Goal: Information Seeking & Learning: Learn about a topic

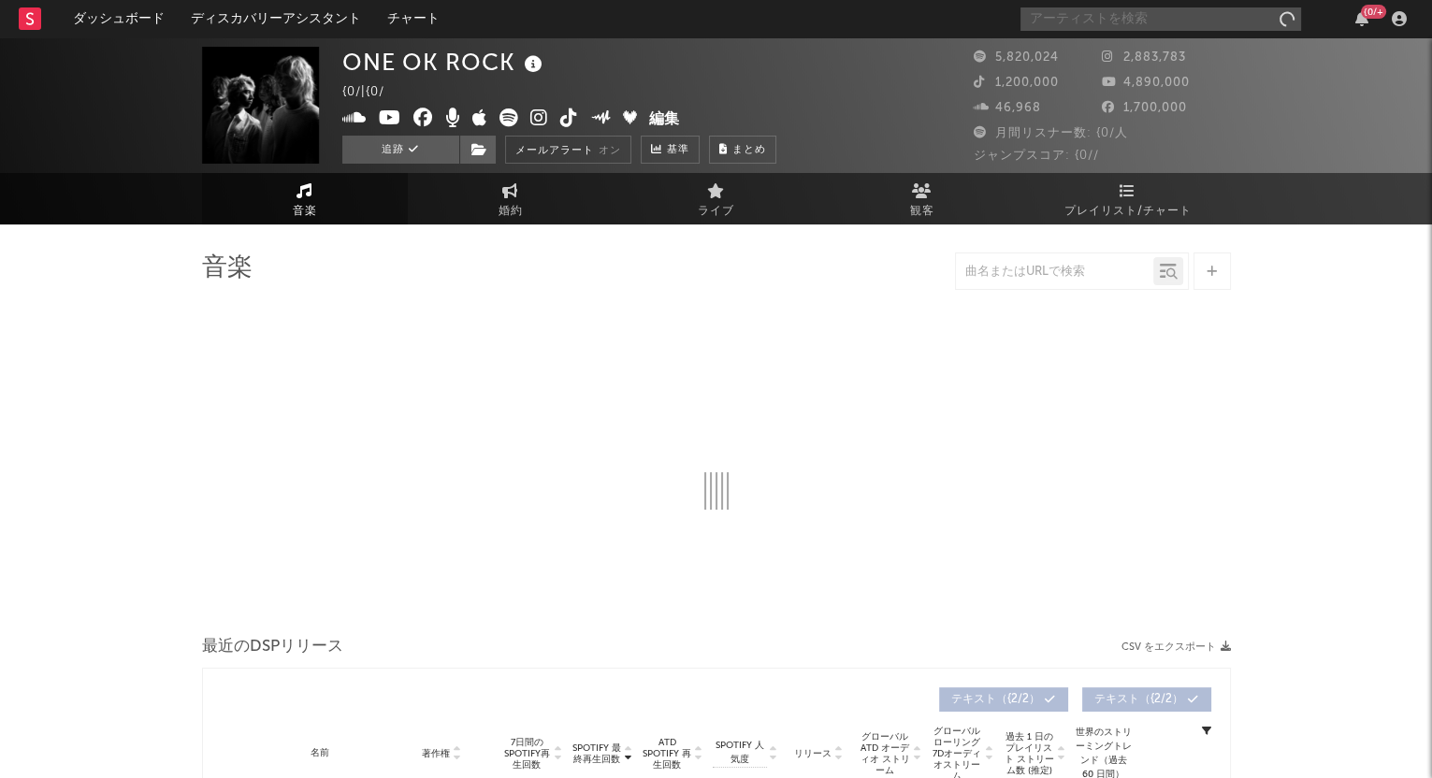
click at [1119, 16] on input "text" at bounding box center [1160, 18] width 281 height 23
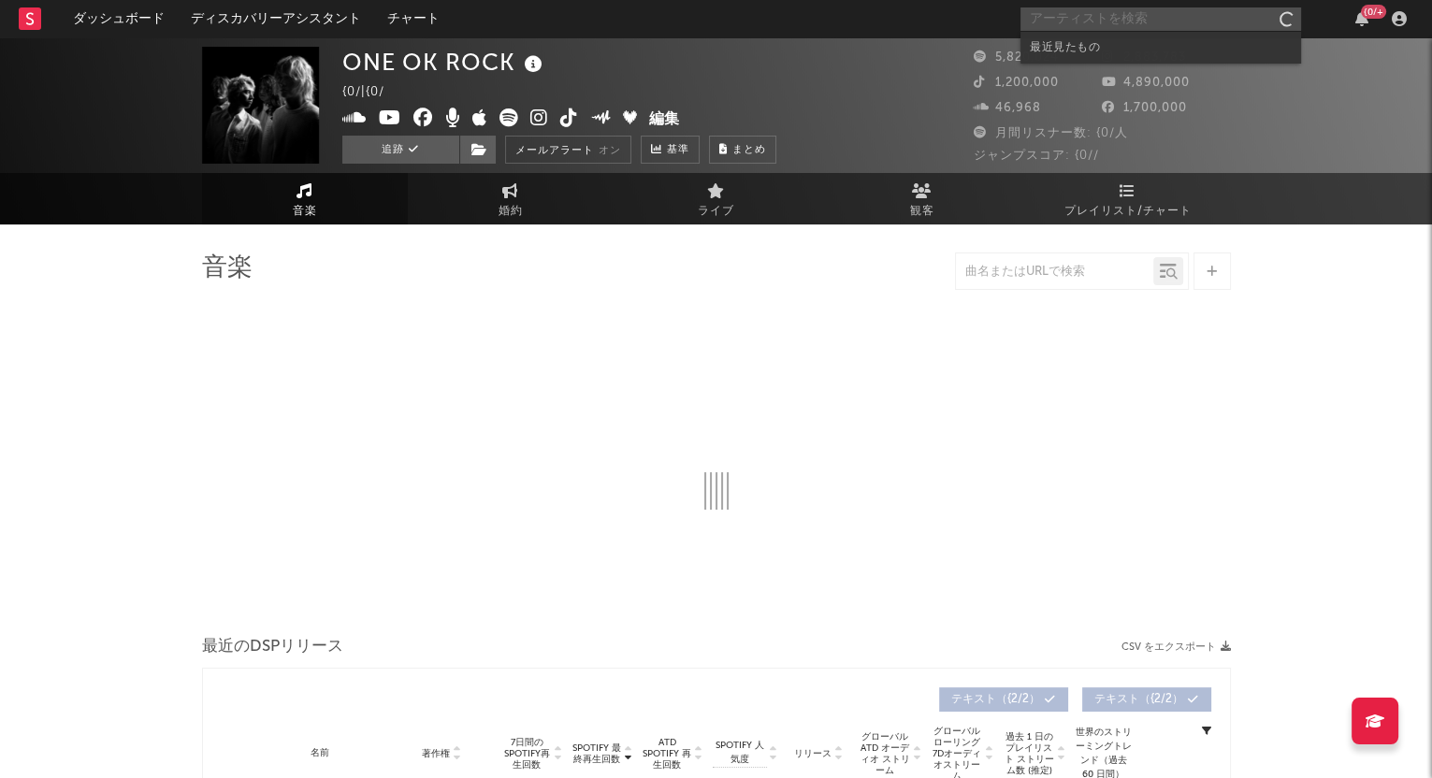
select select "6m"
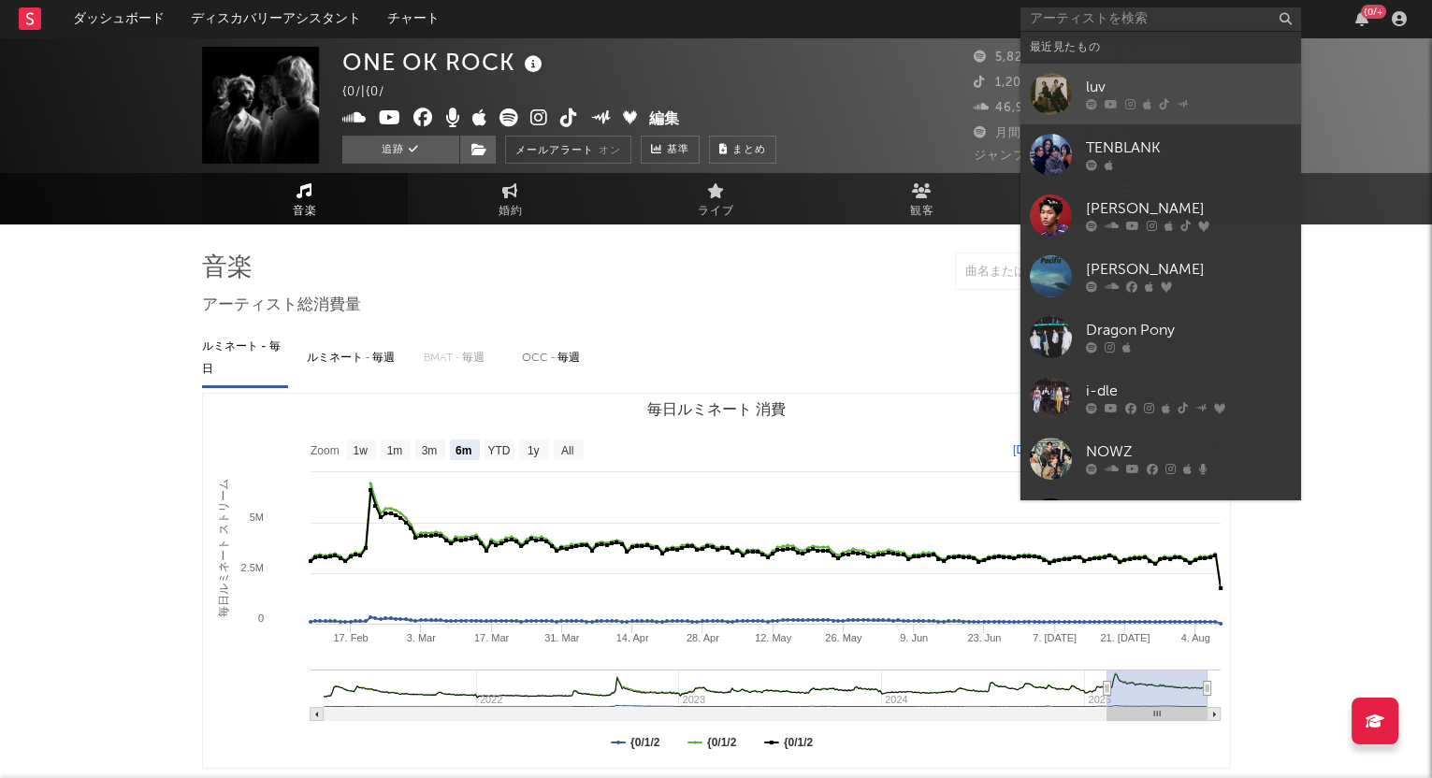
click at [1118, 91] on div "luv" at bounding box center [1189, 88] width 206 height 22
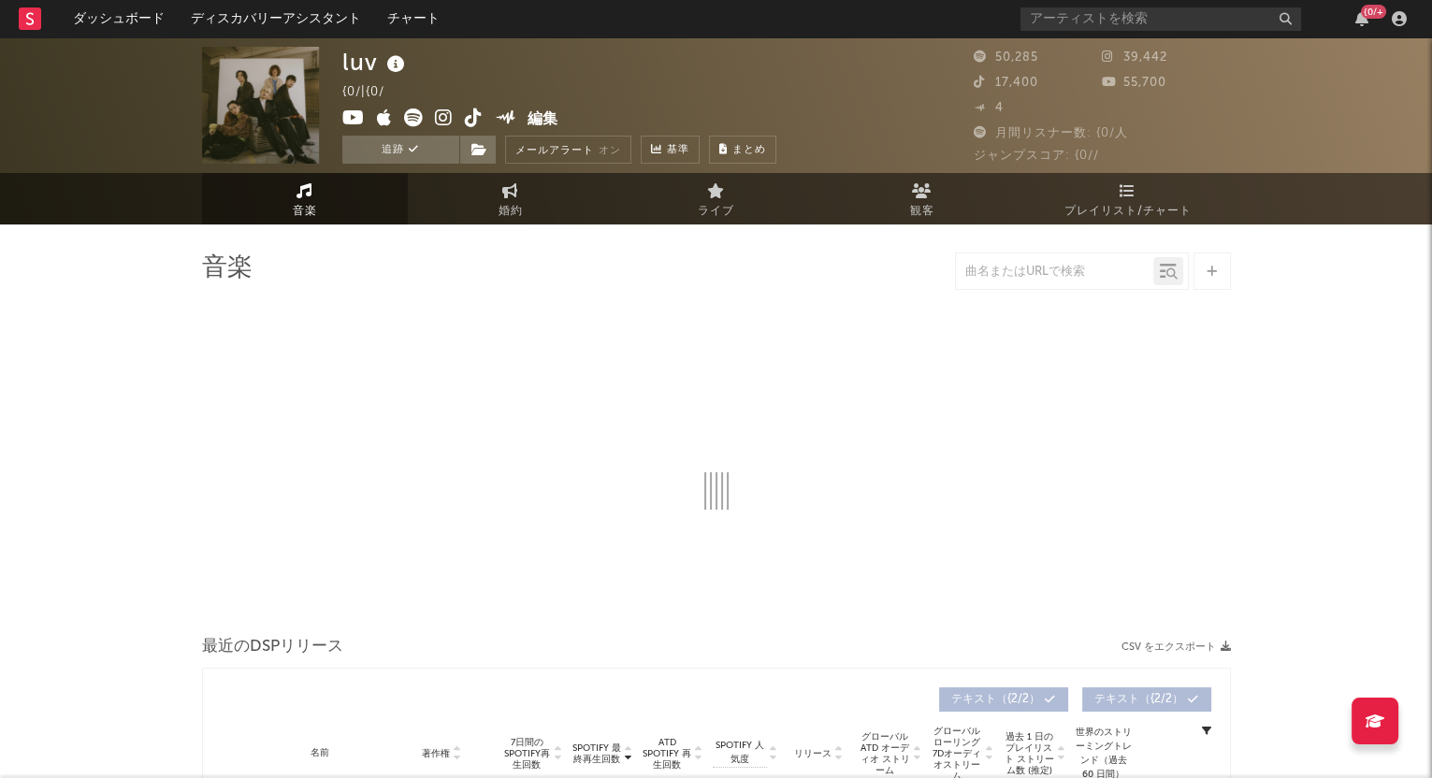
select select "6m"
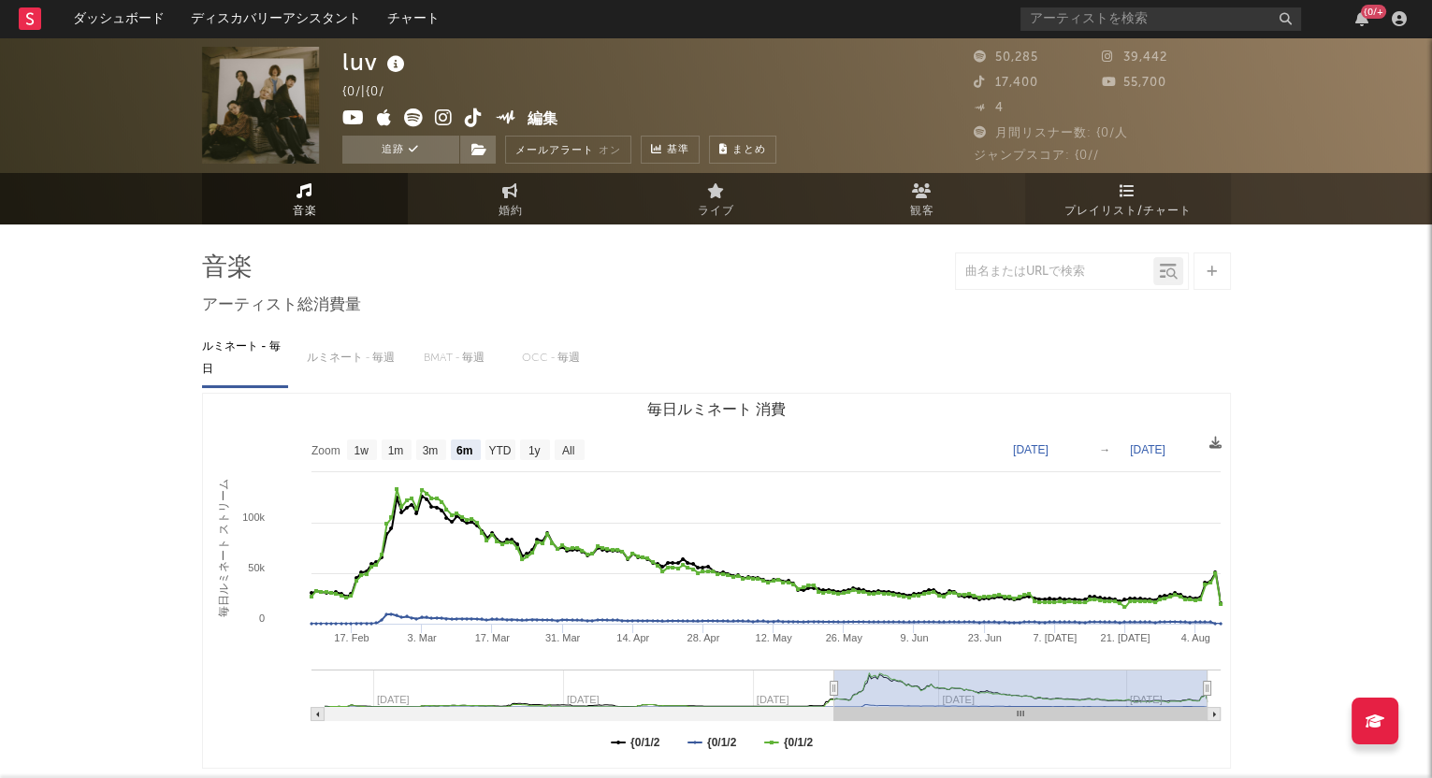
click at [1132, 194] on icon at bounding box center [1128, 190] width 16 height 15
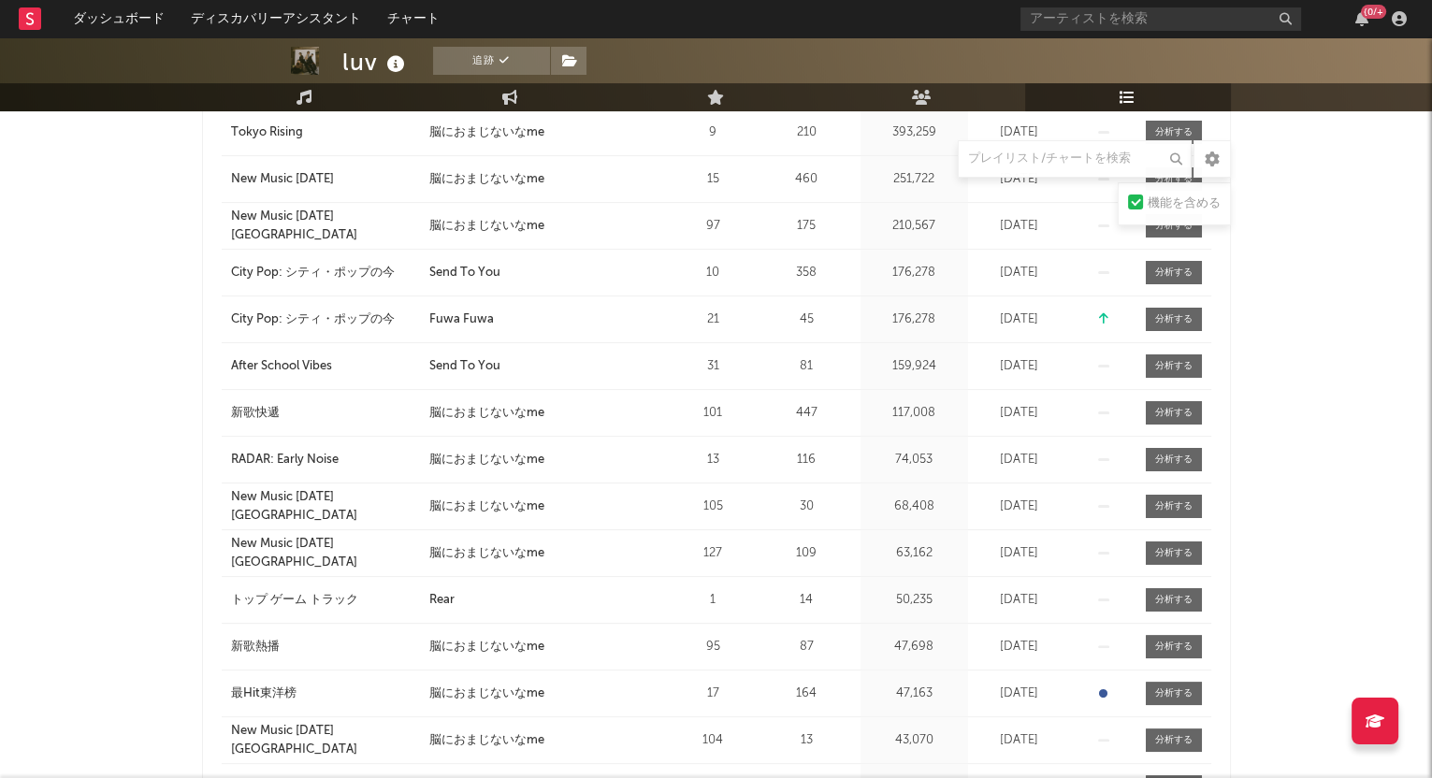
scroll to position [585, 0]
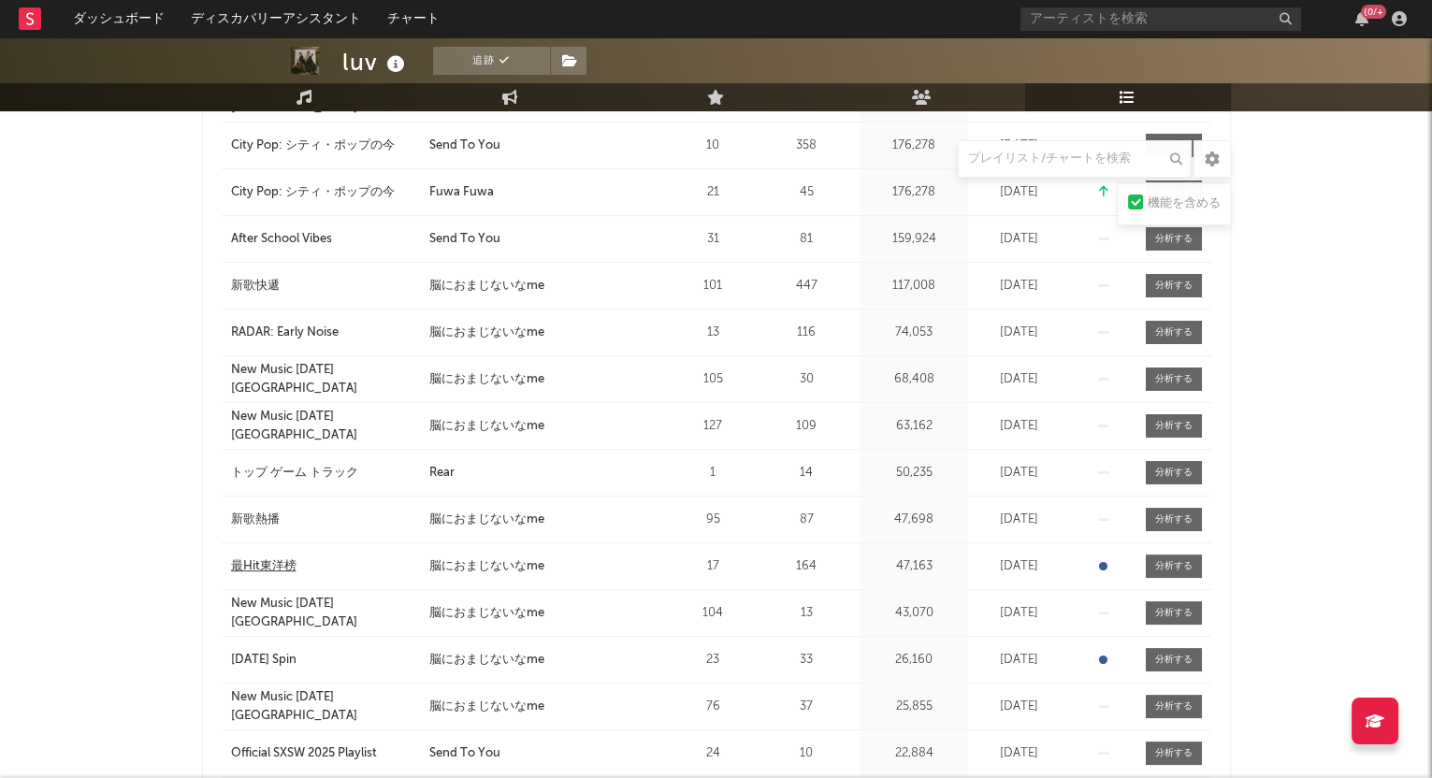
click at [251, 564] on div "最Hit東洋榜" at bounding box center [263, 566] width 65 height 19
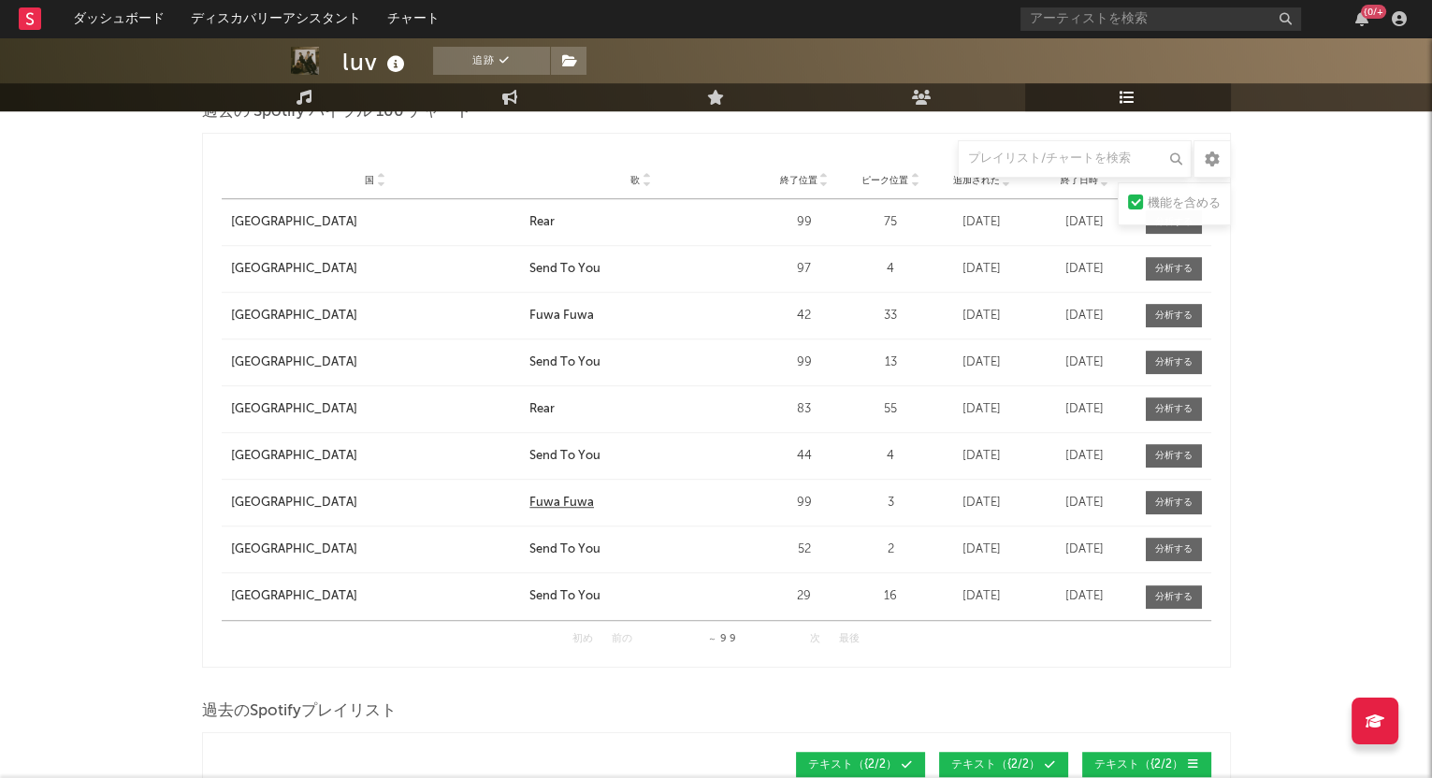
scroll to position [1403, 0]
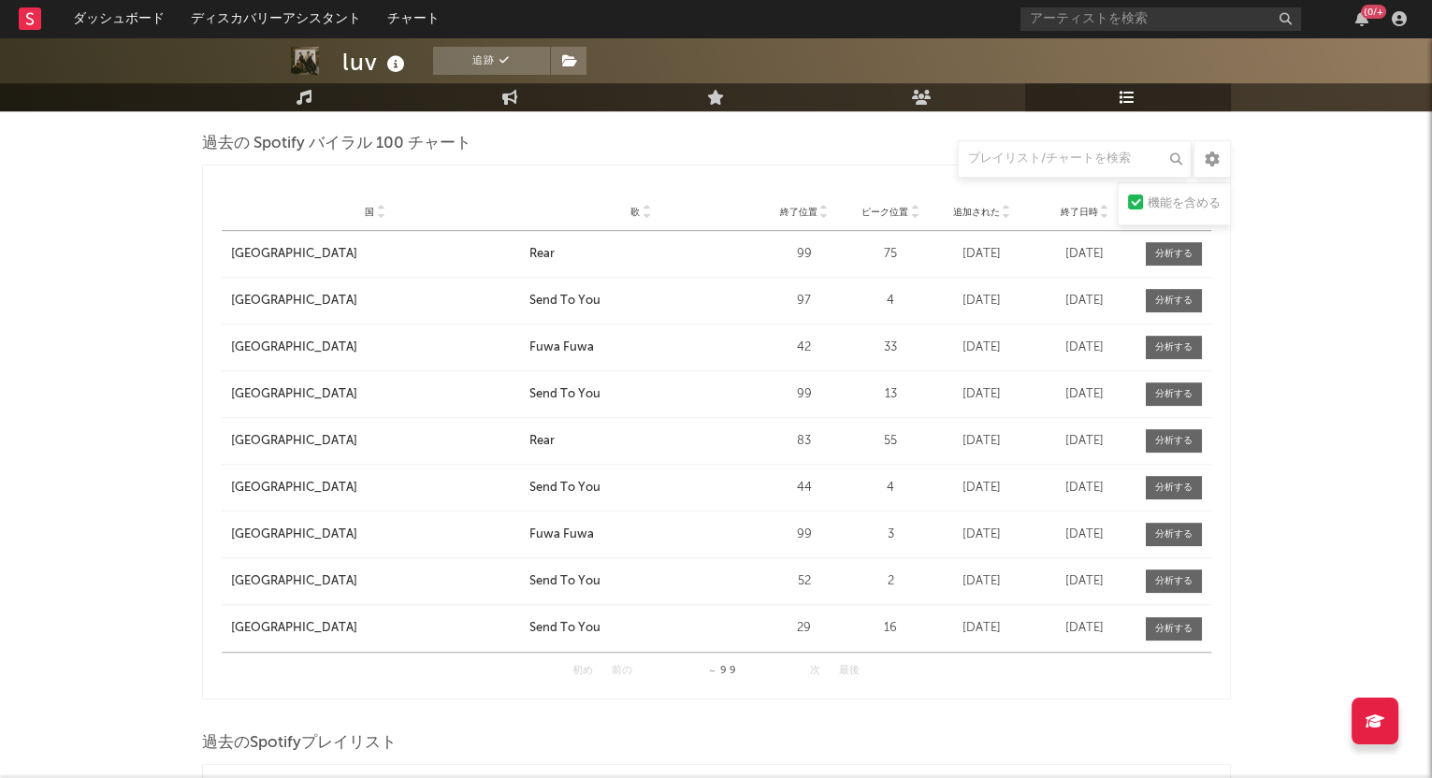
click at [650, 212] on icon at bounding box center [646, 215] width 9 height 7
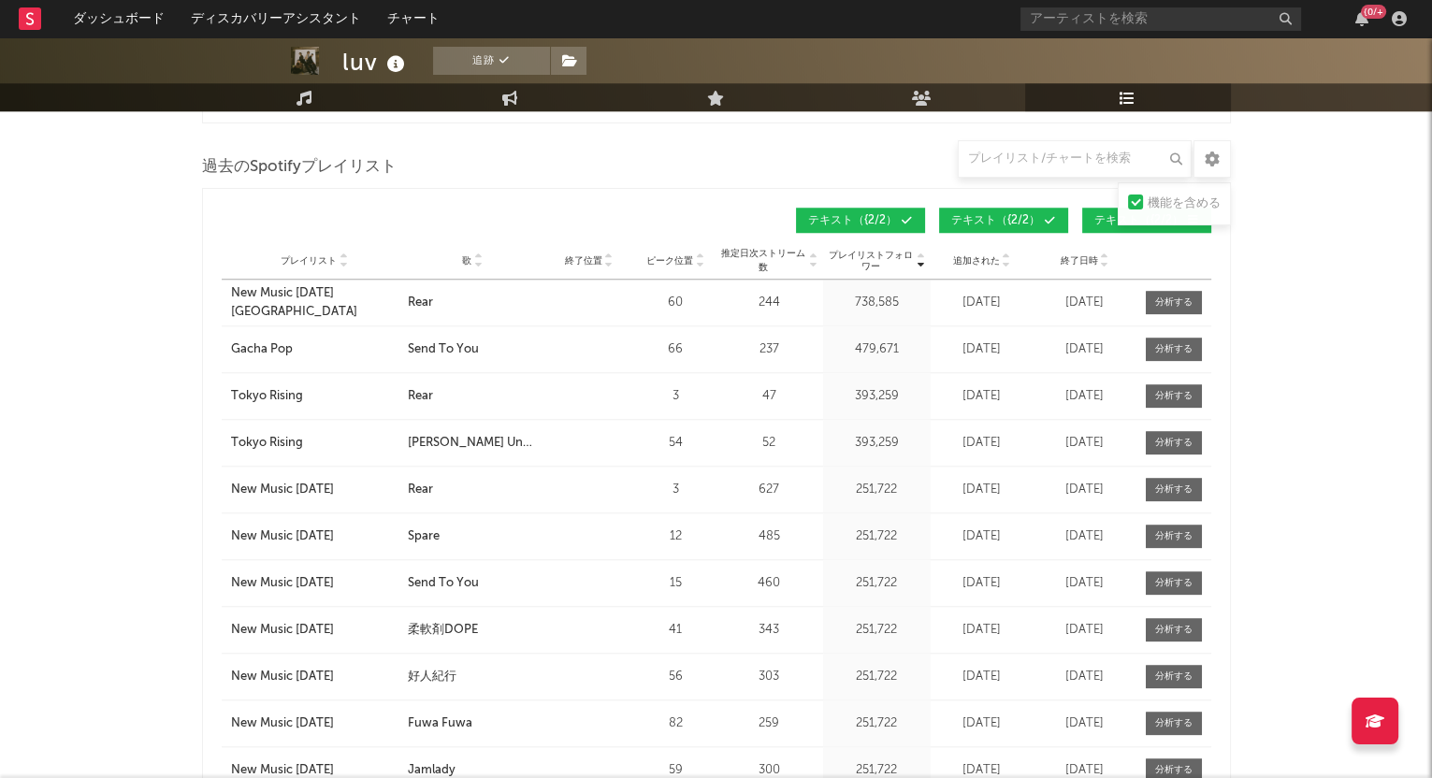
scroll to position [1988, 0]
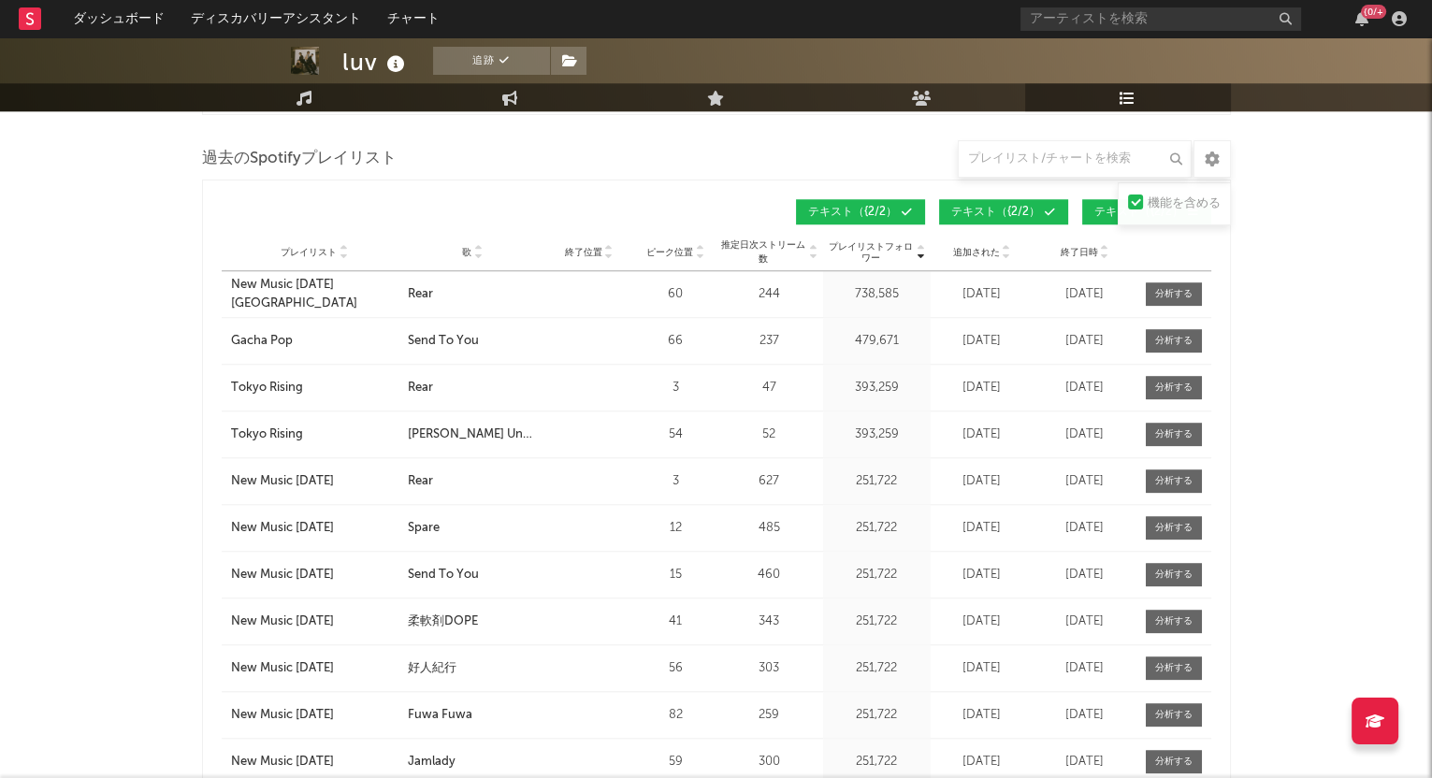
click at [475, 254] on icon at bounding box center [477, 256] width 9 height 7
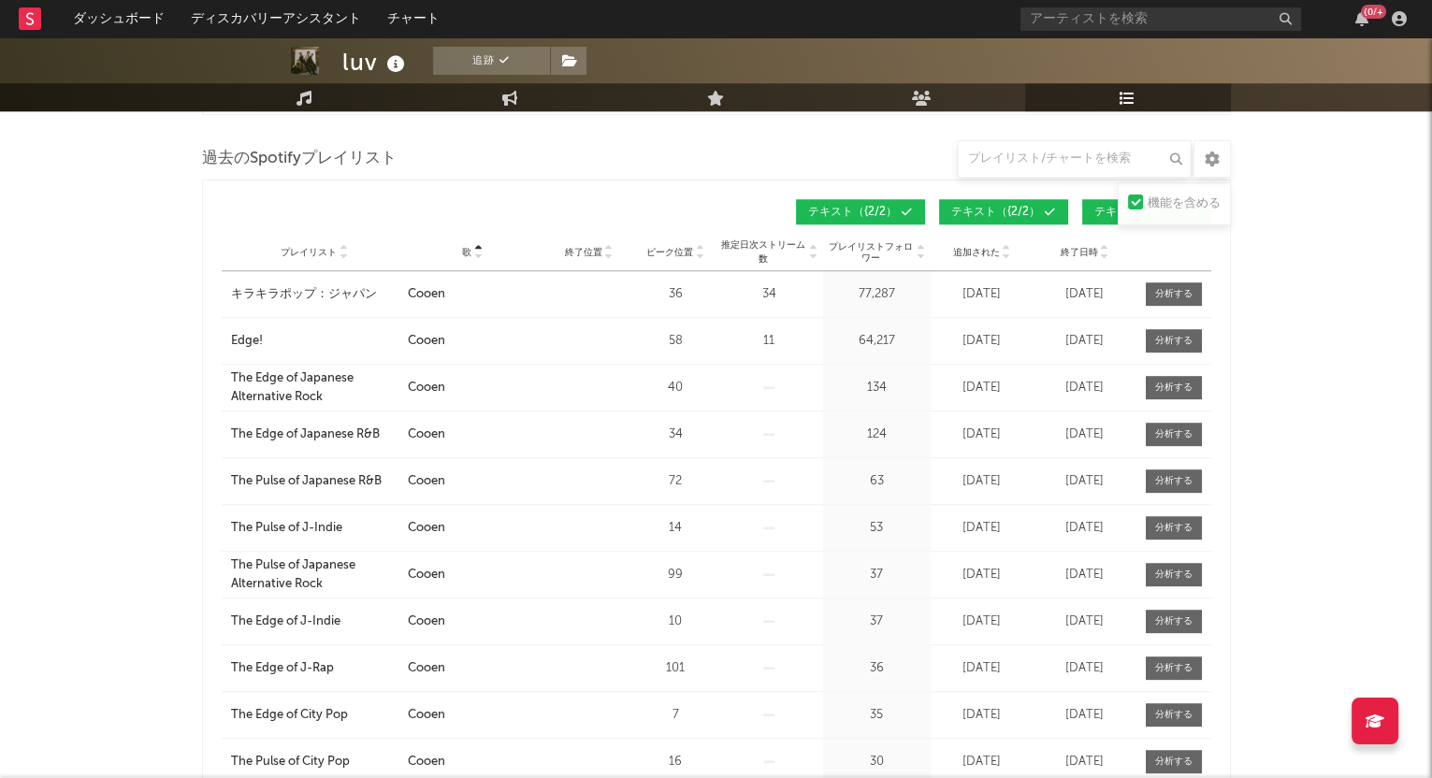
click at [478, 253] on icon at bounding box center [477, 256] width 9 height 7
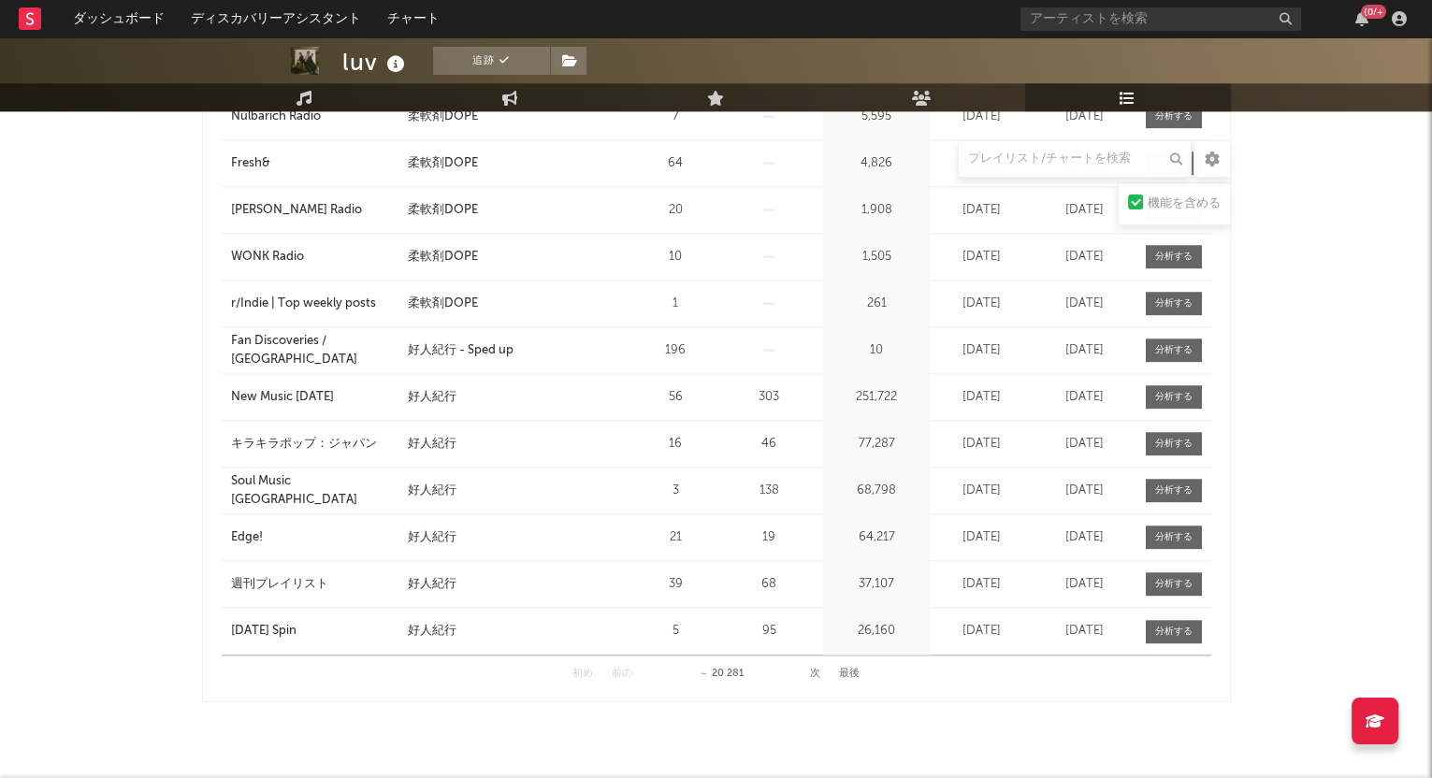
scroll to position [2572, 0]
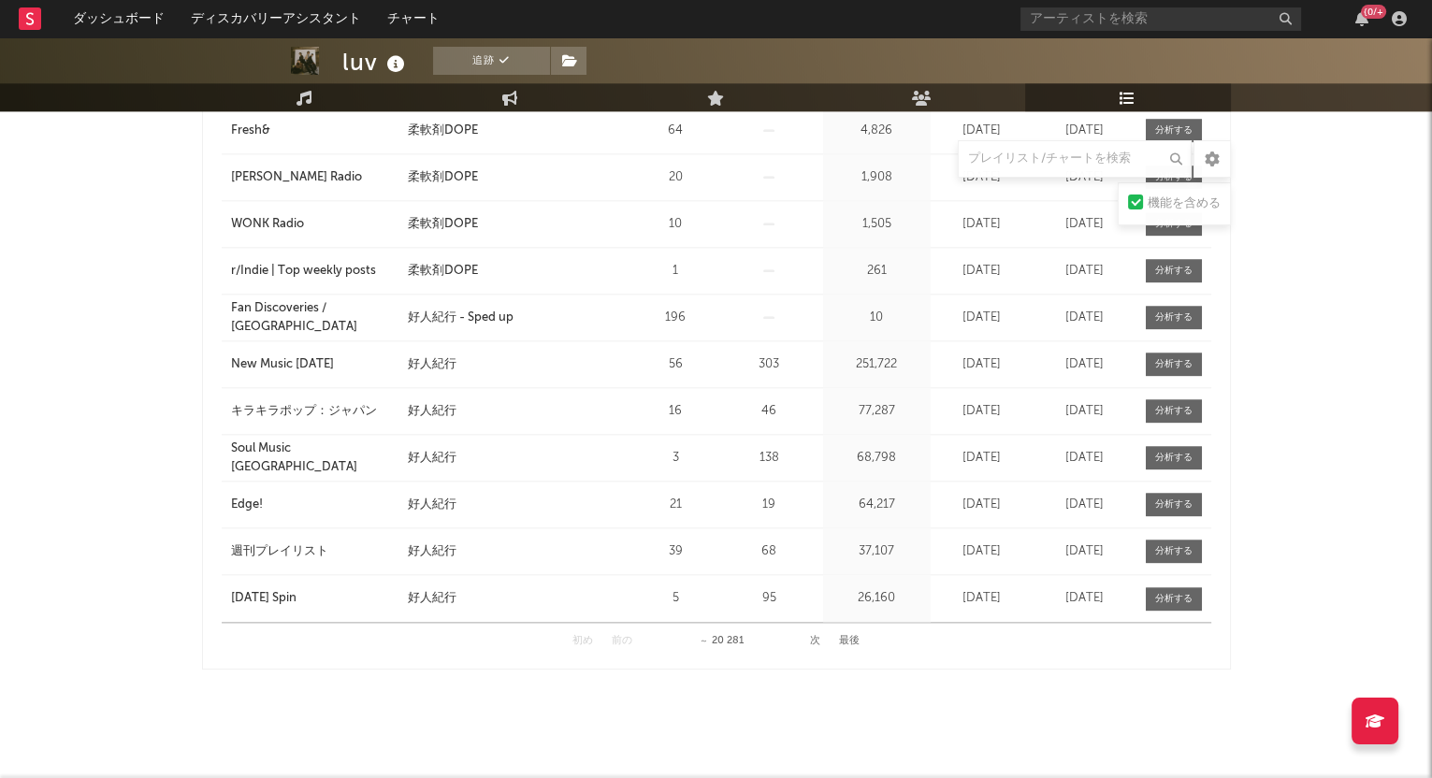
click at [810, 636] on button "次" at bounding box center [815, 641] width 10 height 10
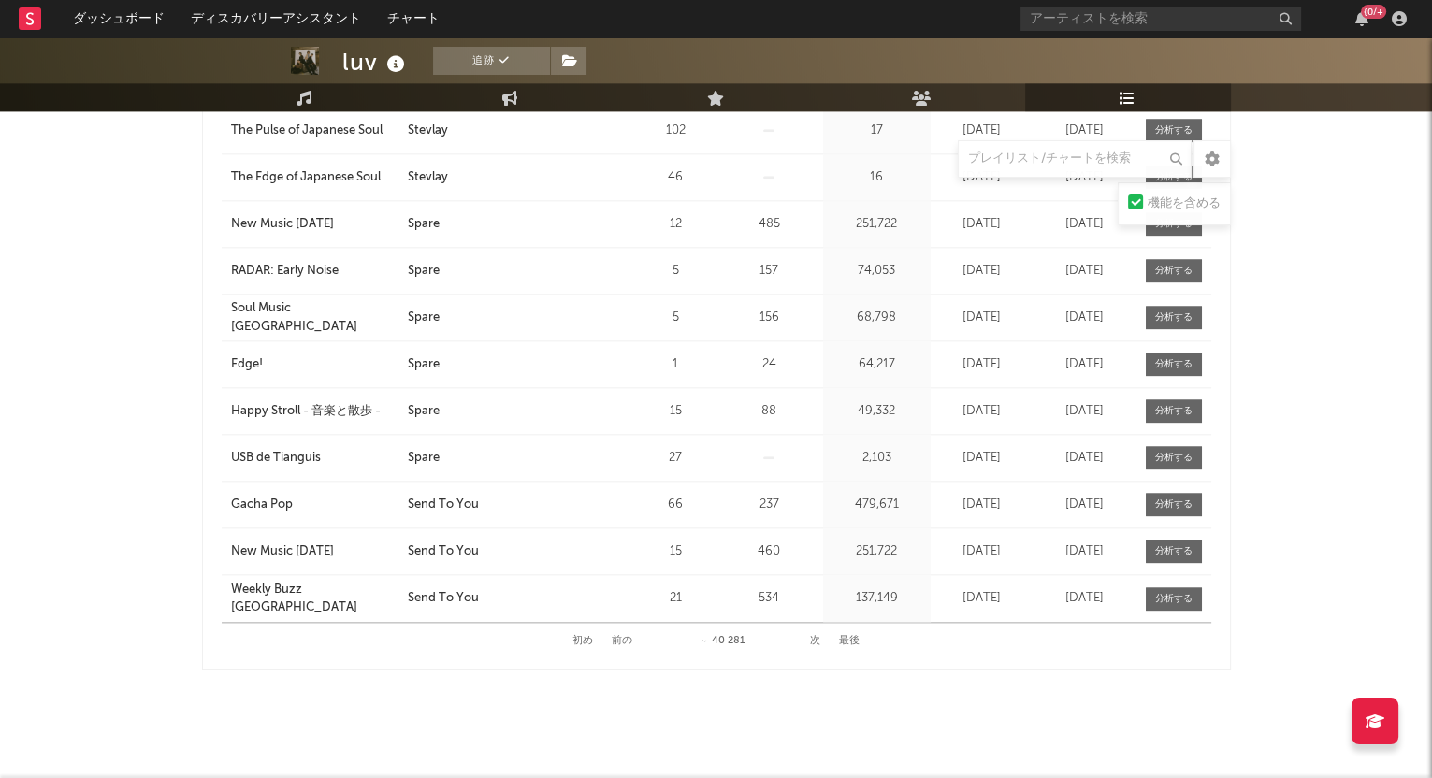
click at [814, 640] on button "次" at bounding box center [815, 641] width 10 height 10
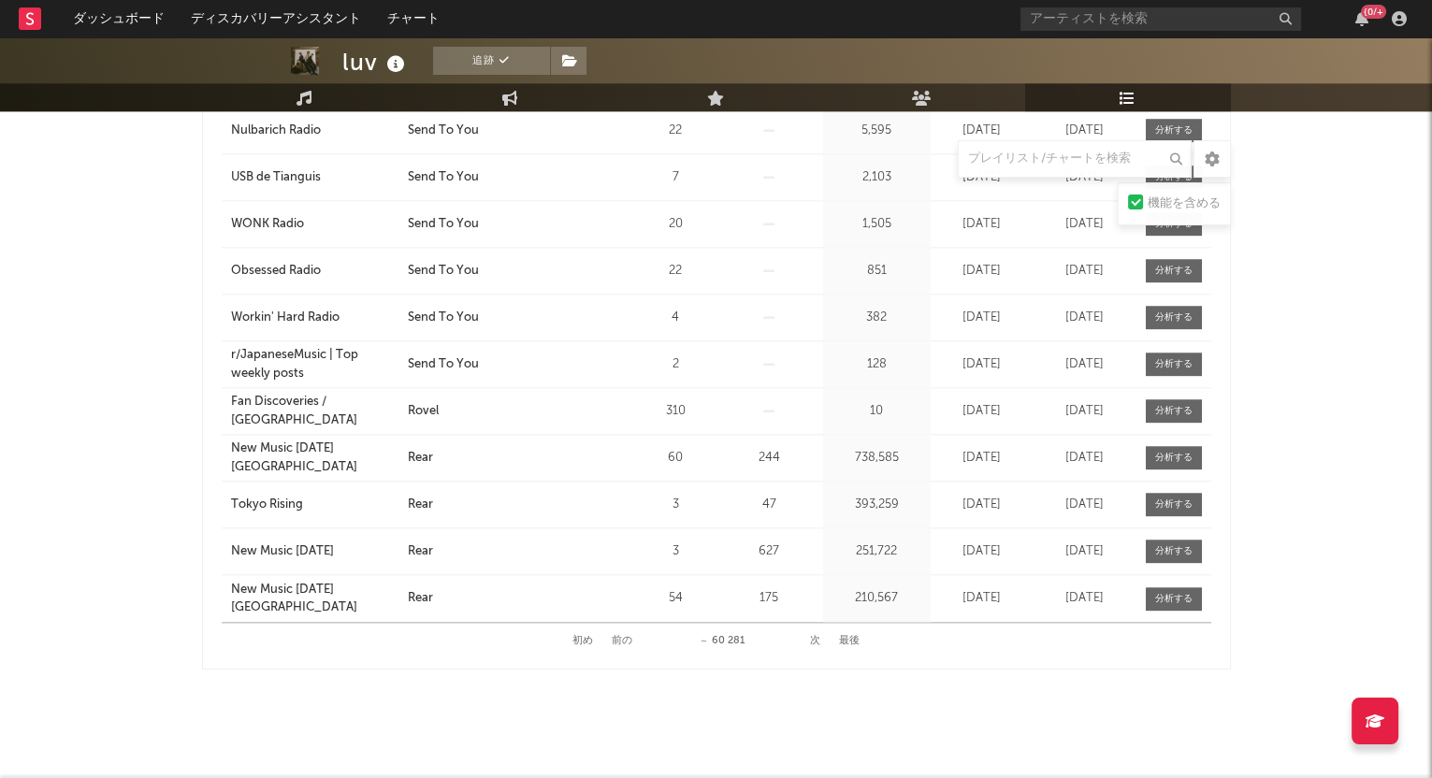
click at [813, 639] on button "次" at bounding box center [815, 641] width 10 height 10
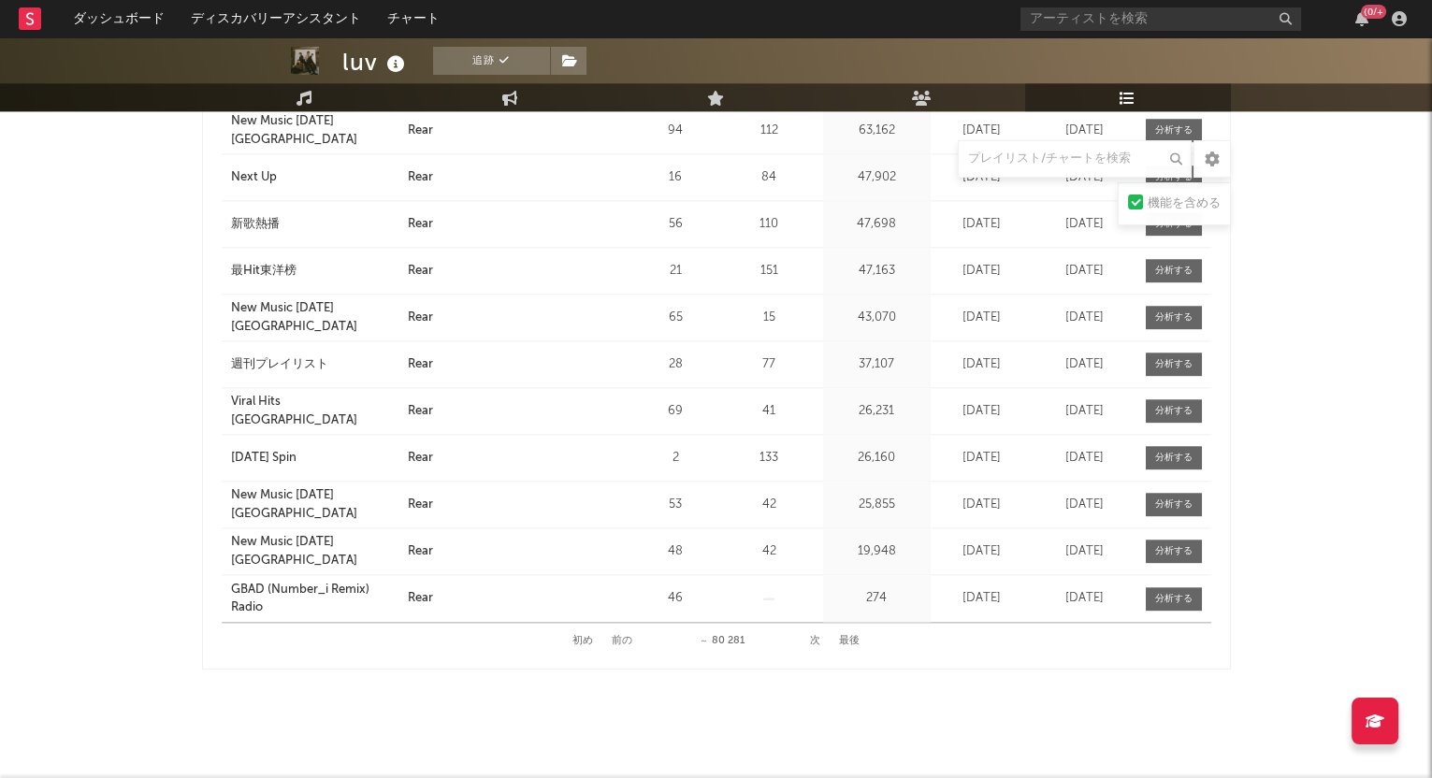
click at [813, 636] on button "次" at bounding box center [815, 641] width 10 height 10
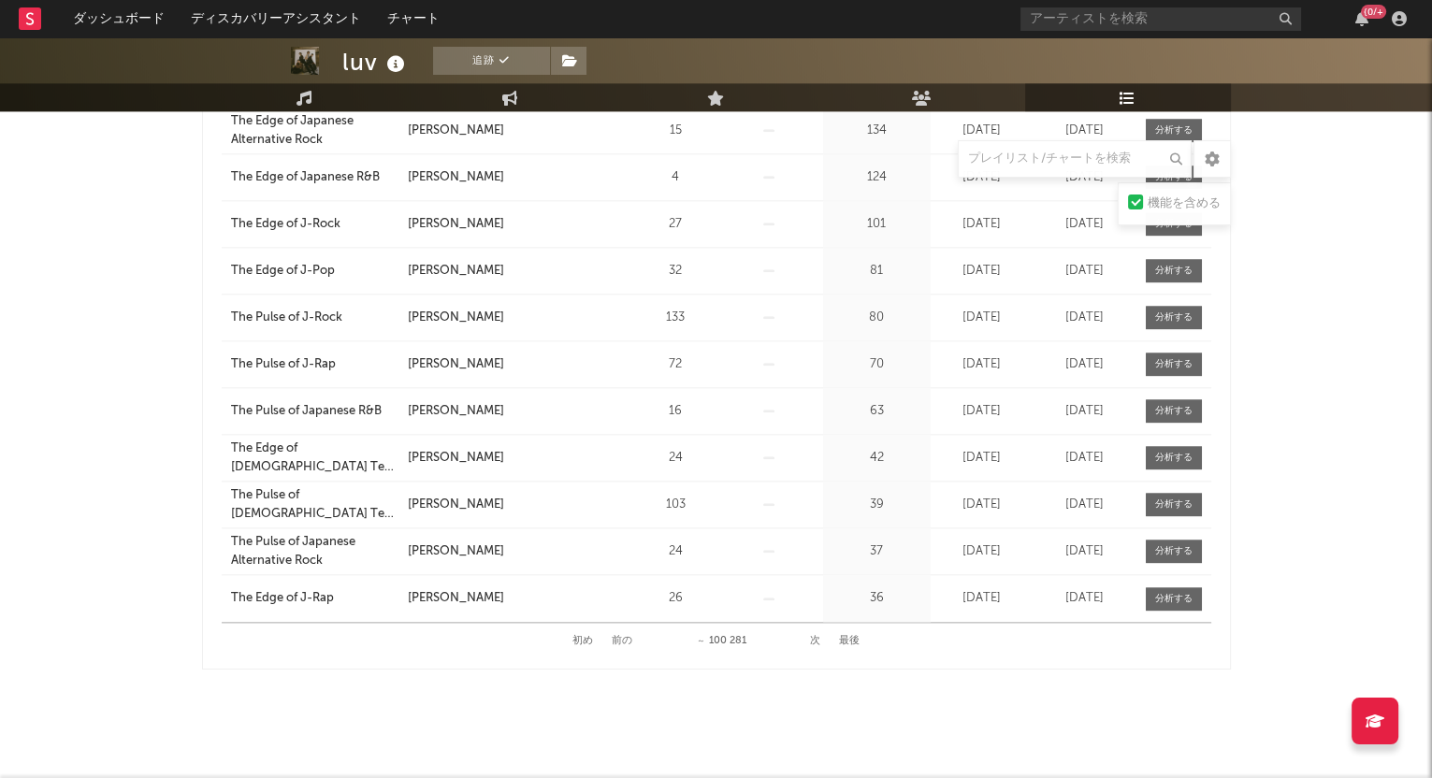
click at [818, 640] on button "次" at bounding box center [815, 641] width 10 height 10
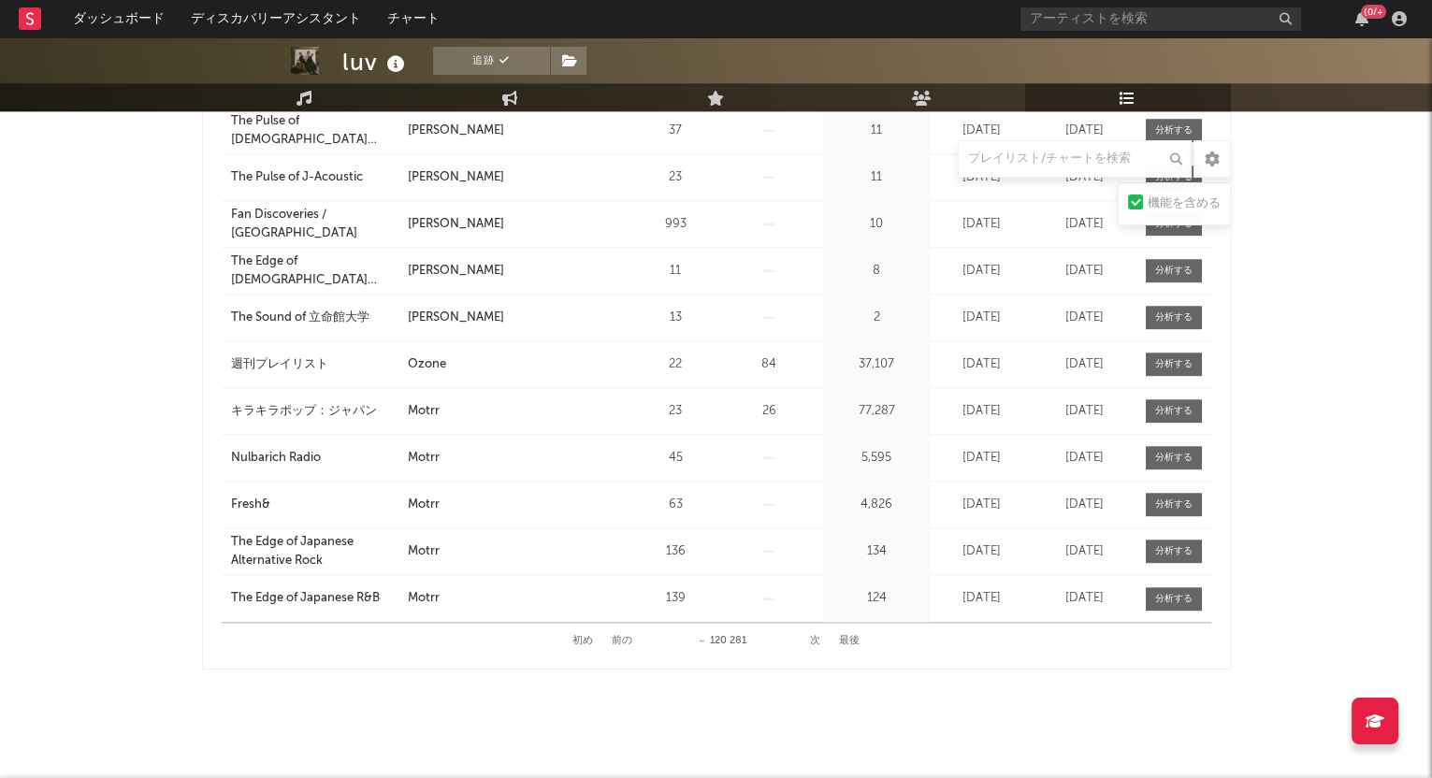
click at [817, 639] on button "次" at bounding box center [815, 641] width 10 height 10
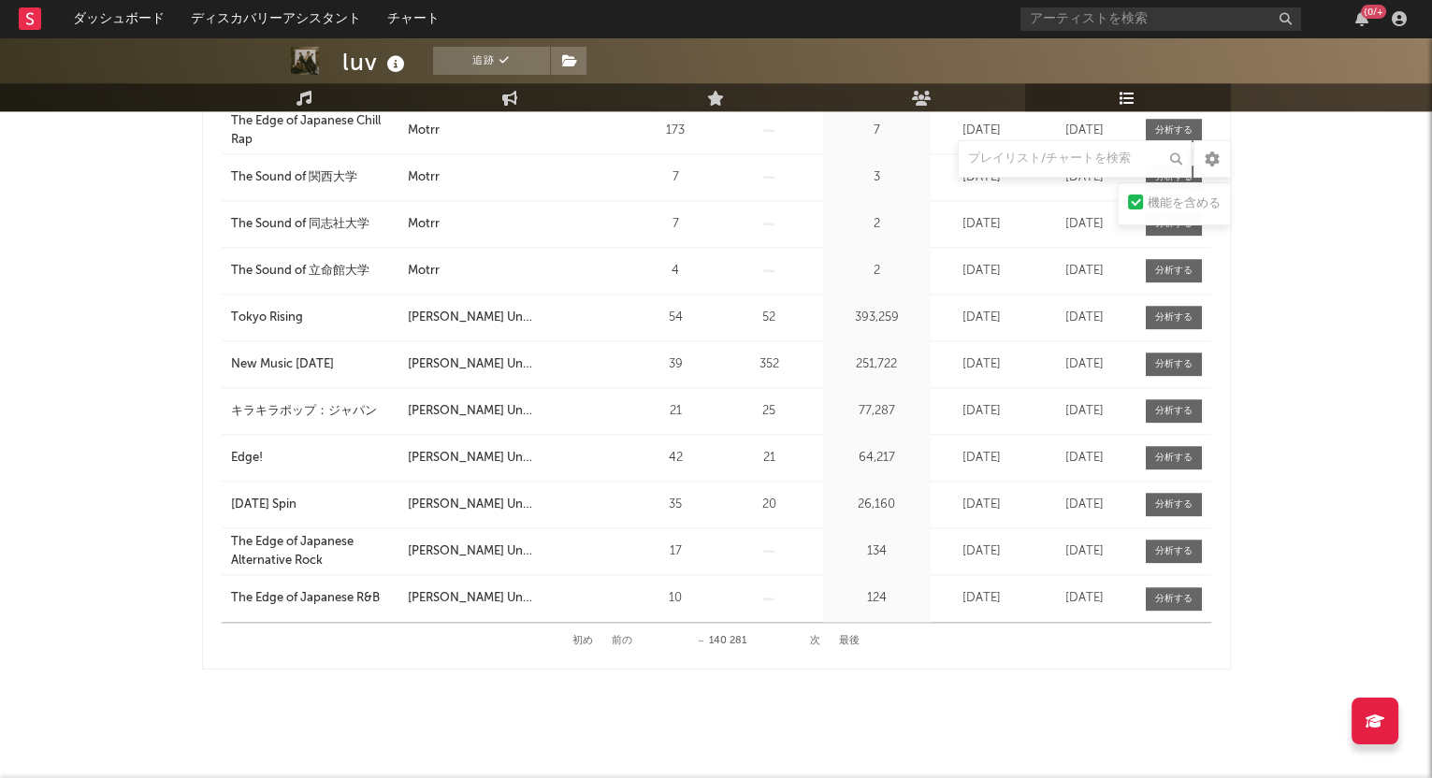
click at [813, 637] on button "次" at bounding box center [815, 641] width 10 height 10
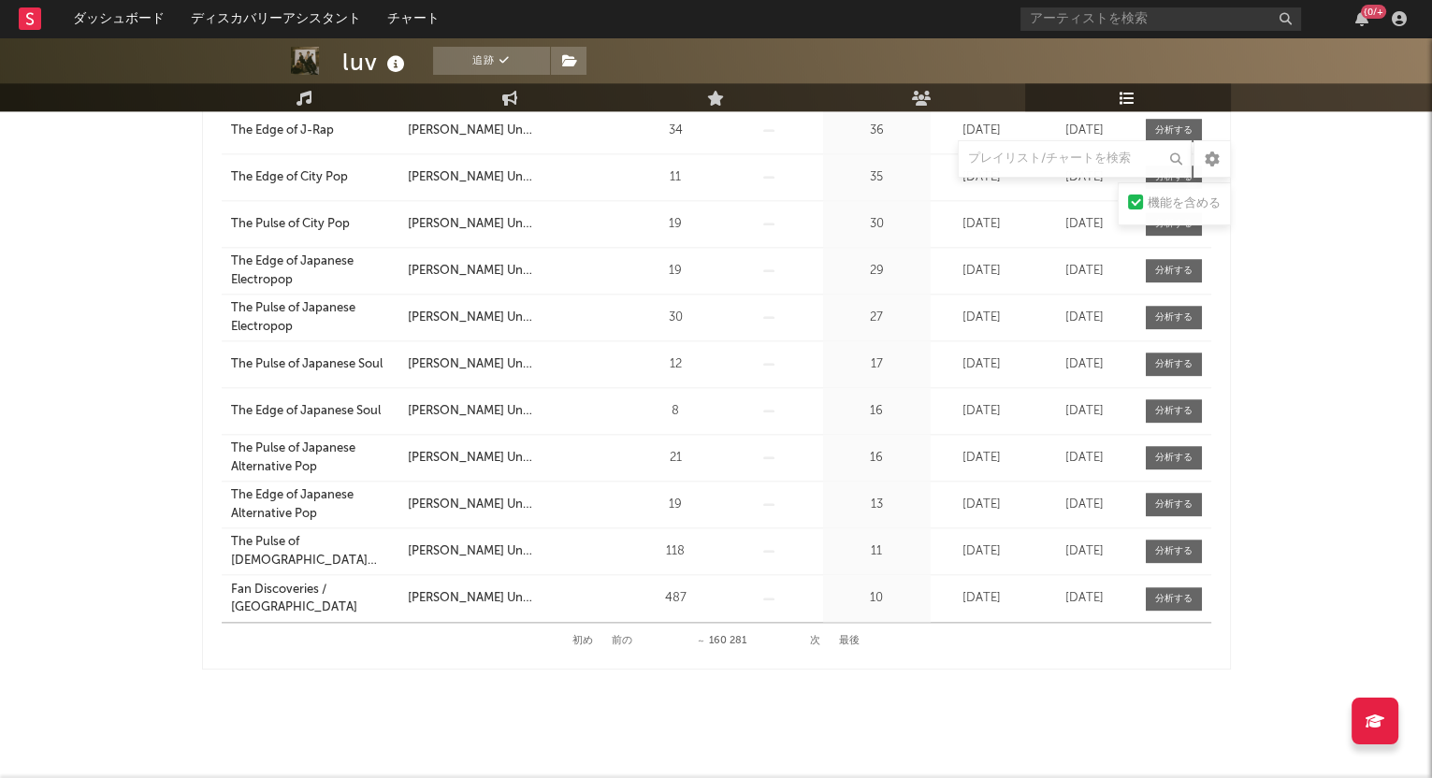
click at [818, 642] on button "次" at bounding box center [815, 641] width 10 height 10
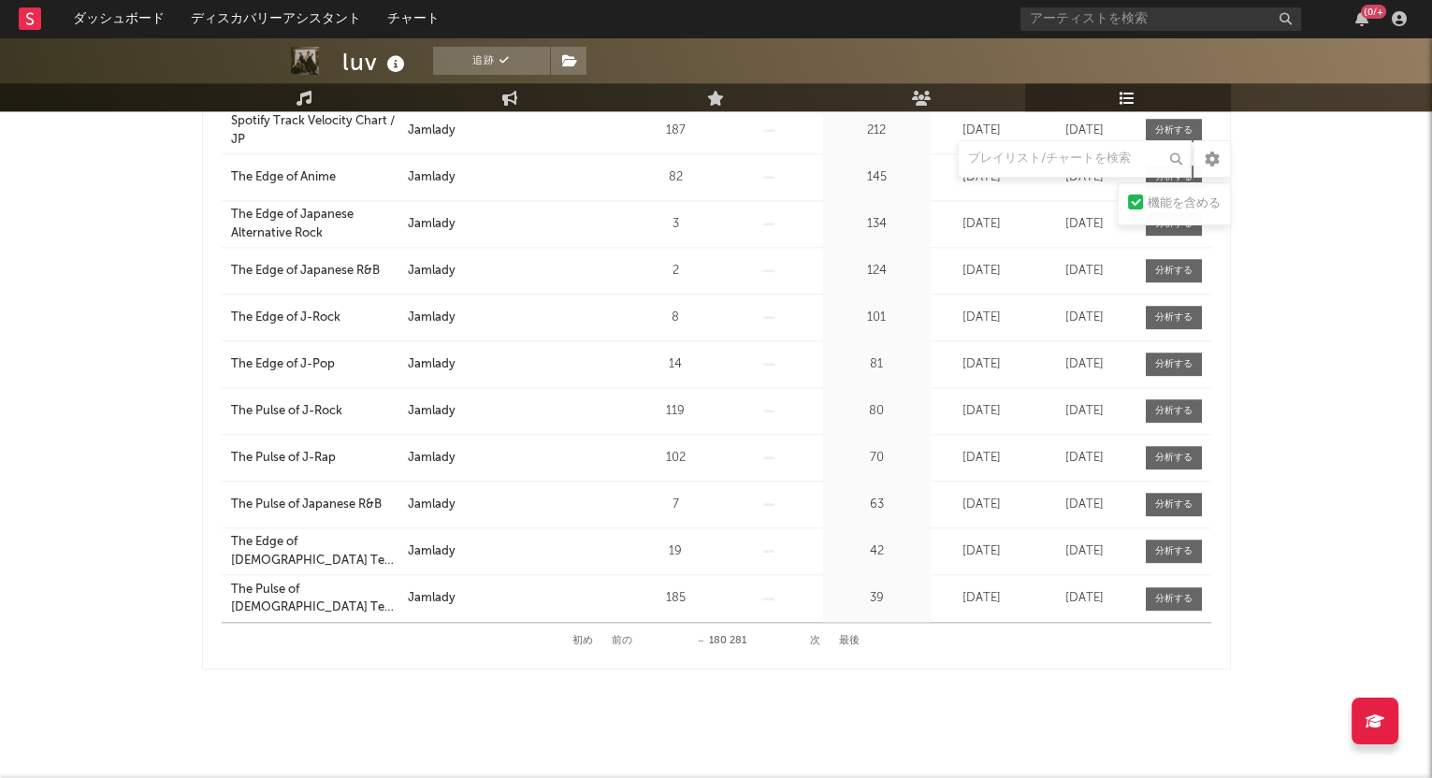
click at [811, 636] on button "次" at bounding box center [815, 641] width 10 height 10
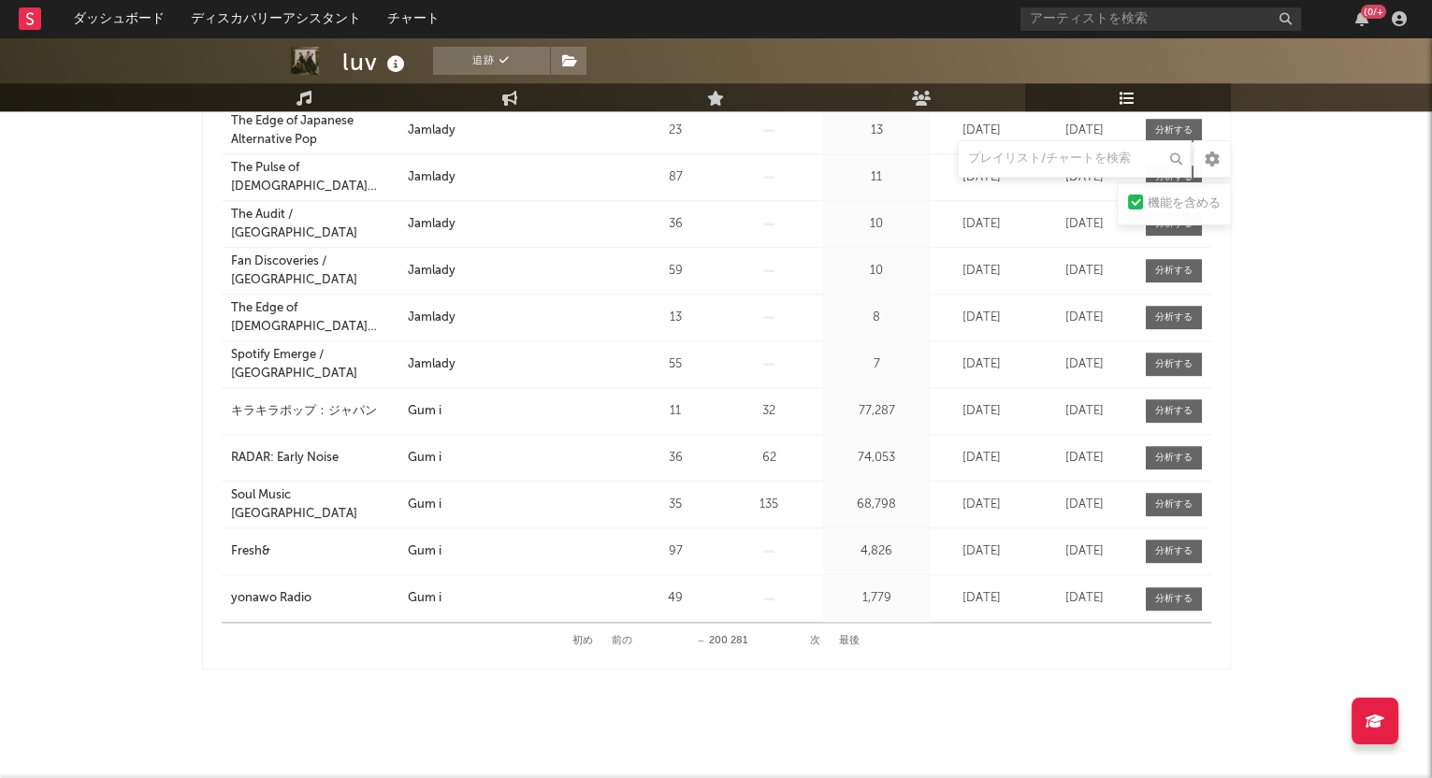
click at [816, 642] on button "次" at bounding box center [815, 641] width 10 height 10
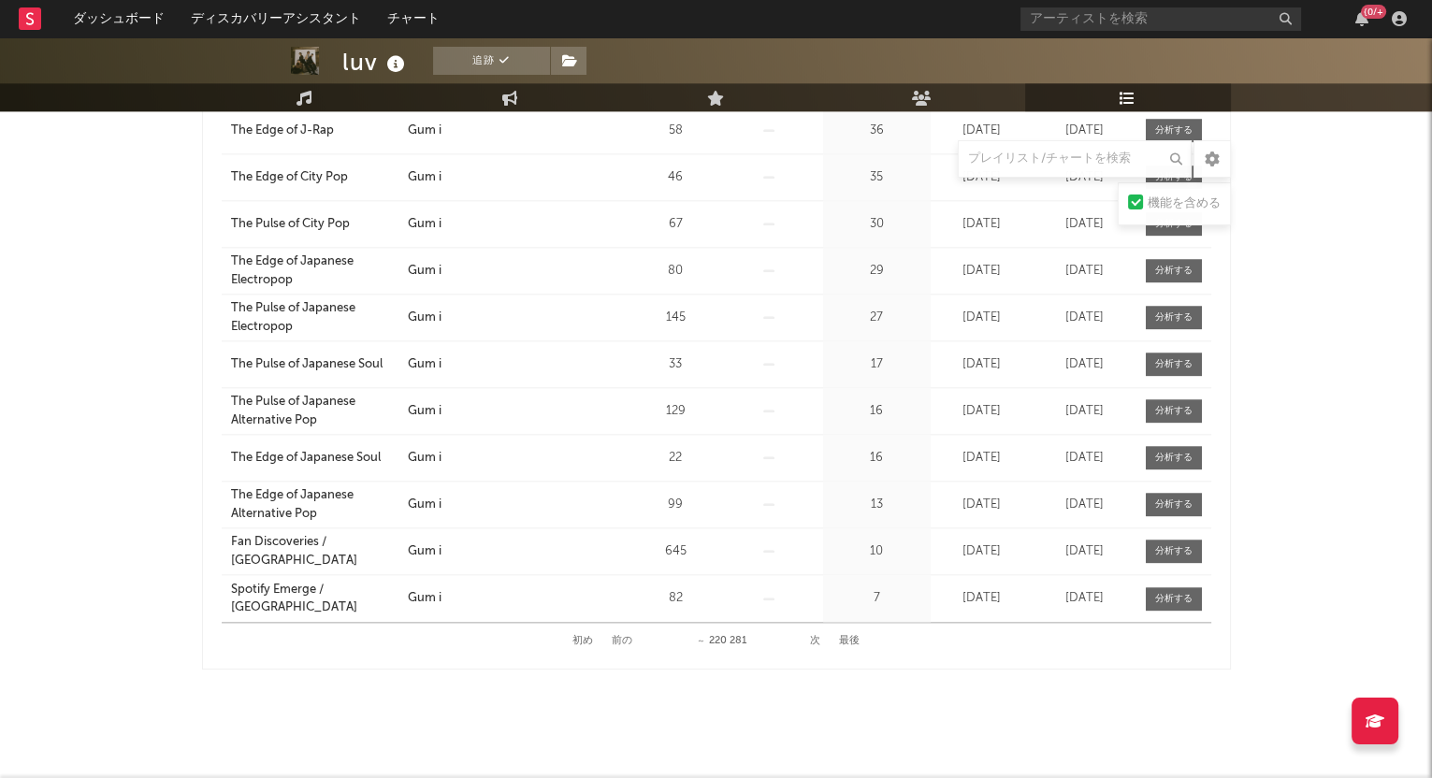
click at [815, 641] on button "次" at bounding box center [815, 641] width 10 height 10
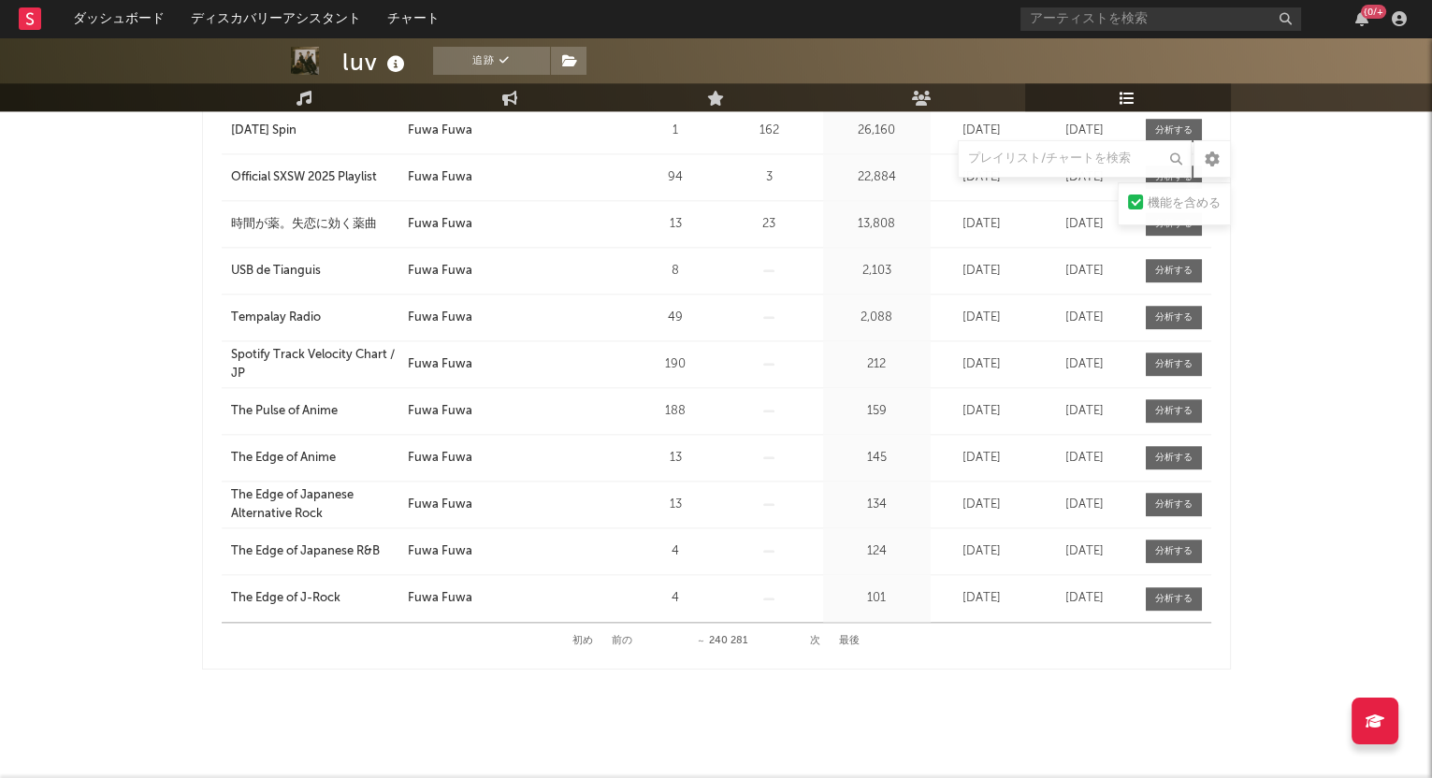
click at [819, 636] on button "次" at bounding box center [815, 641] width 10 height 10
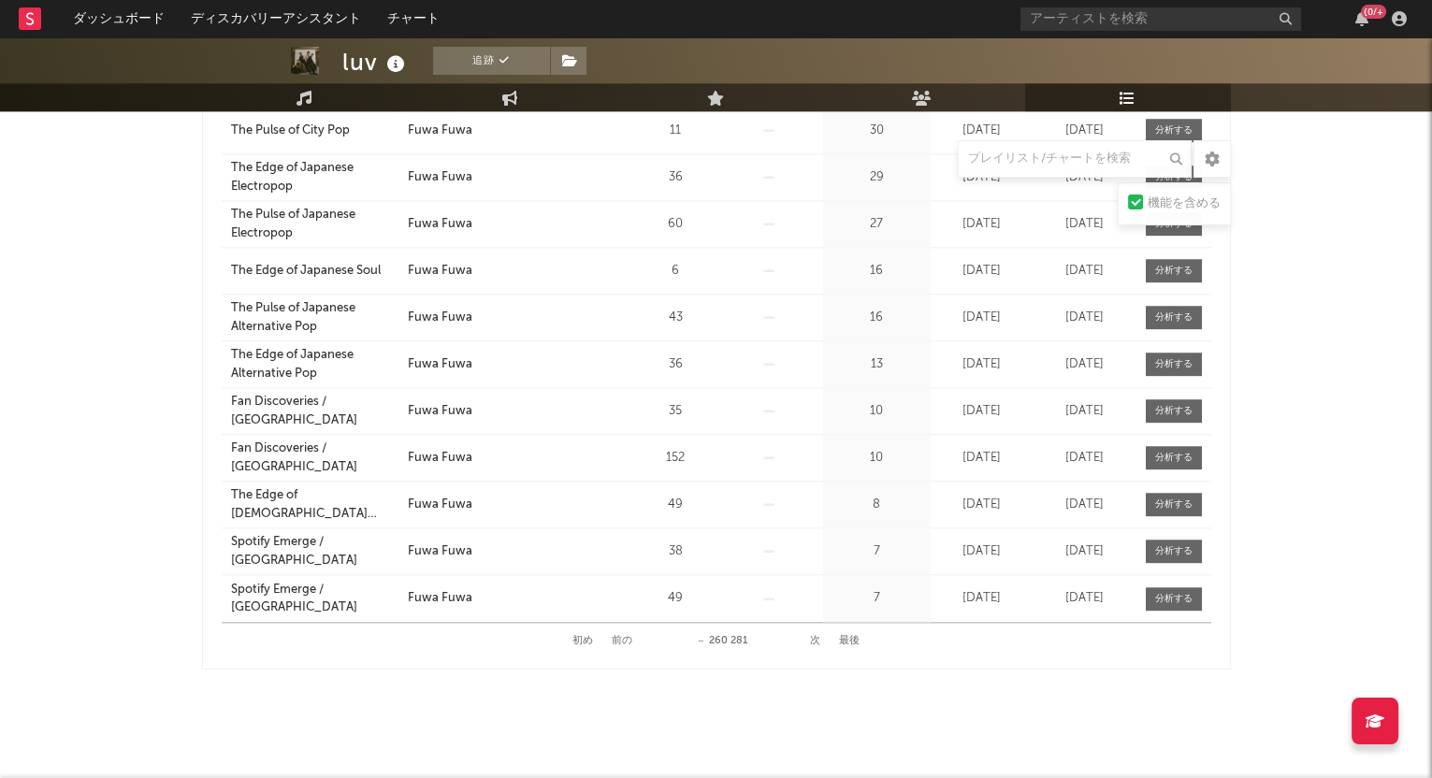
click at [812, 637] on button "次" at bounding box center [815, 641] width 10 height 10
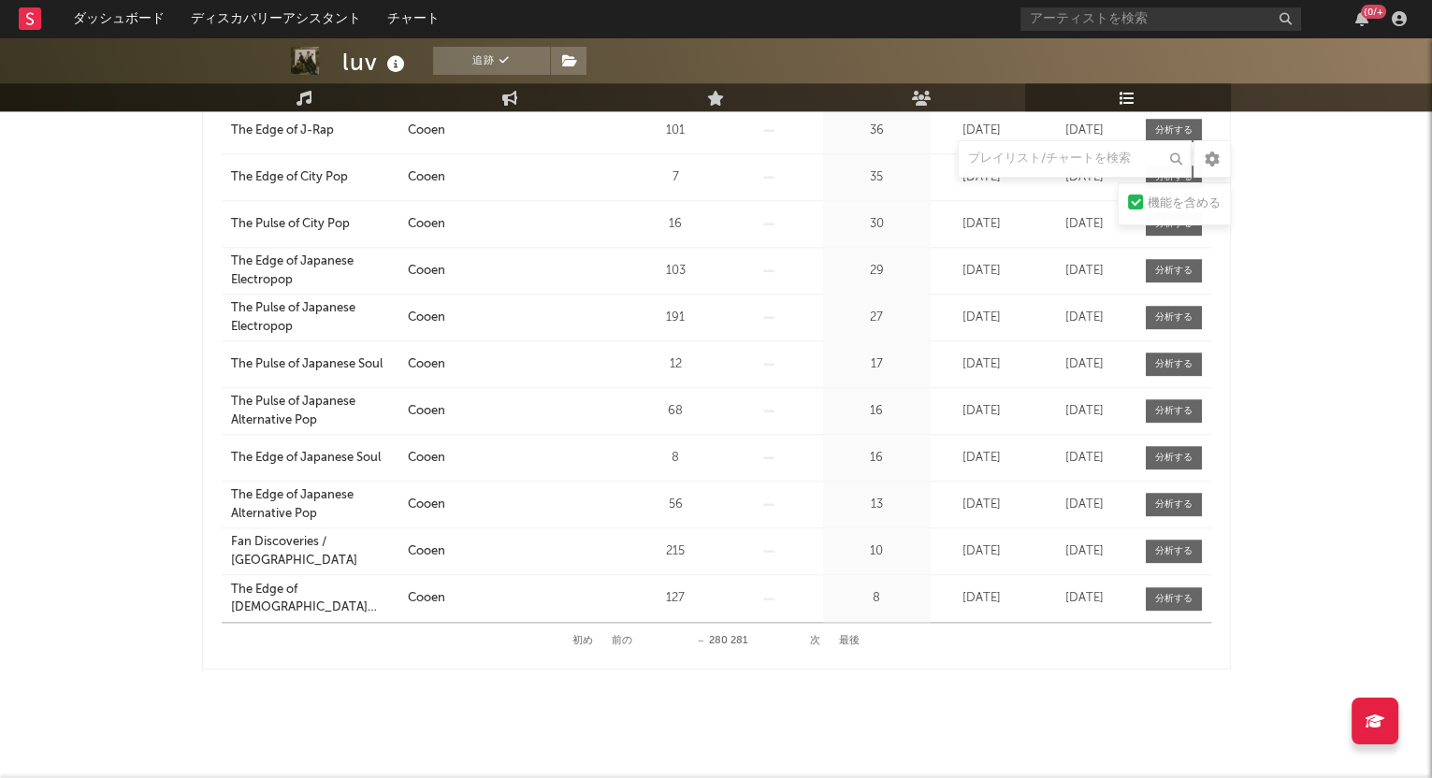
click at [813, 638] on button "次" at bounding box center [815, 641] width 10 height 10
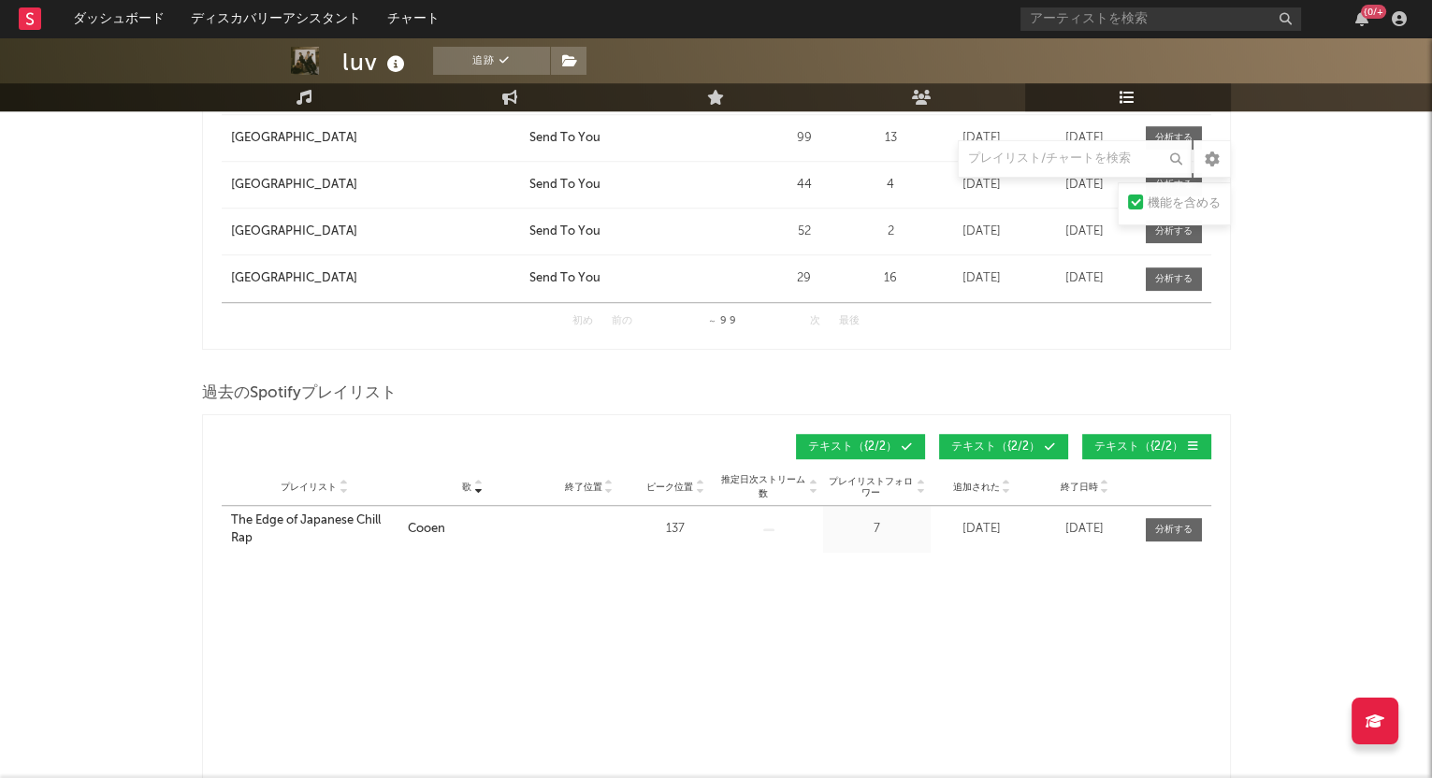
scroll to position [1636, 0]
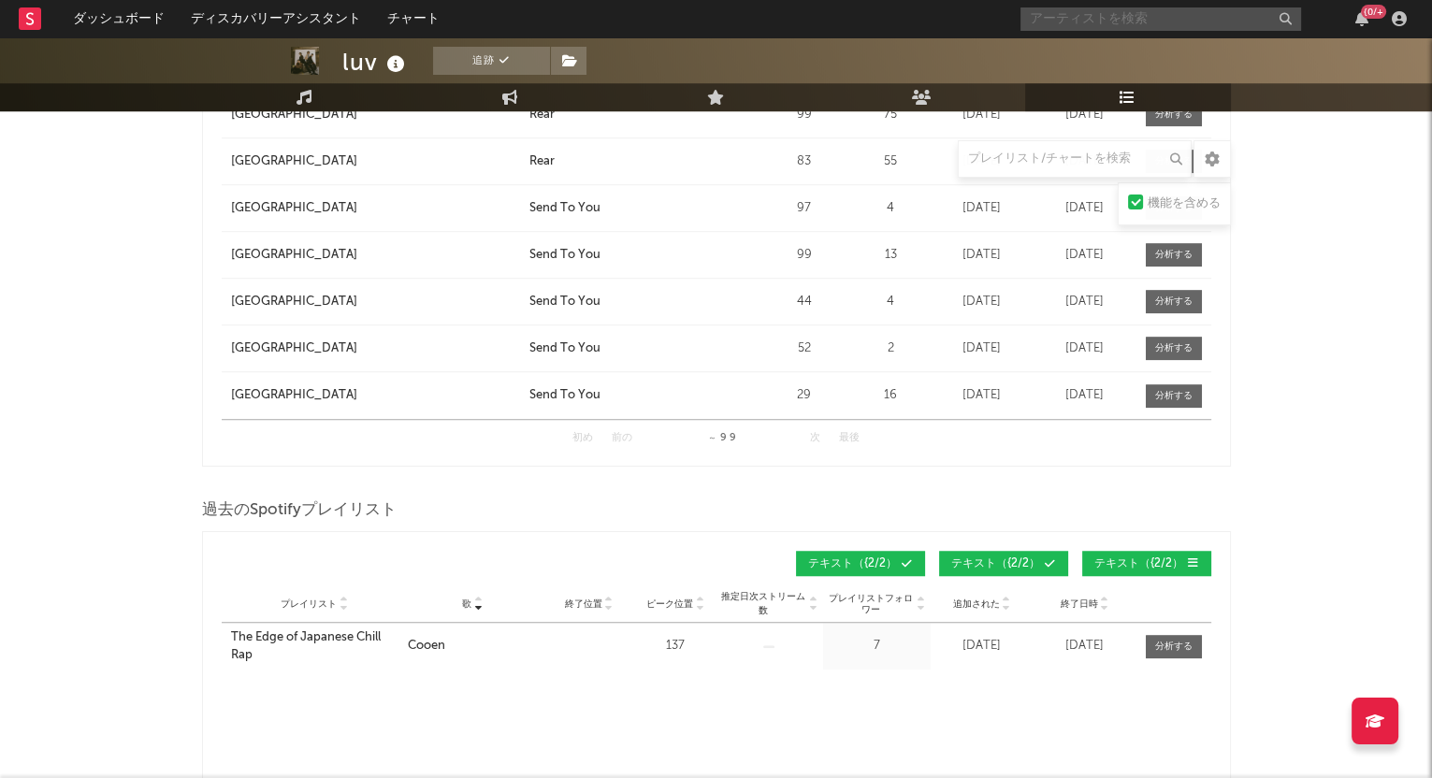
click at [1074, 11] on input "text" at bounding box center [1160, 18] width 281 height 23
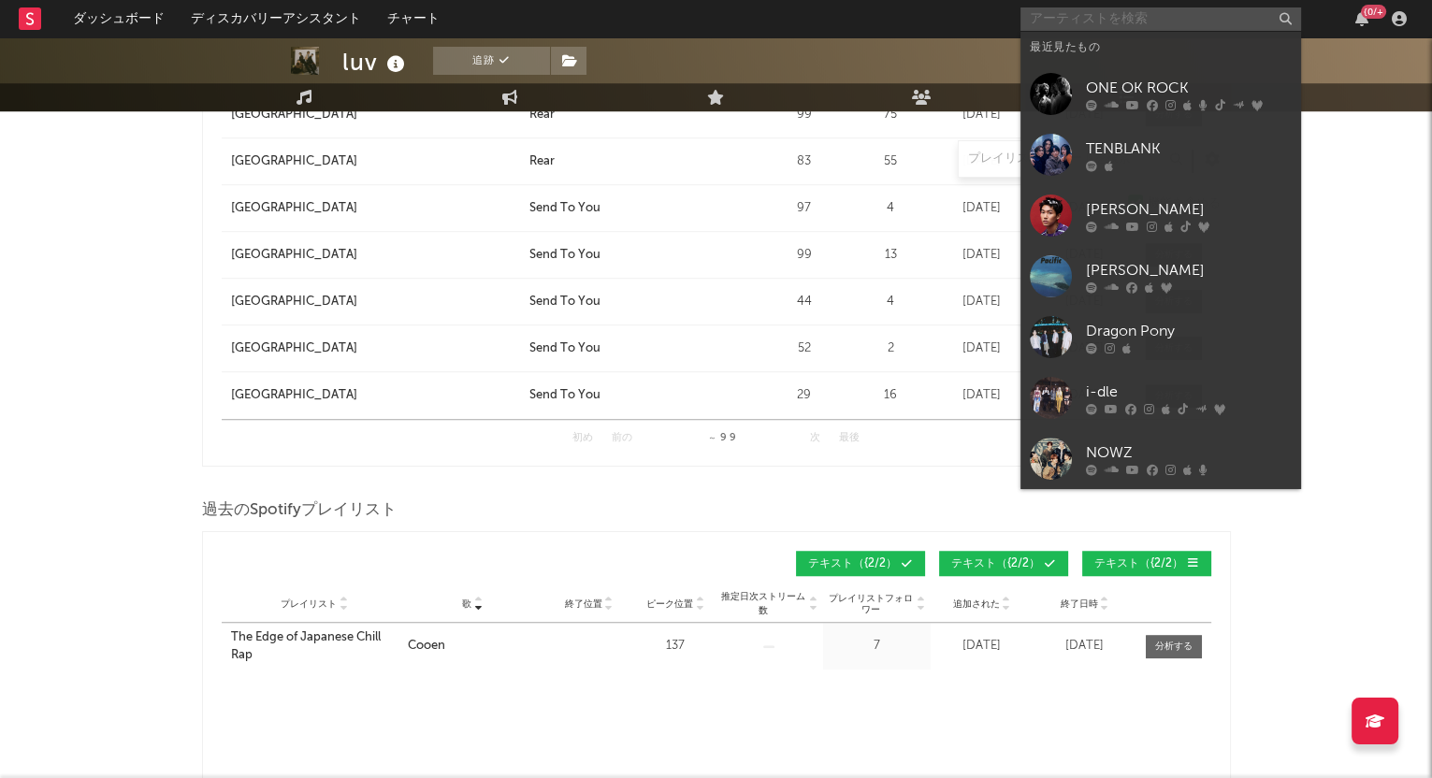
type input "あ"
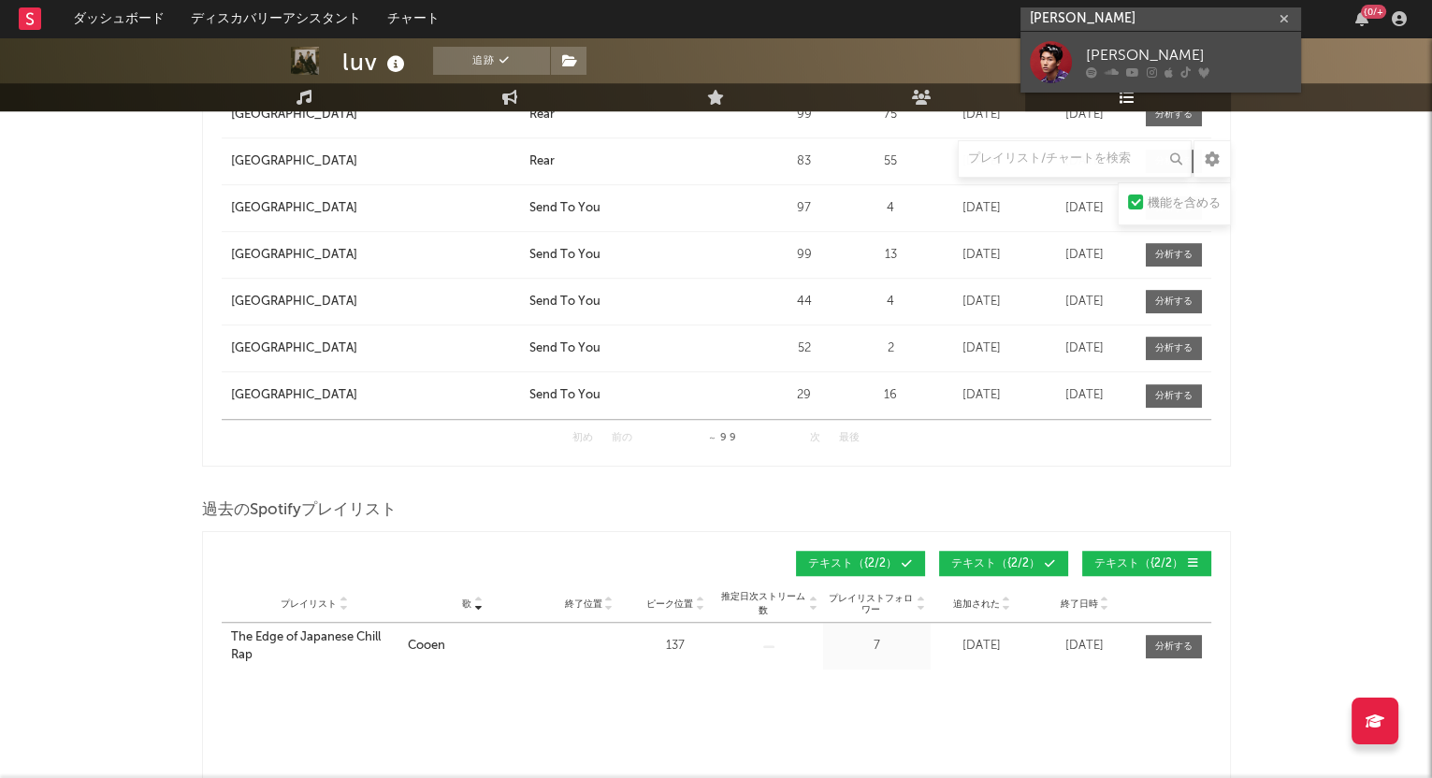
type input "[PERSON_NAME]"
click at [1170, 50] on div "[PERSON_NAME]" at bounding box center [1189, 56] width 206 height 22
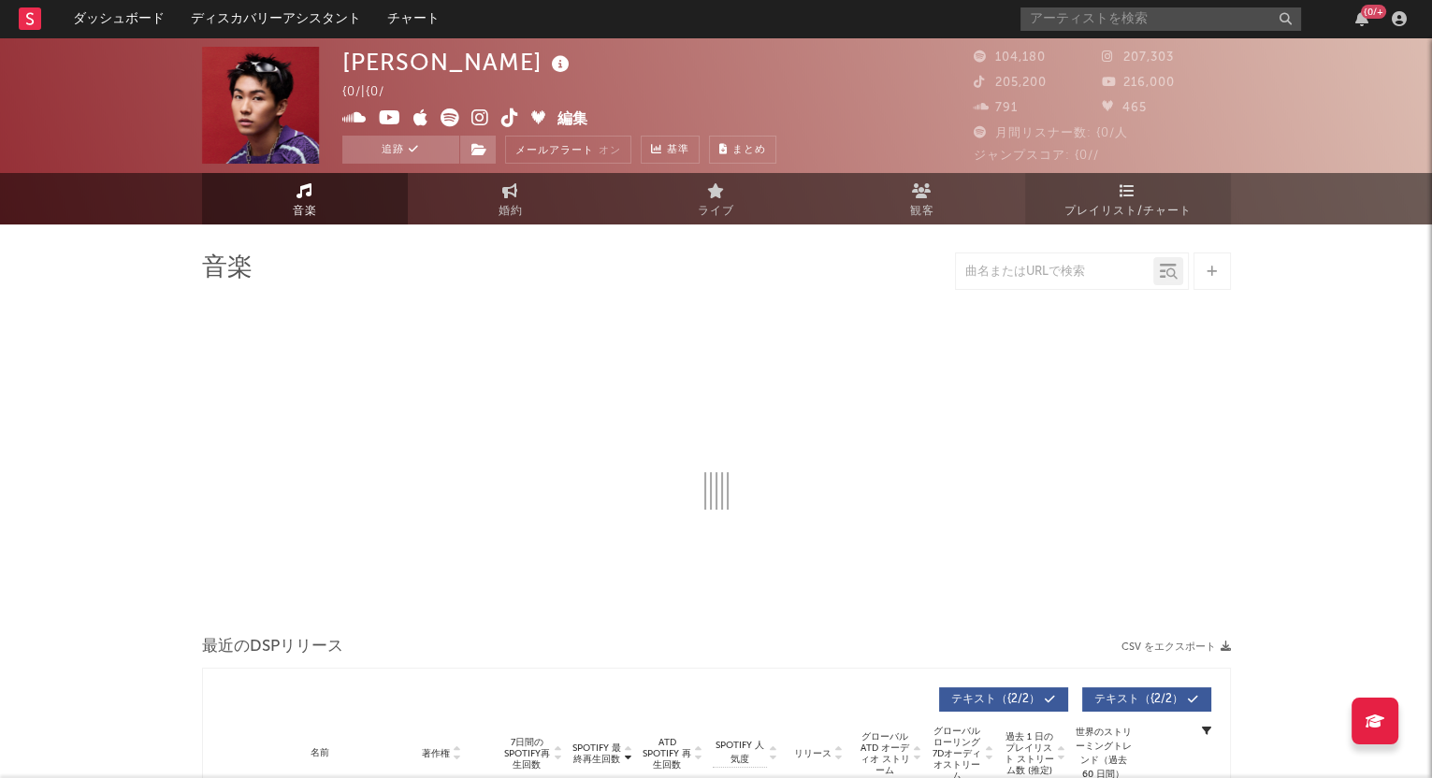
select select "6m"
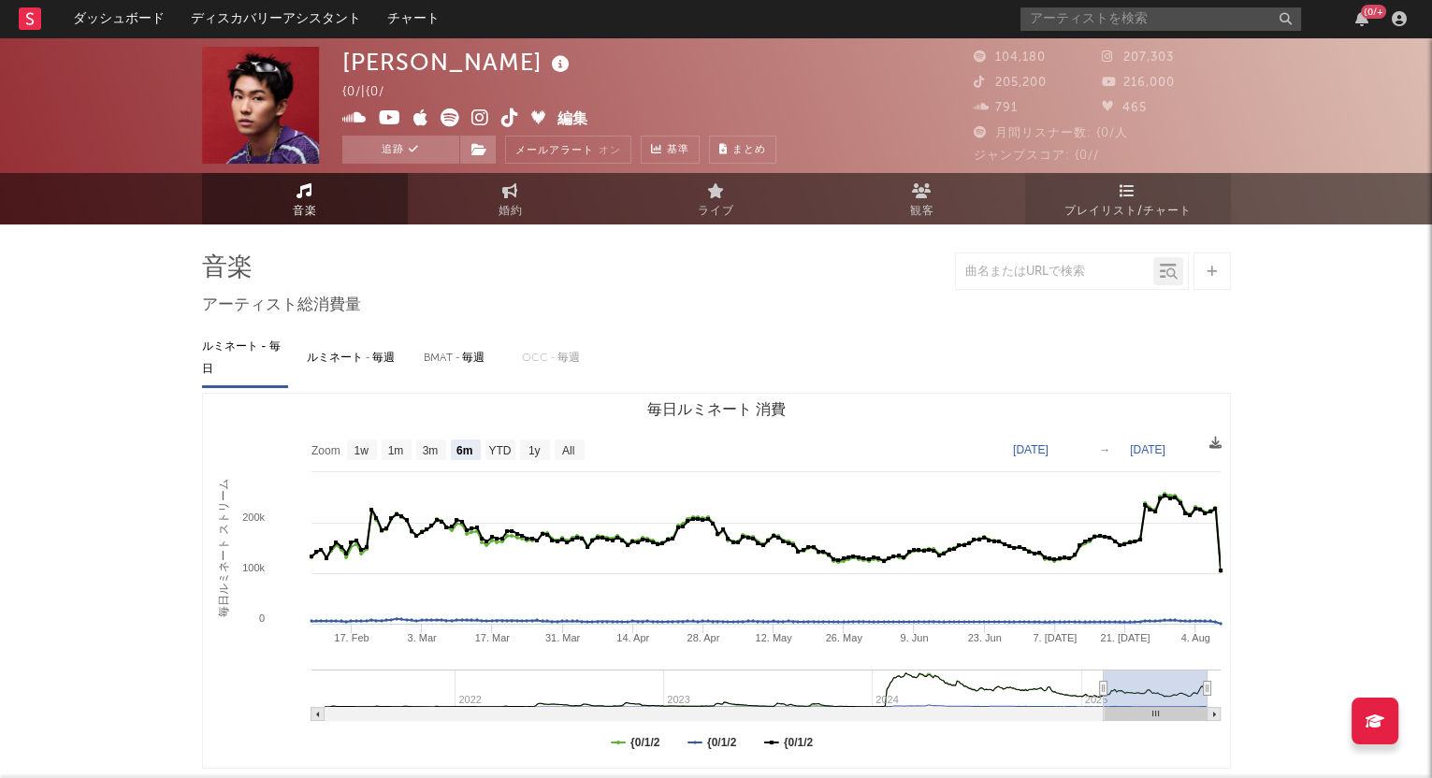
click at [1138, 190] on link "プレイリスト/チャート" at bounding box center [1128, 198] width 206 height 51
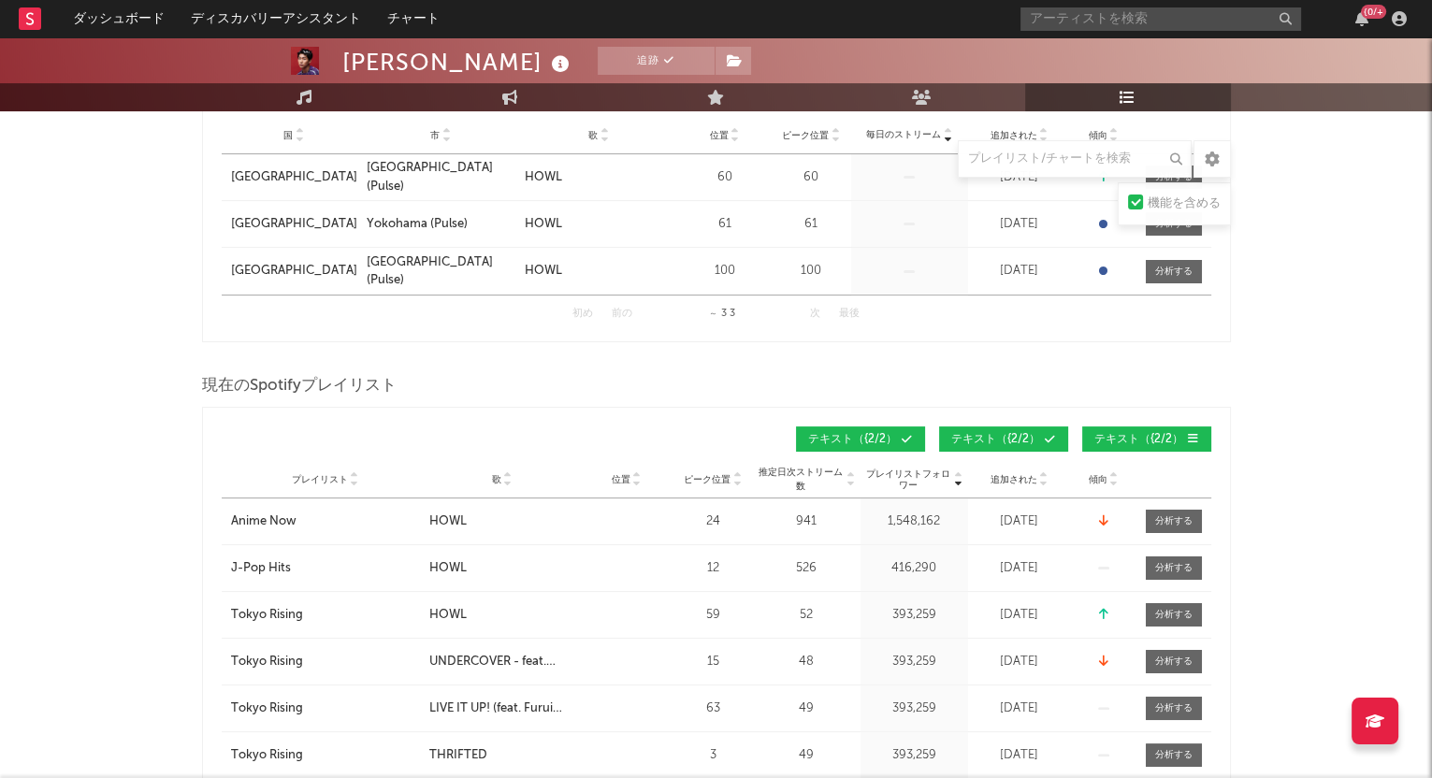
scroll to position [467, 0]
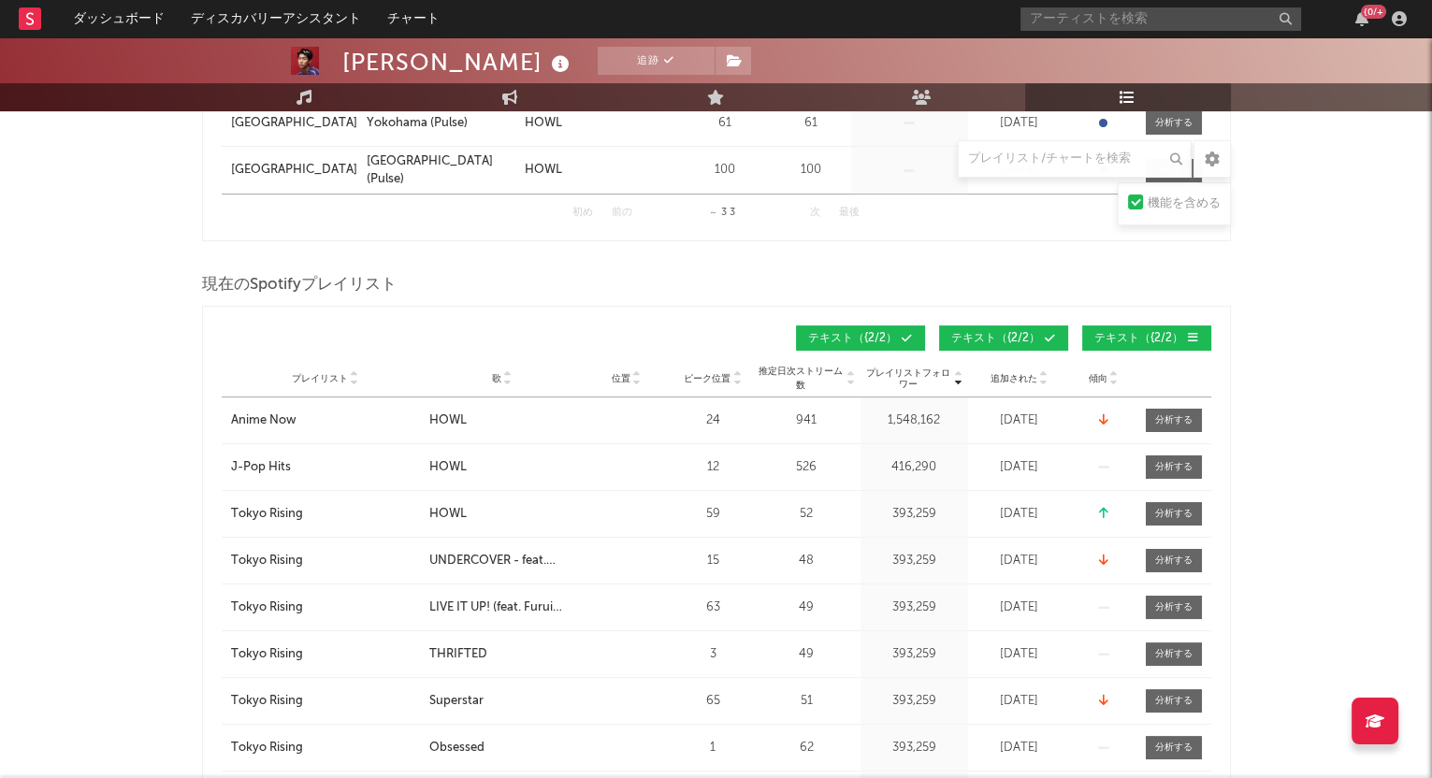
click at [509, 379] on icon at bounding box center [507, 382] width 9 height 7
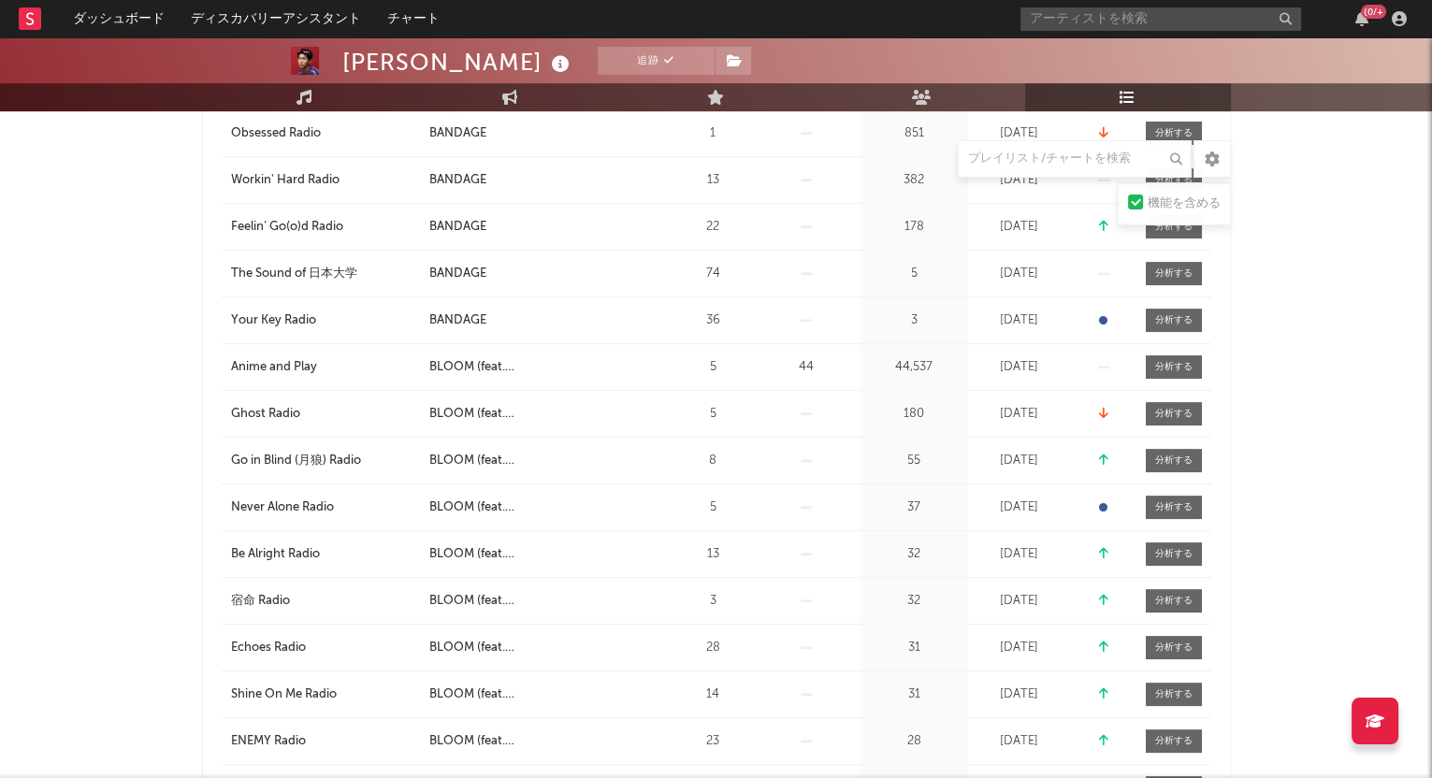
scroll to position [1286, 0]
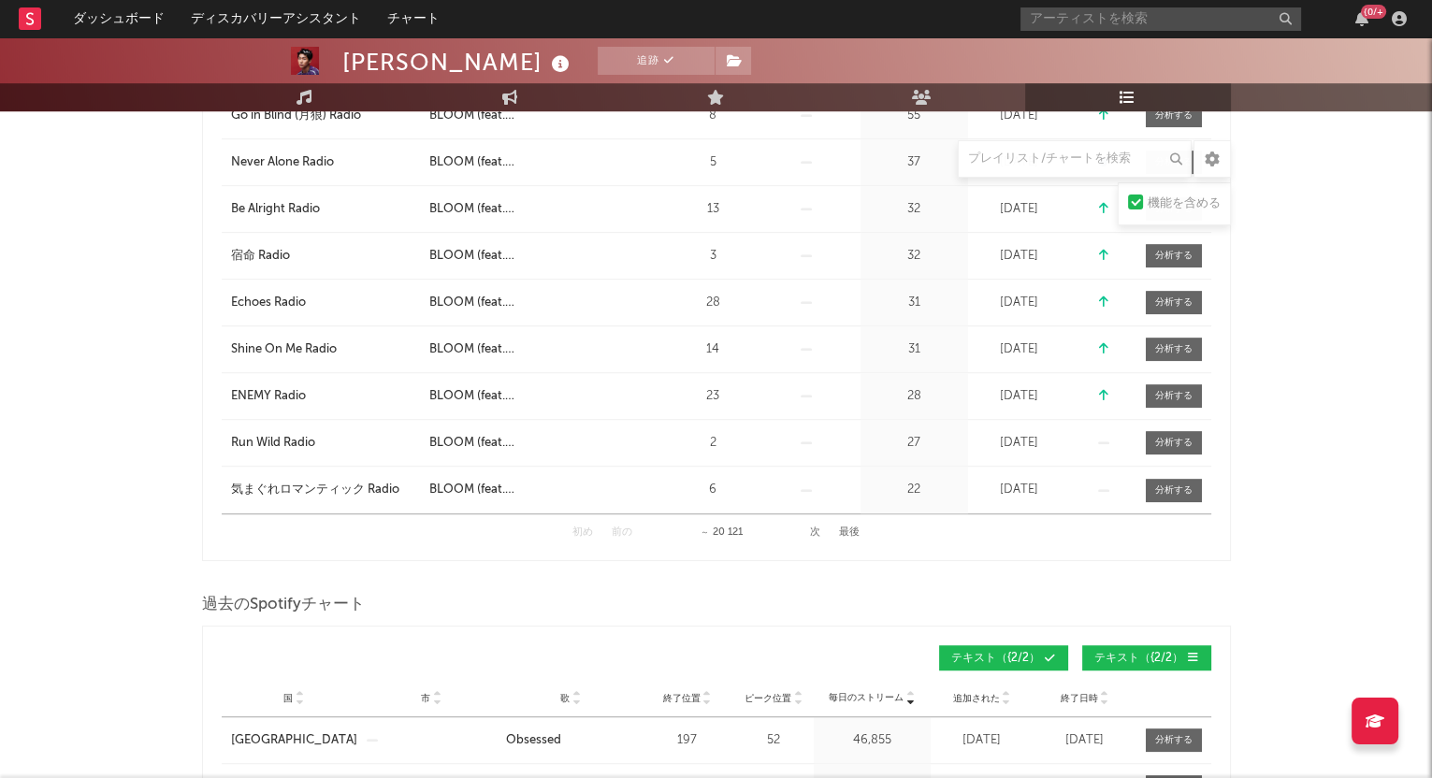
click at [813, 528] on button "次" at bounding box center [815, 533] width 10 height 10
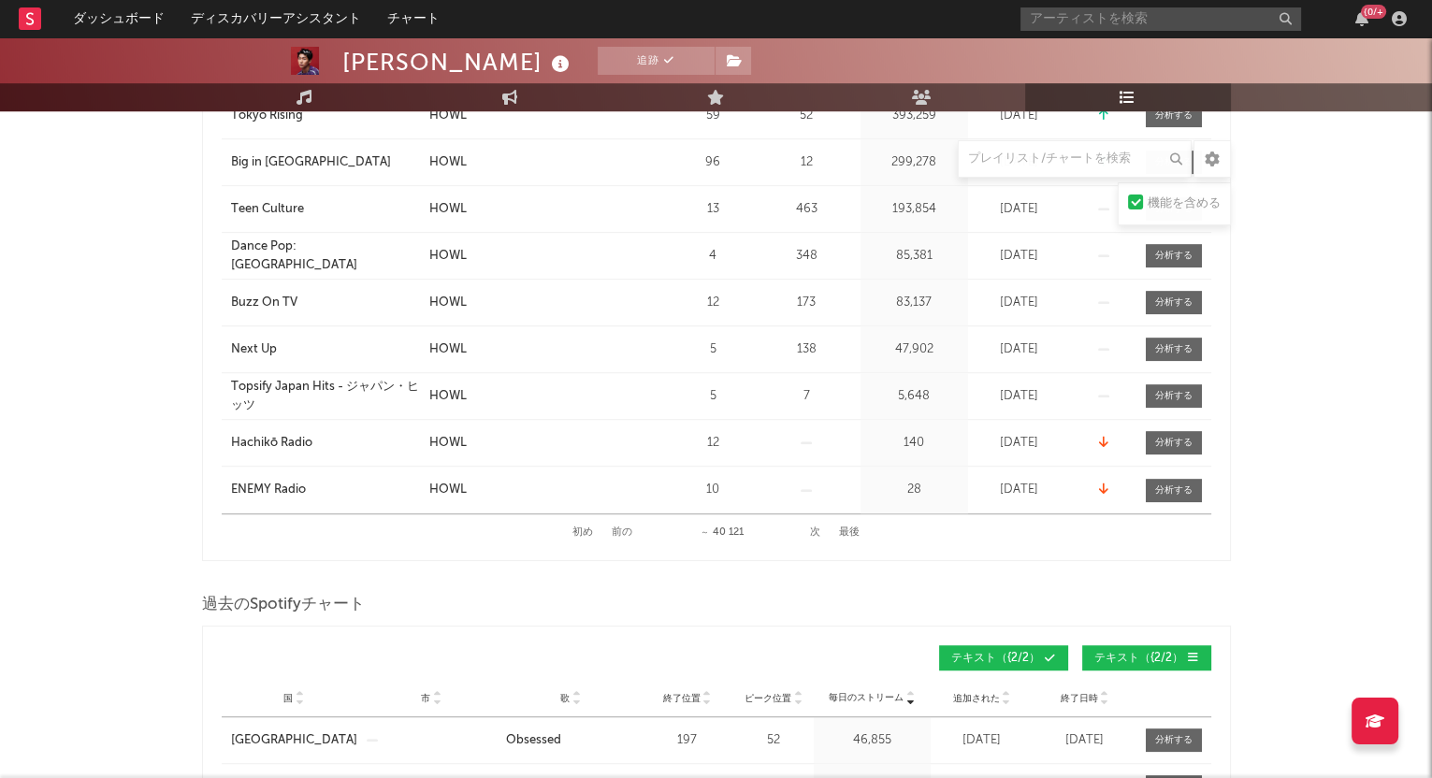
click at [818, 531] on button "次" at bounding box center [815, 533] width 10 height 10
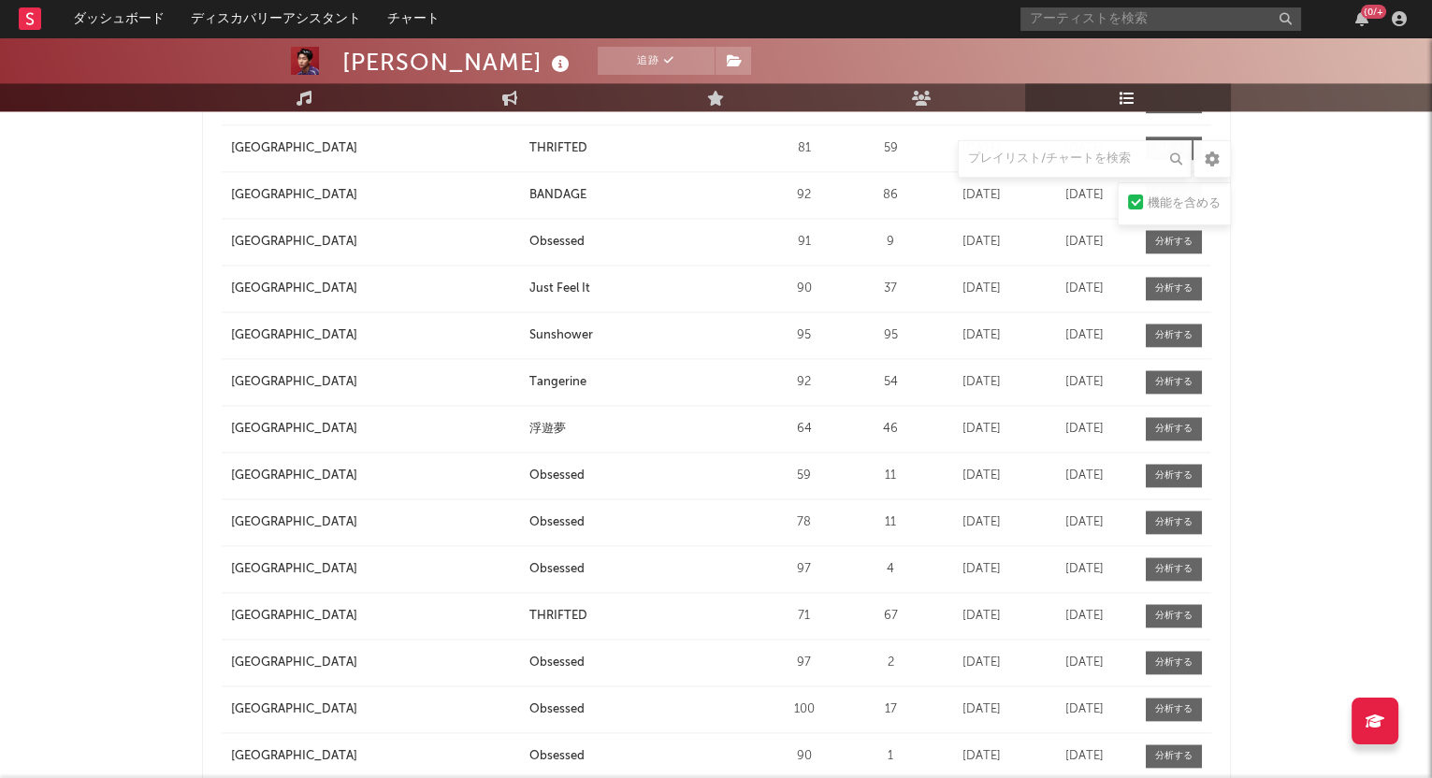
scroll to position [2806, 0]
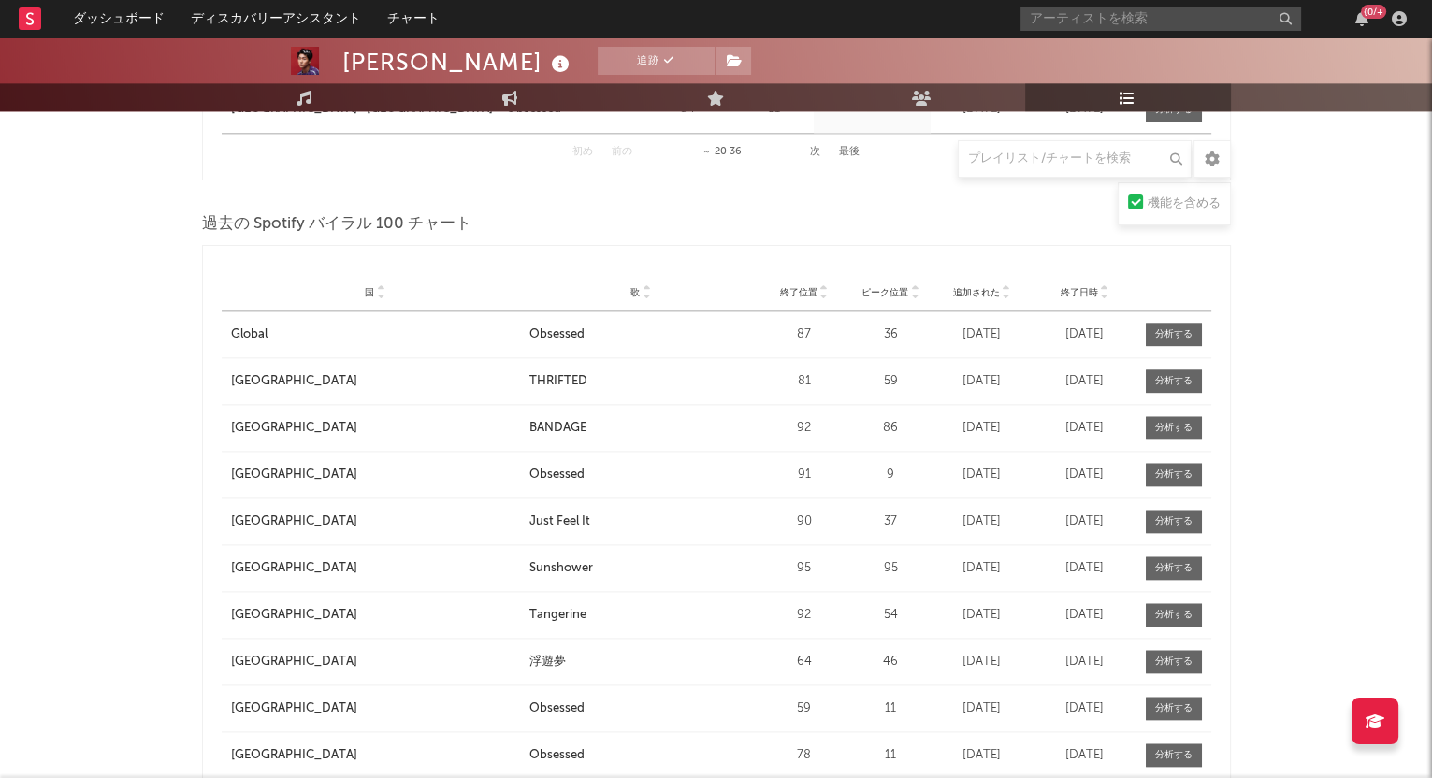
click at [646, 293] on icon at bounding box center [646, 296] width 9 height 7
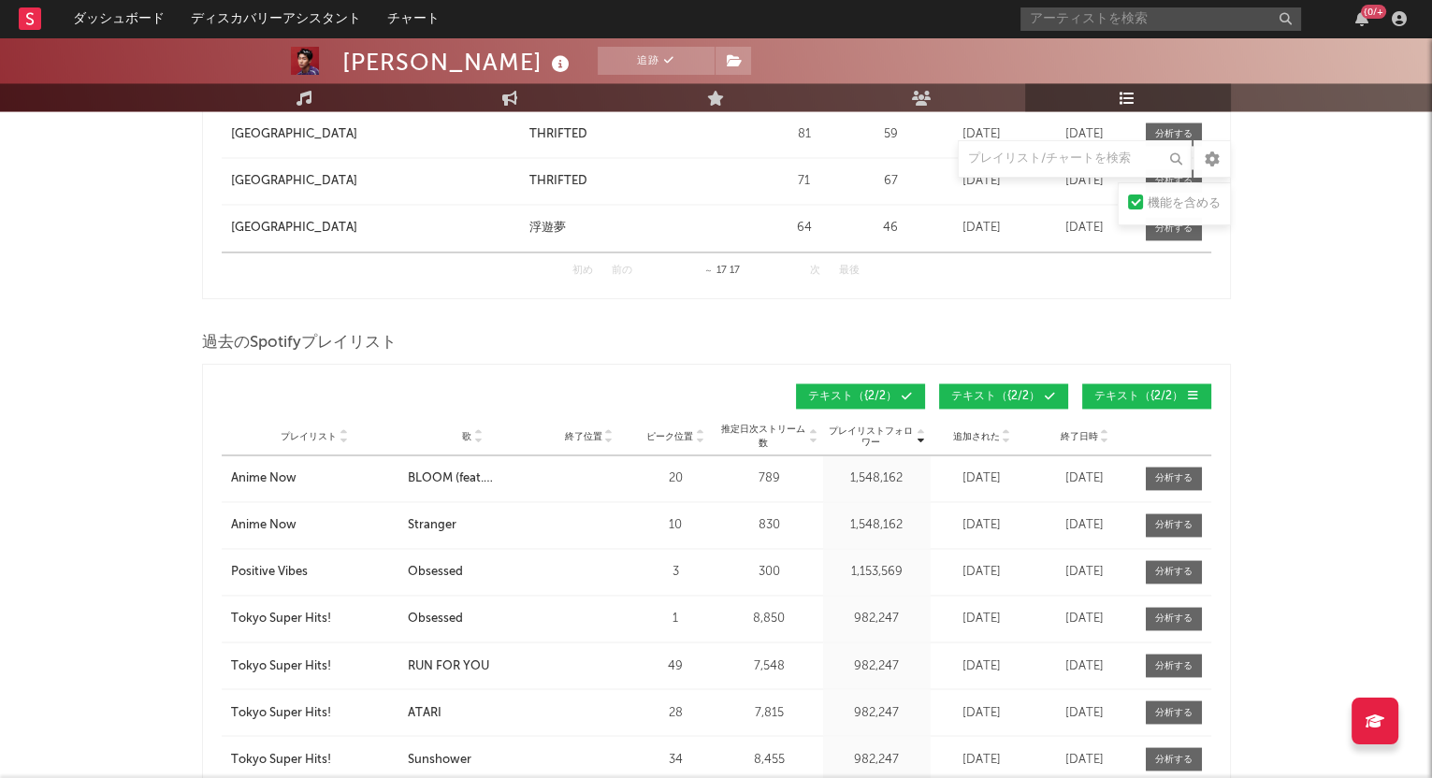
scroll to position [3624, 0]
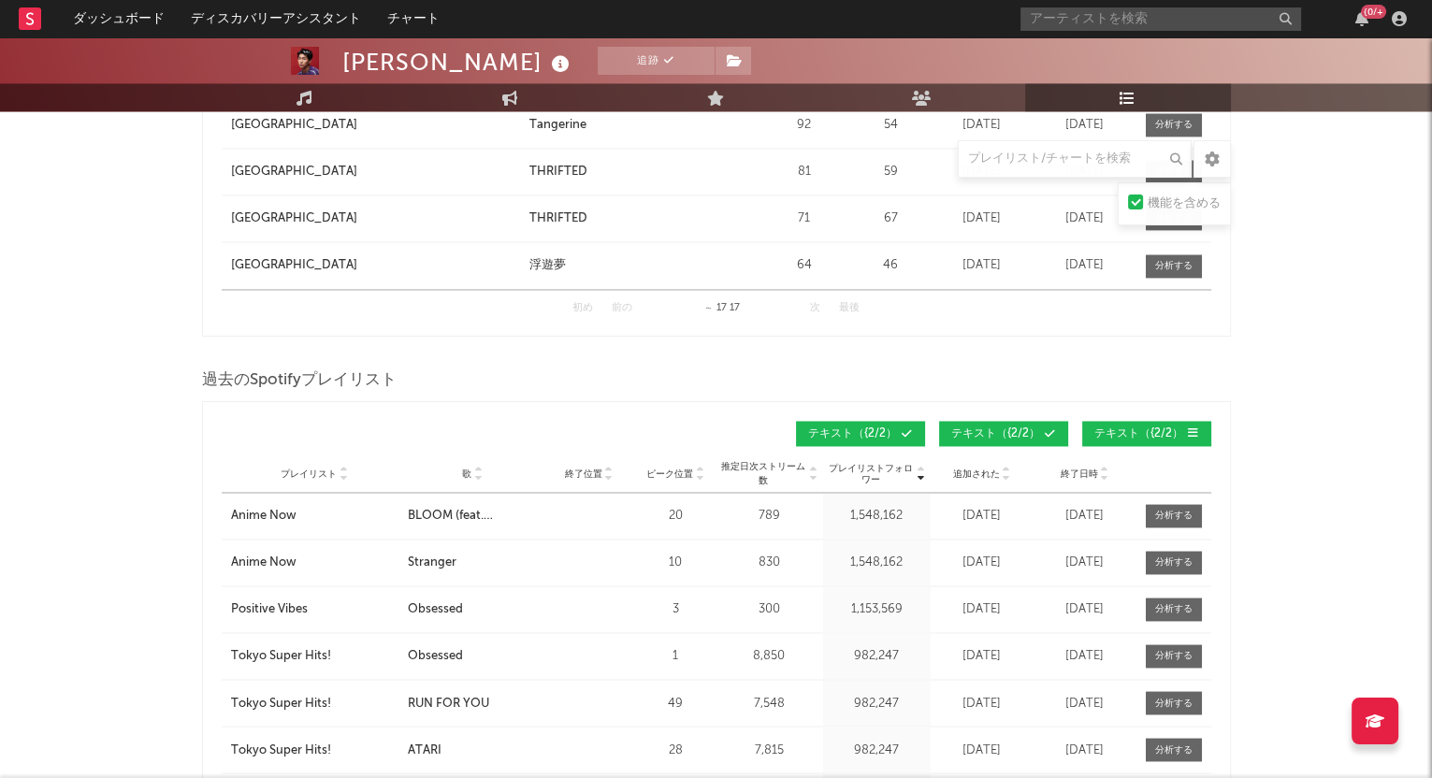
click at [477, 474] on icon at bounding box center [477, 477] width 9 height 7
click at [479, 474] on icon at bounding box center [477, 477] width 9 height 7
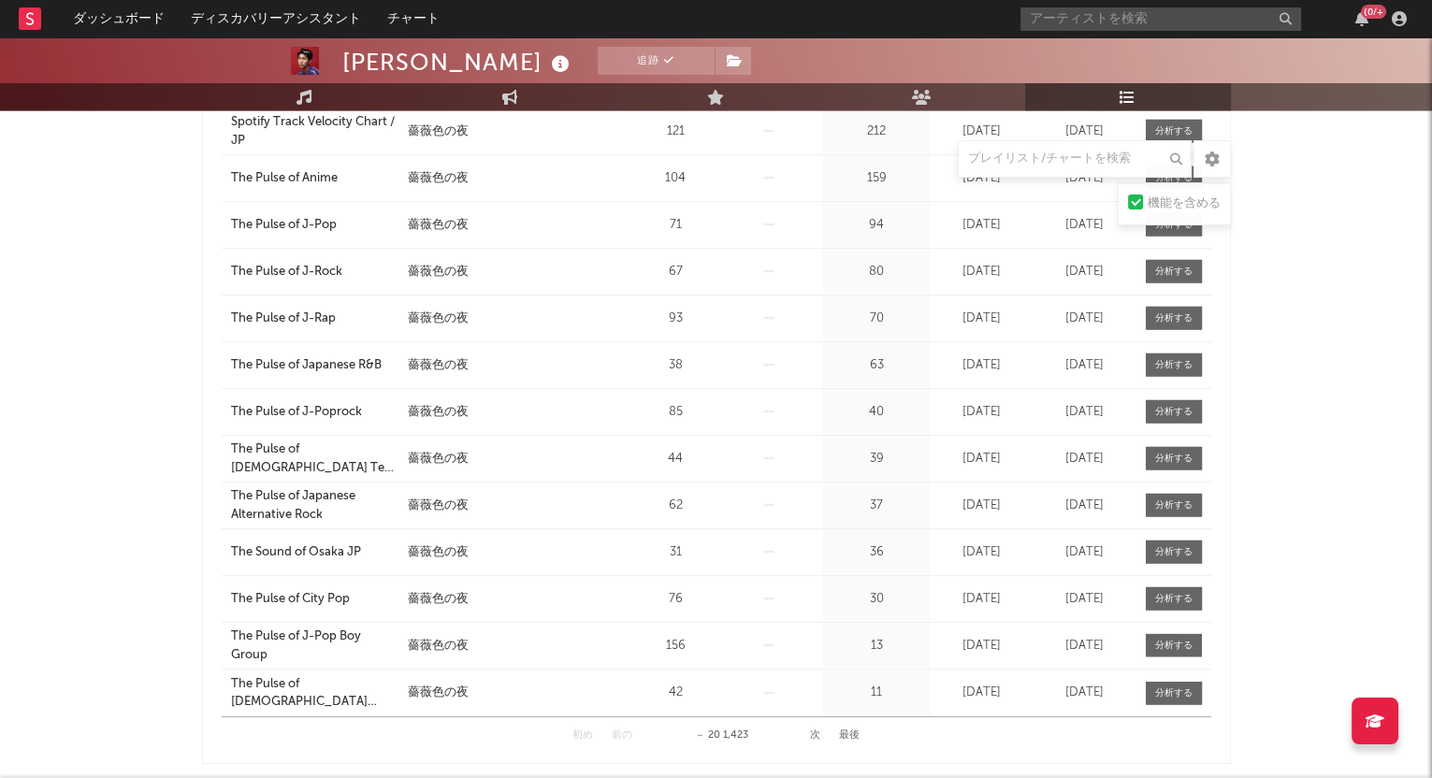
scroll to position [4427, 0]
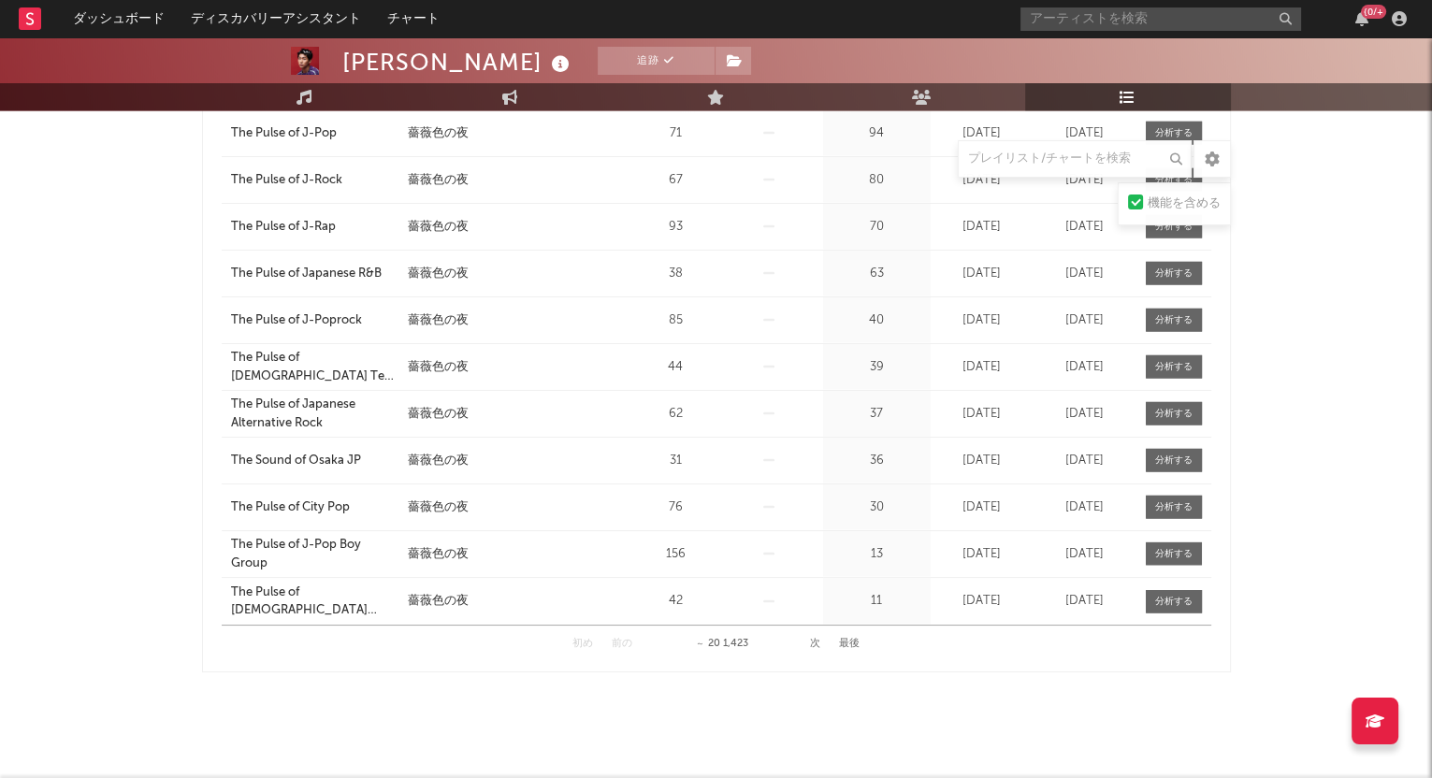
click at [816, 639] on button "次" at bounding box center [815, 644] width 10 height 10
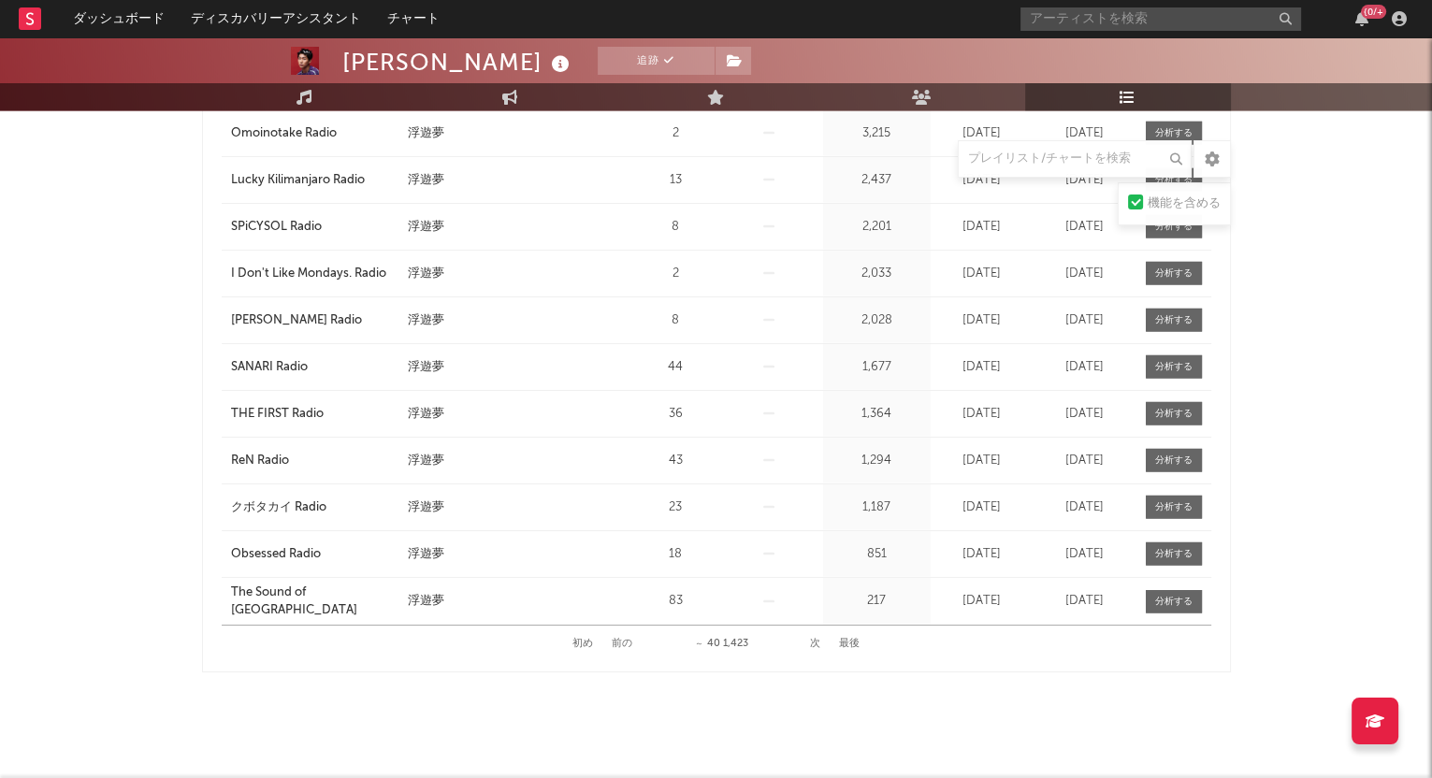
click at [814, 639] on button "次" at bounding box center [815, 644] width 10 height 10
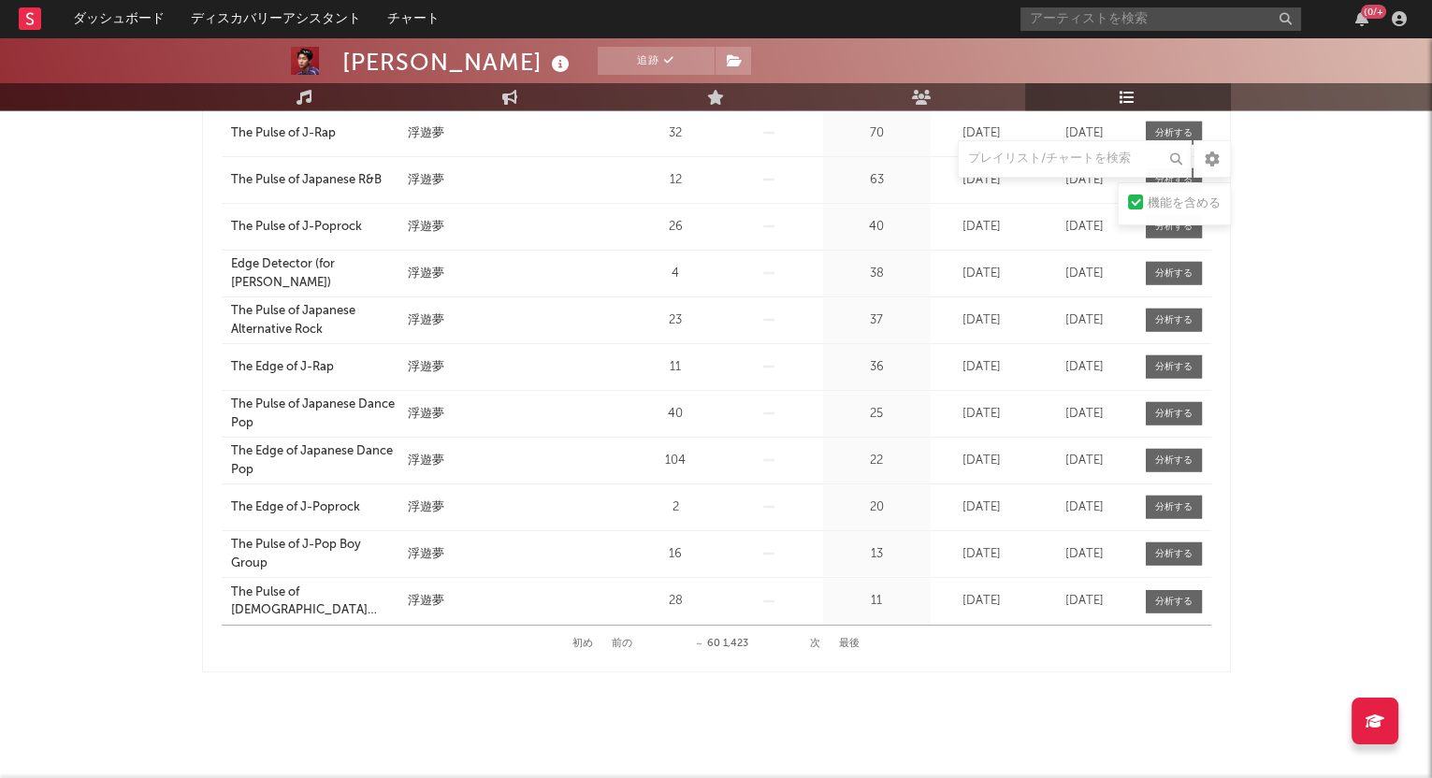
click at [814, 639] on button "次" at bounding box center [815, 644] width 10 height 10
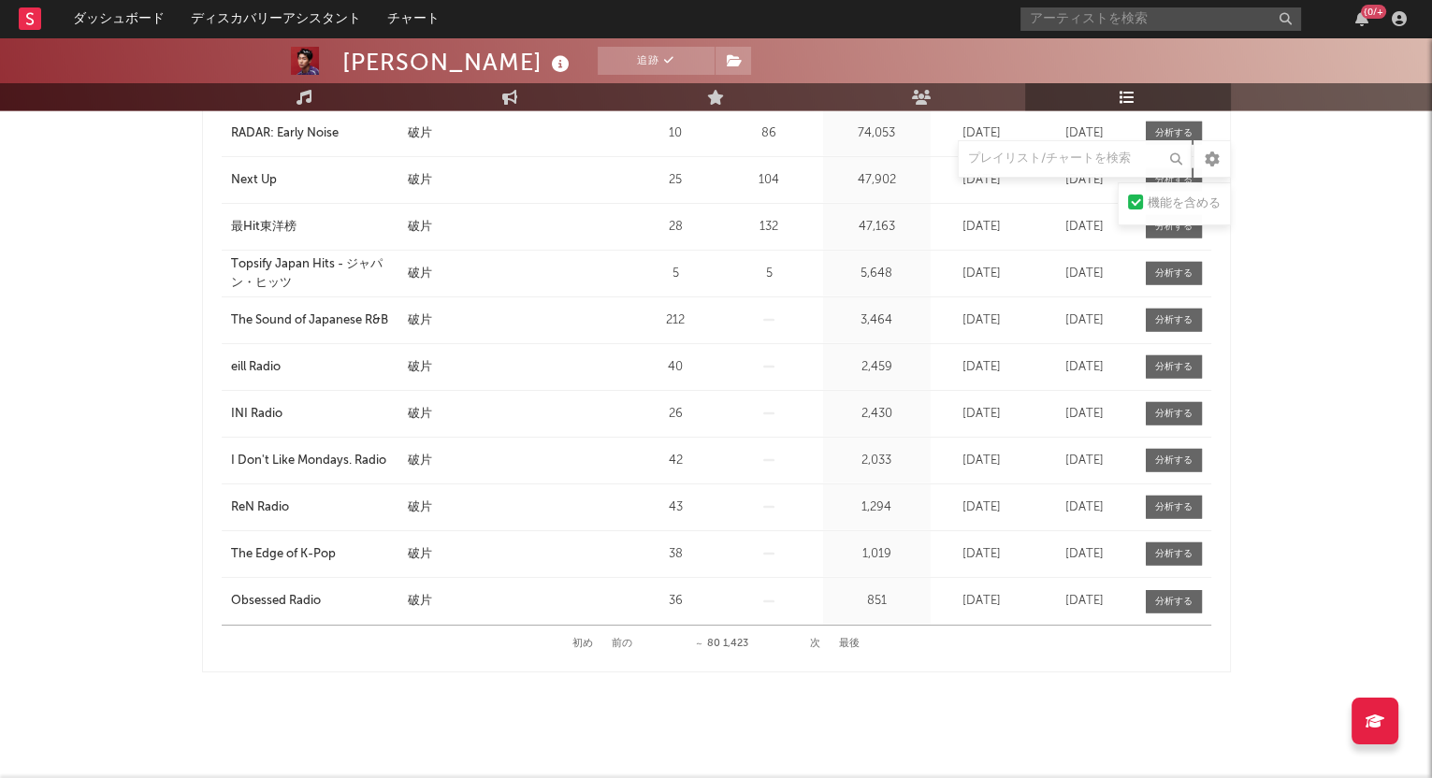
click at [814, 639] on button "次" at bounding box center [815, 644] width 10 height 10
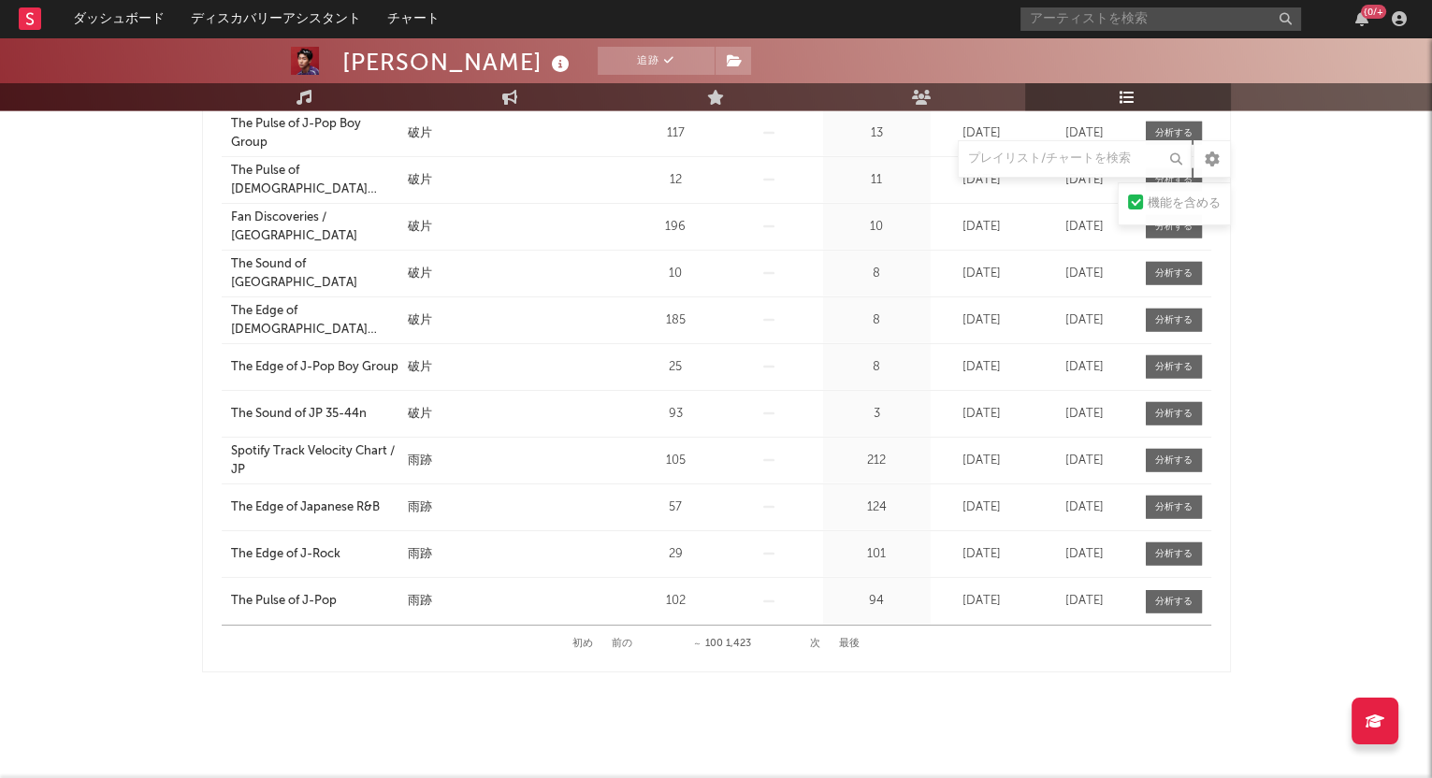
click at [814, 639] on button "次" at bounding box center [815, 644] width 10 height 10
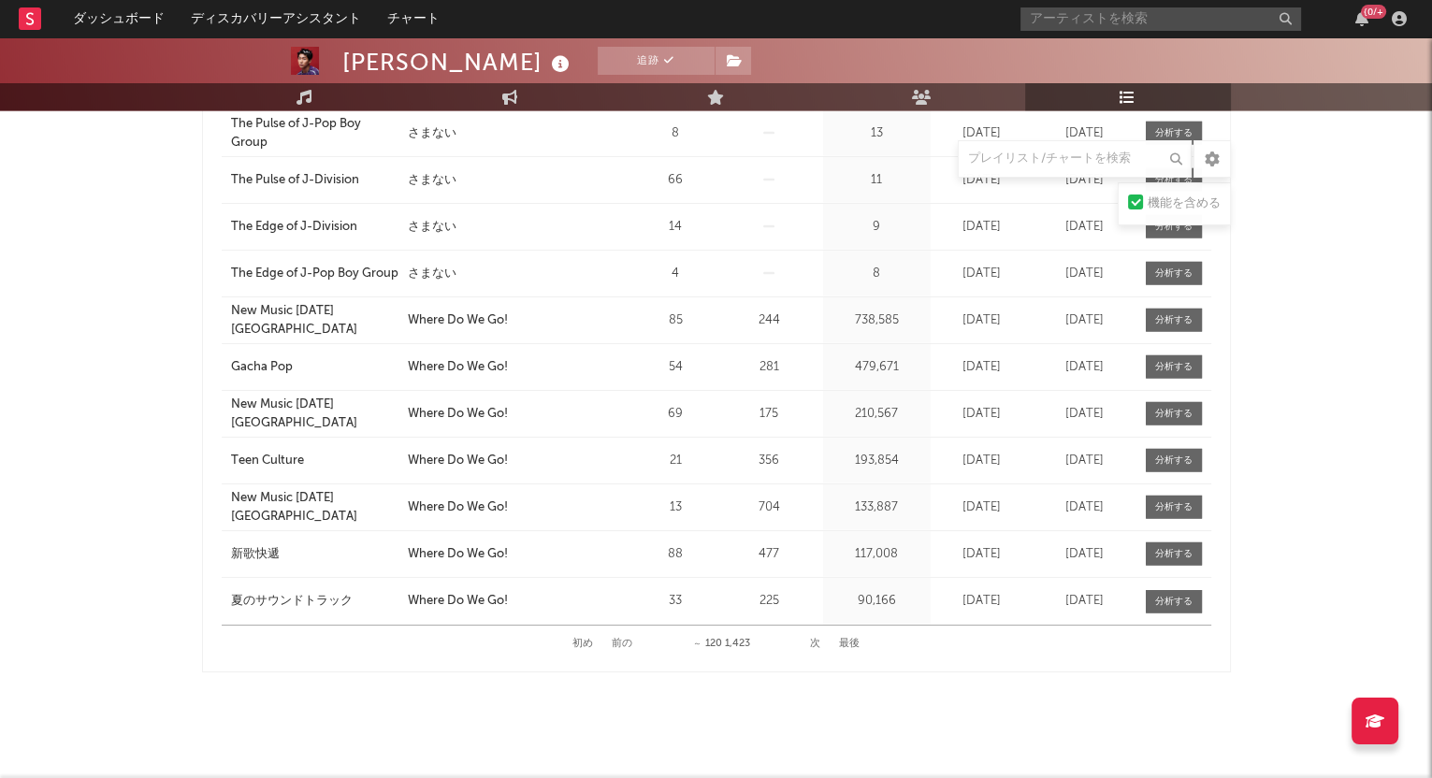
click at [814, 639] on button "次" at bounding box center [815, 644] width 10 height 10
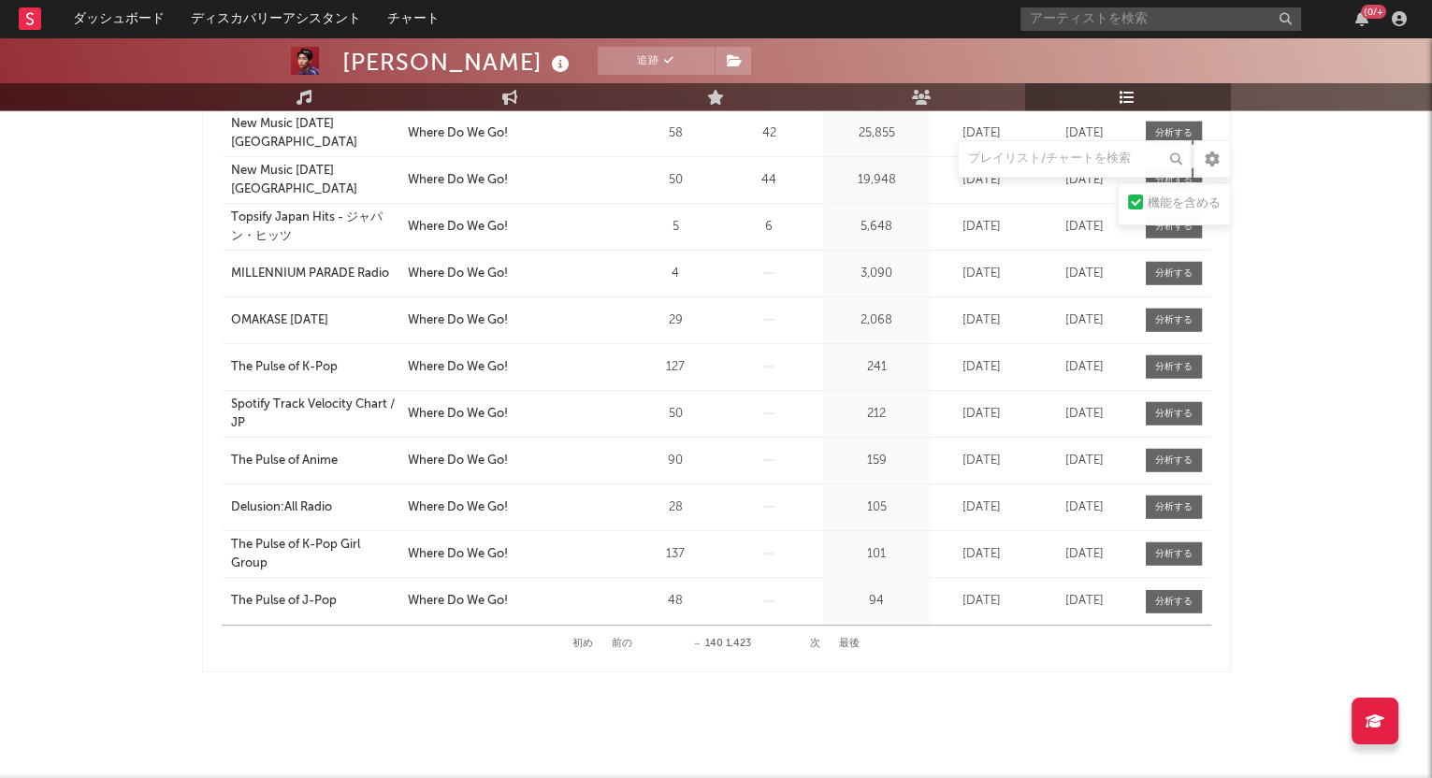
click at [814, 639] on button "次" at bounding box center [815, 644] width 10 height 10
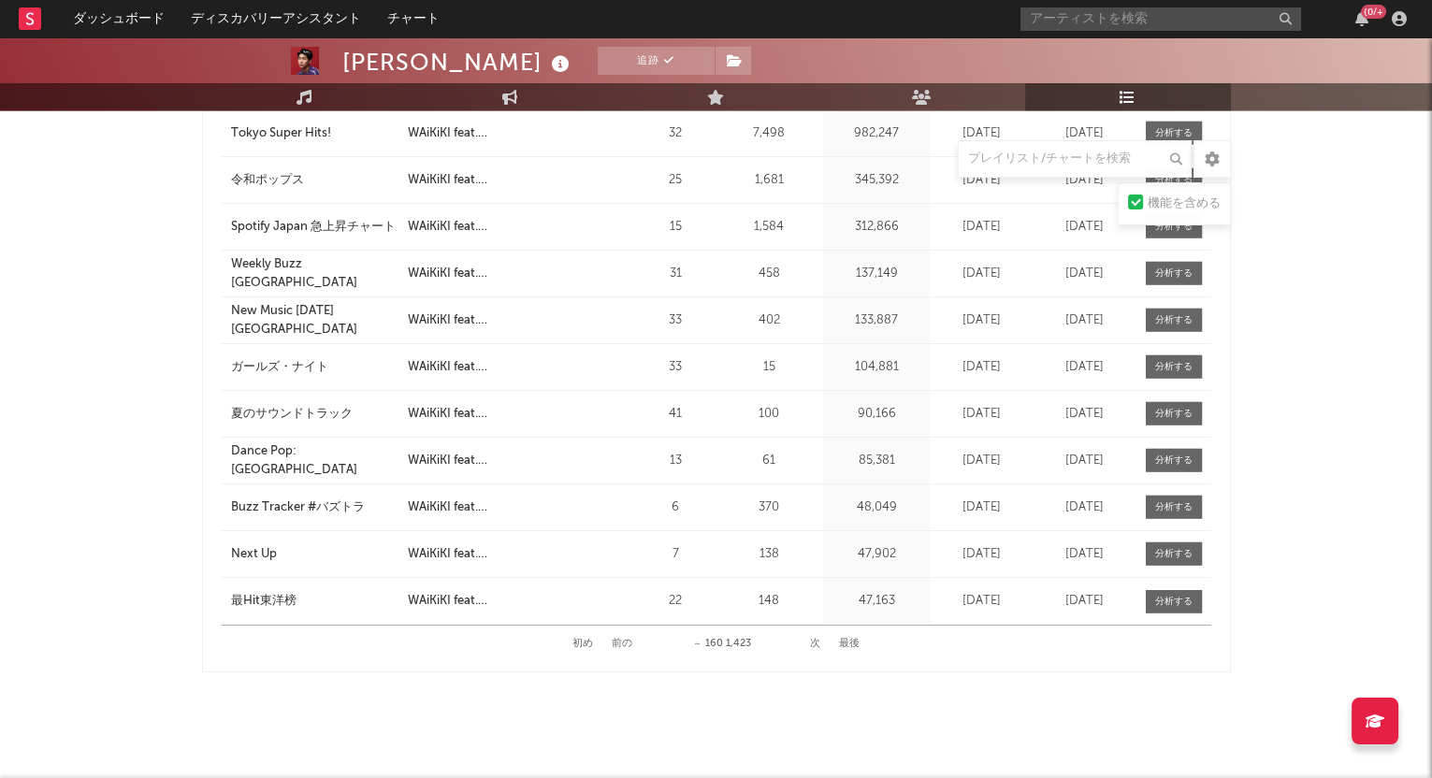
click at [814, 639] on button "次" at bounding box center [815, 644] width 10 height 10
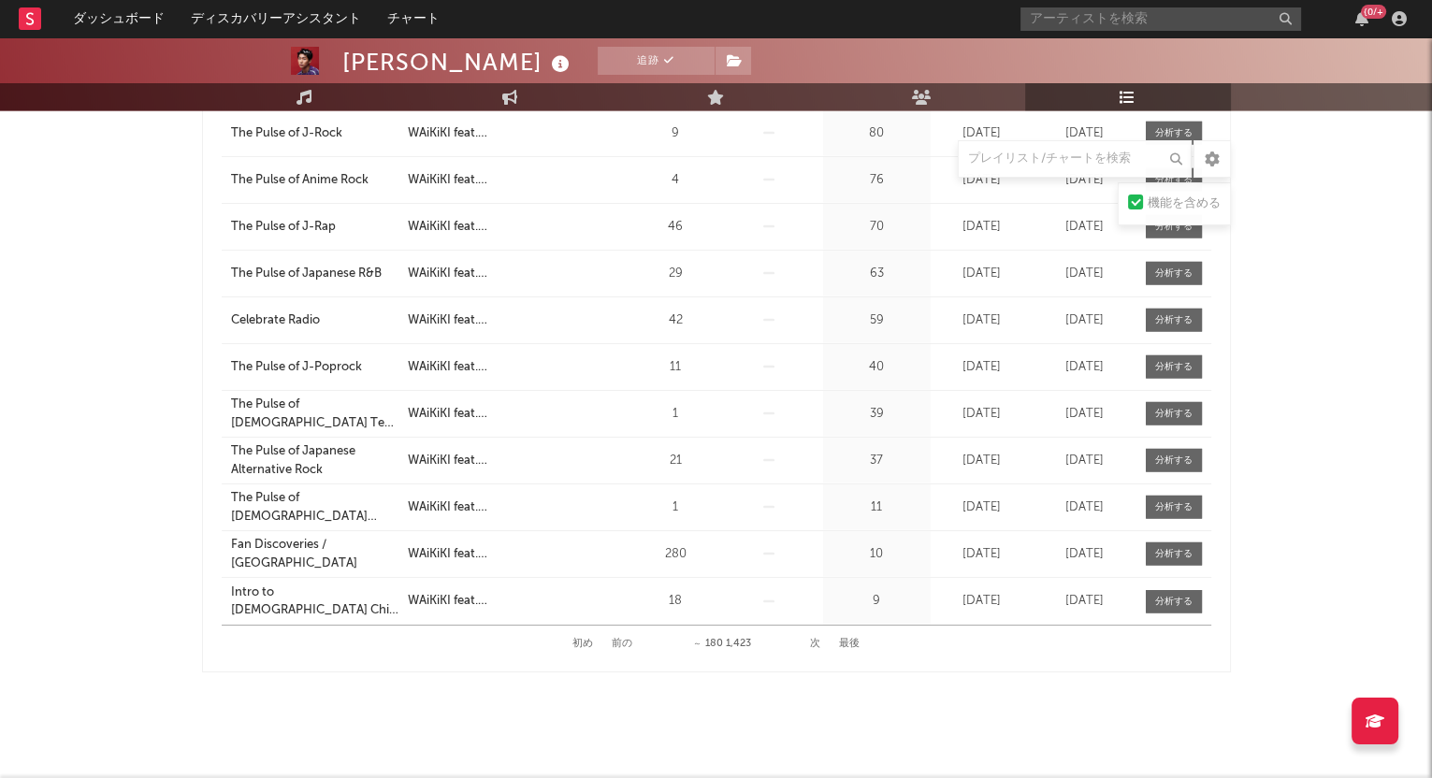
click at [814, 639] on button "次" at bounding box center [815, 644] width 10 height 10
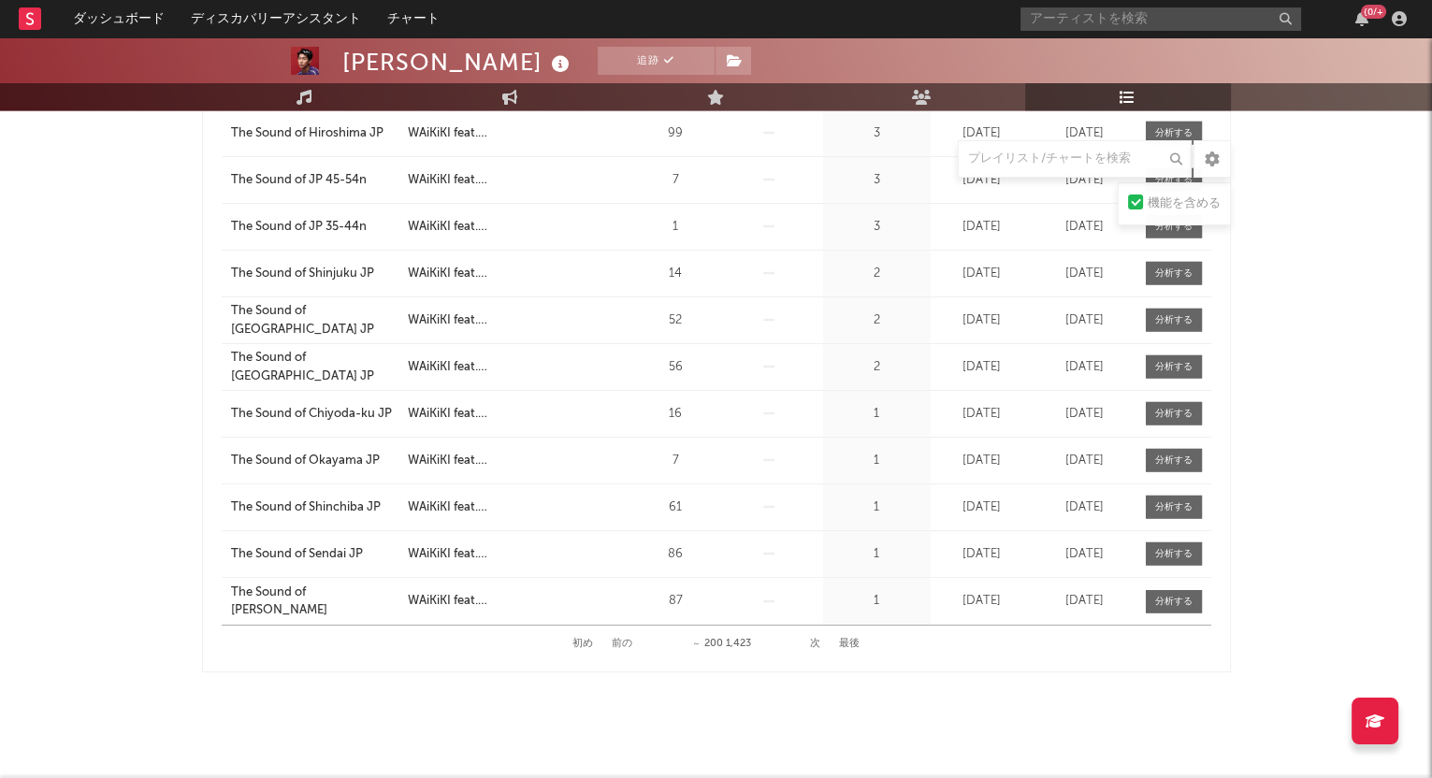
click at [814, 639] on button "次" at bounding box center [815, 644] width 10 height 10
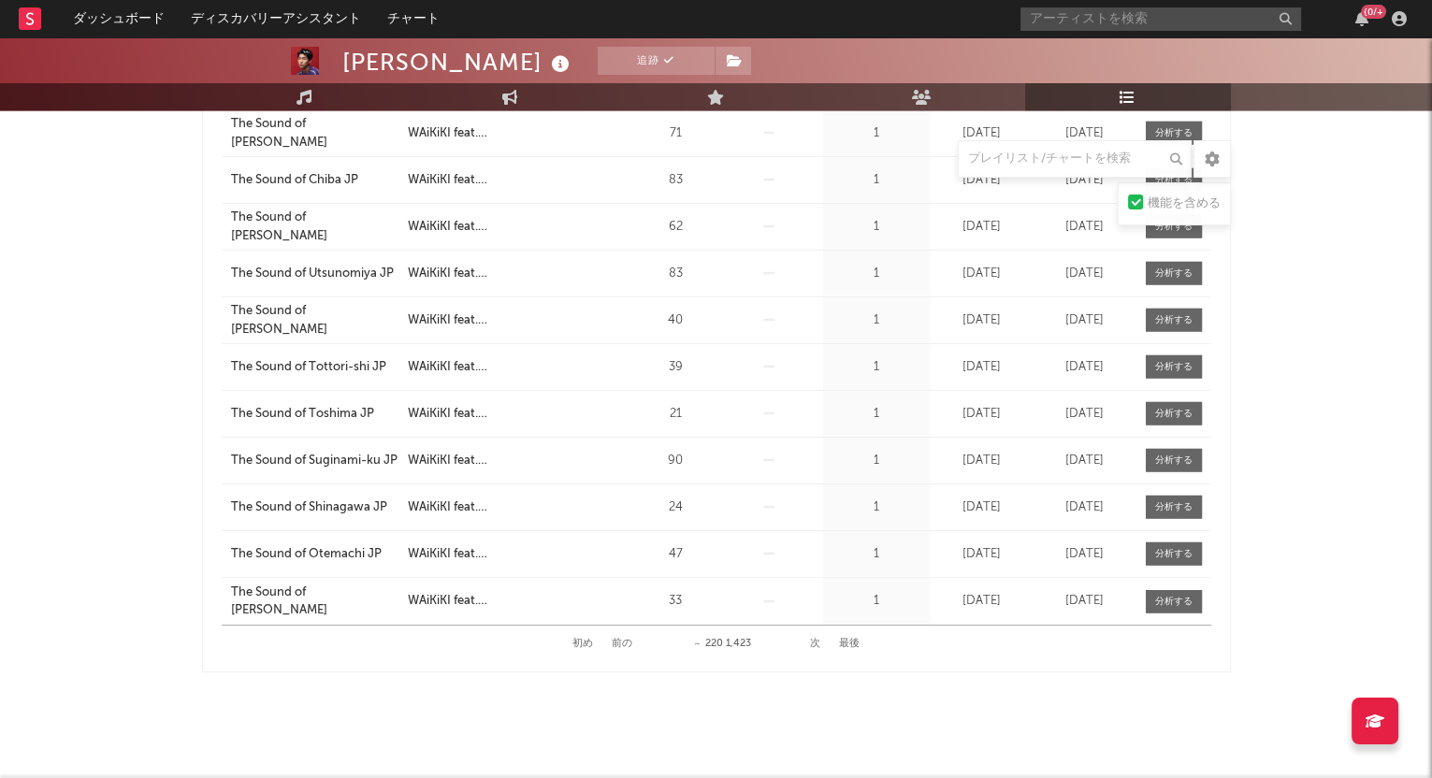
click at [814, 639] on button "次" at bounding box center [815, 644] width 10 height 10
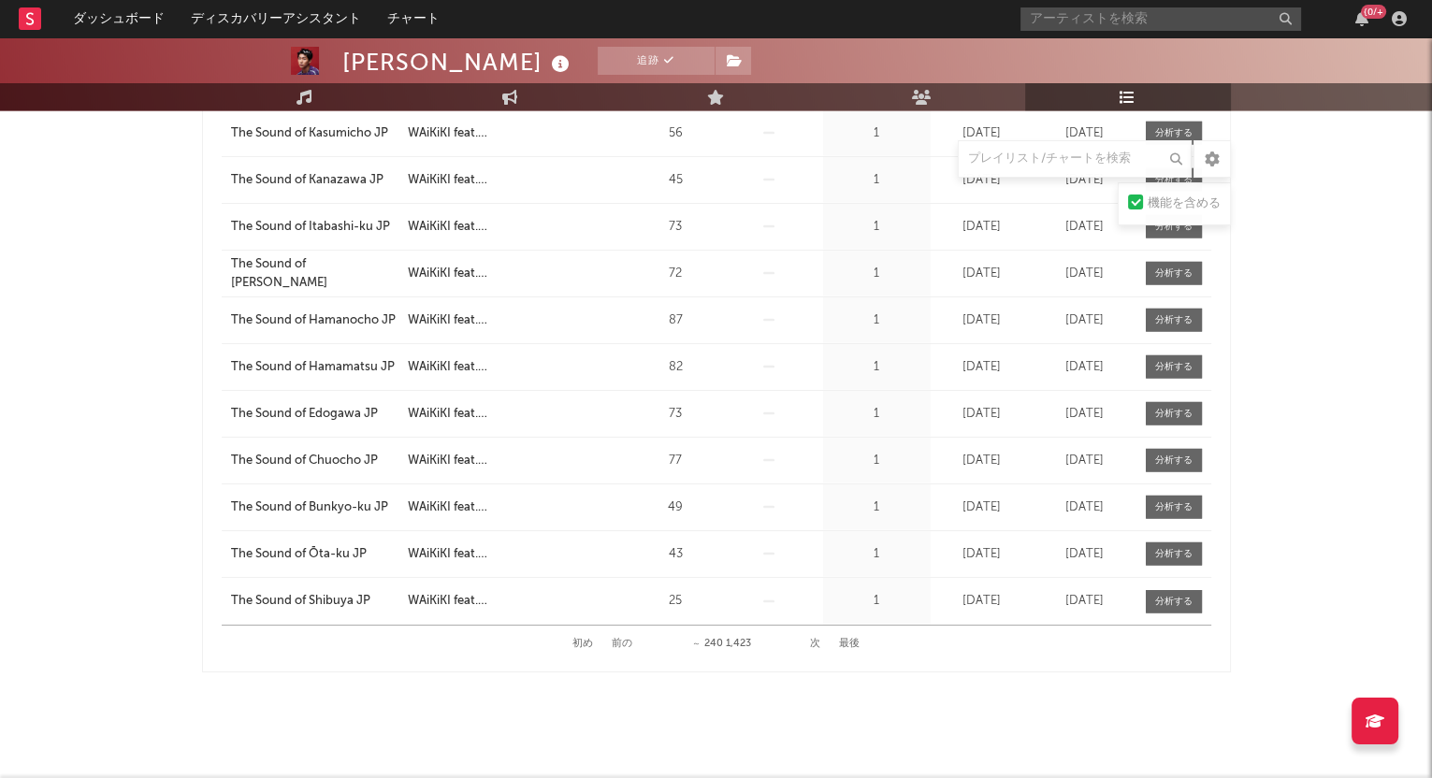
click at [814, 639] on button "次" at bounding box center [815, 644] width 10 height 10
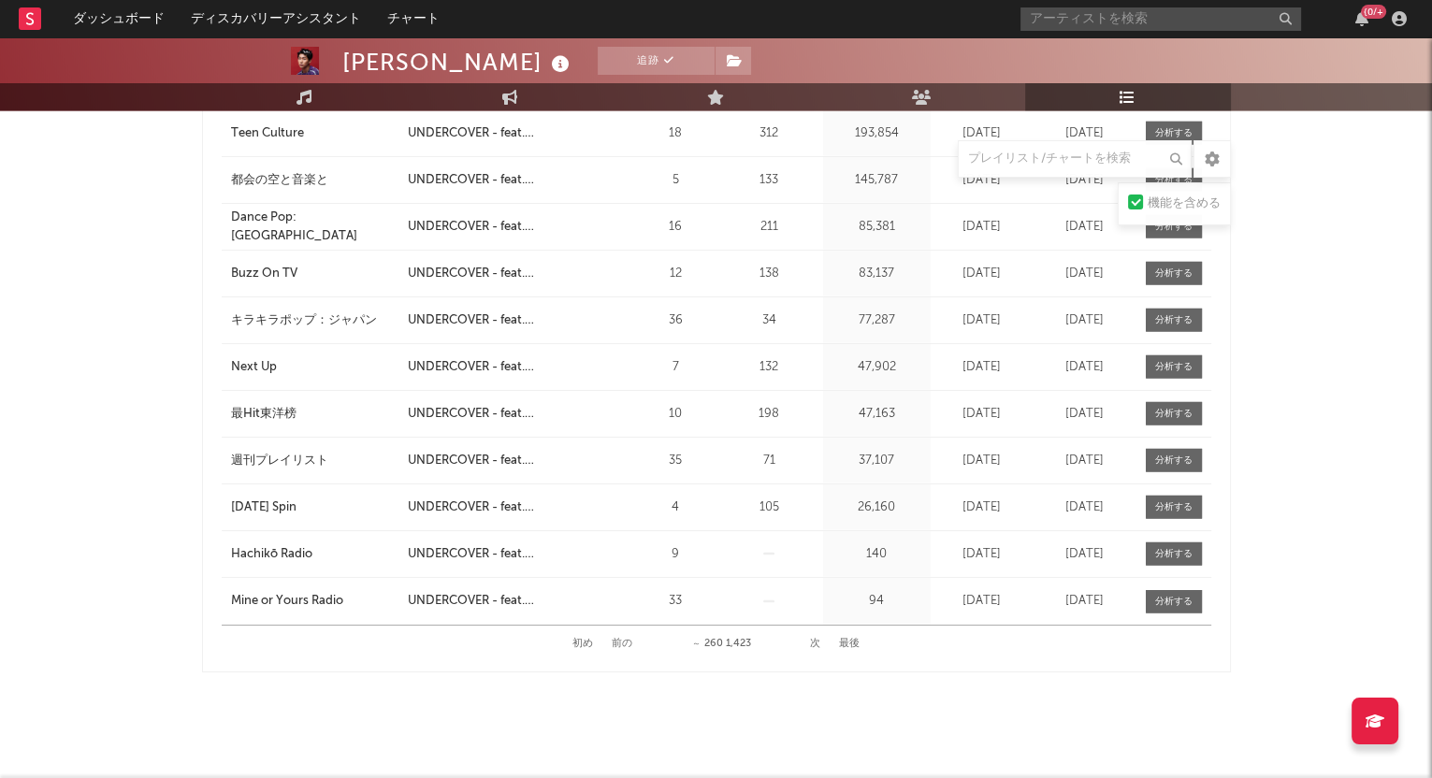
click at [814, 639] on button "次" at bounding box center [815, 644] width 10 height 10
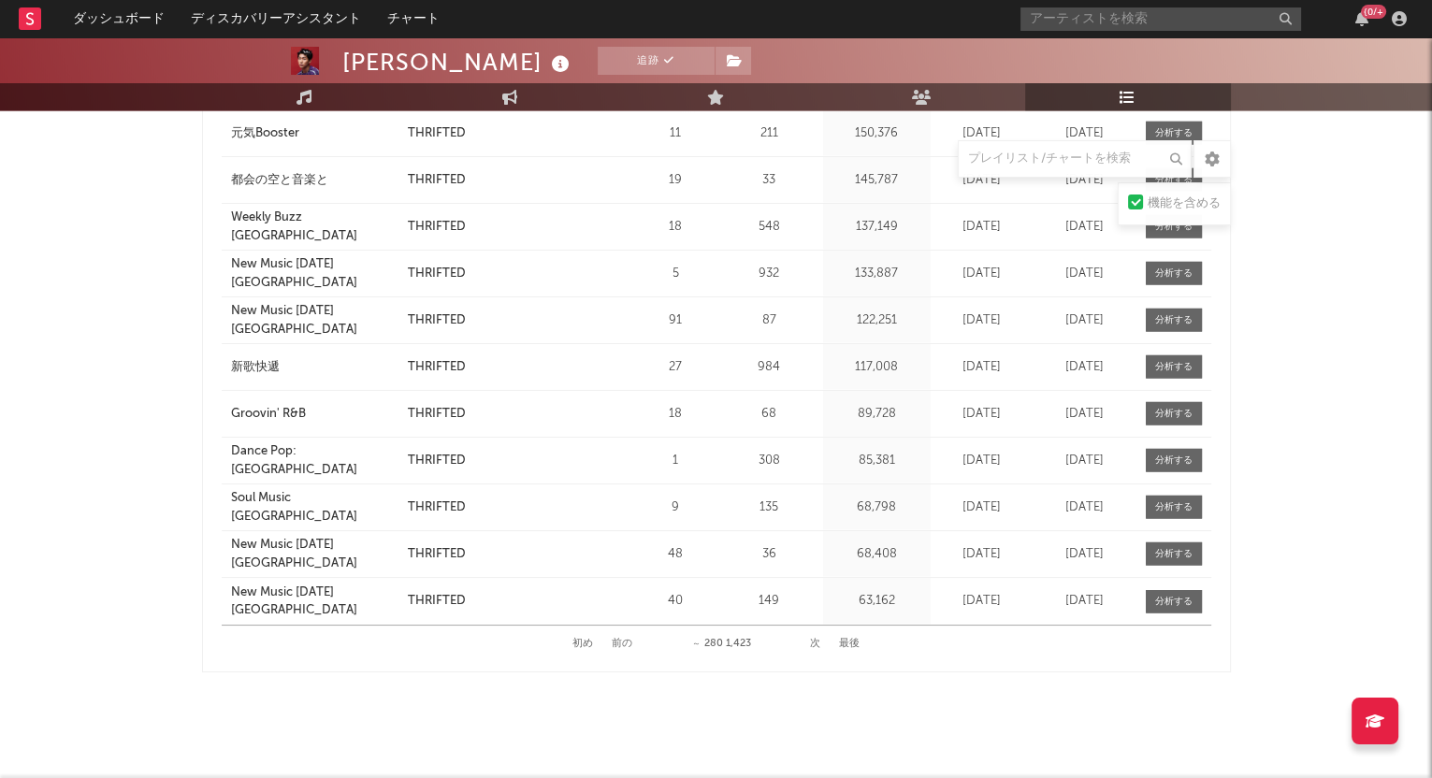
click at [814, 639] on button "次" at bounding box center [815, 644] width 10 height 10
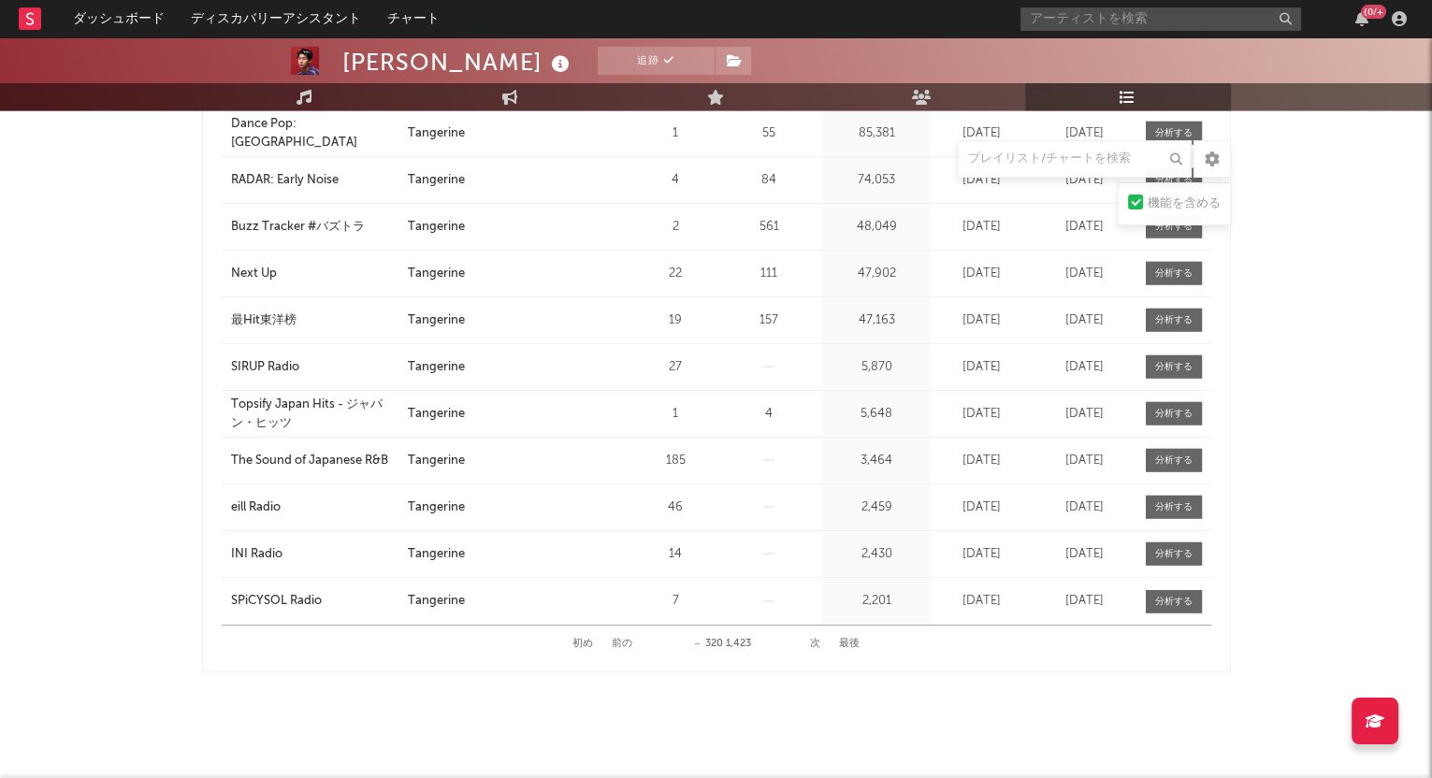
click at [814, 639] on button "次" at bounding box center [815, 644] width 10 height 10
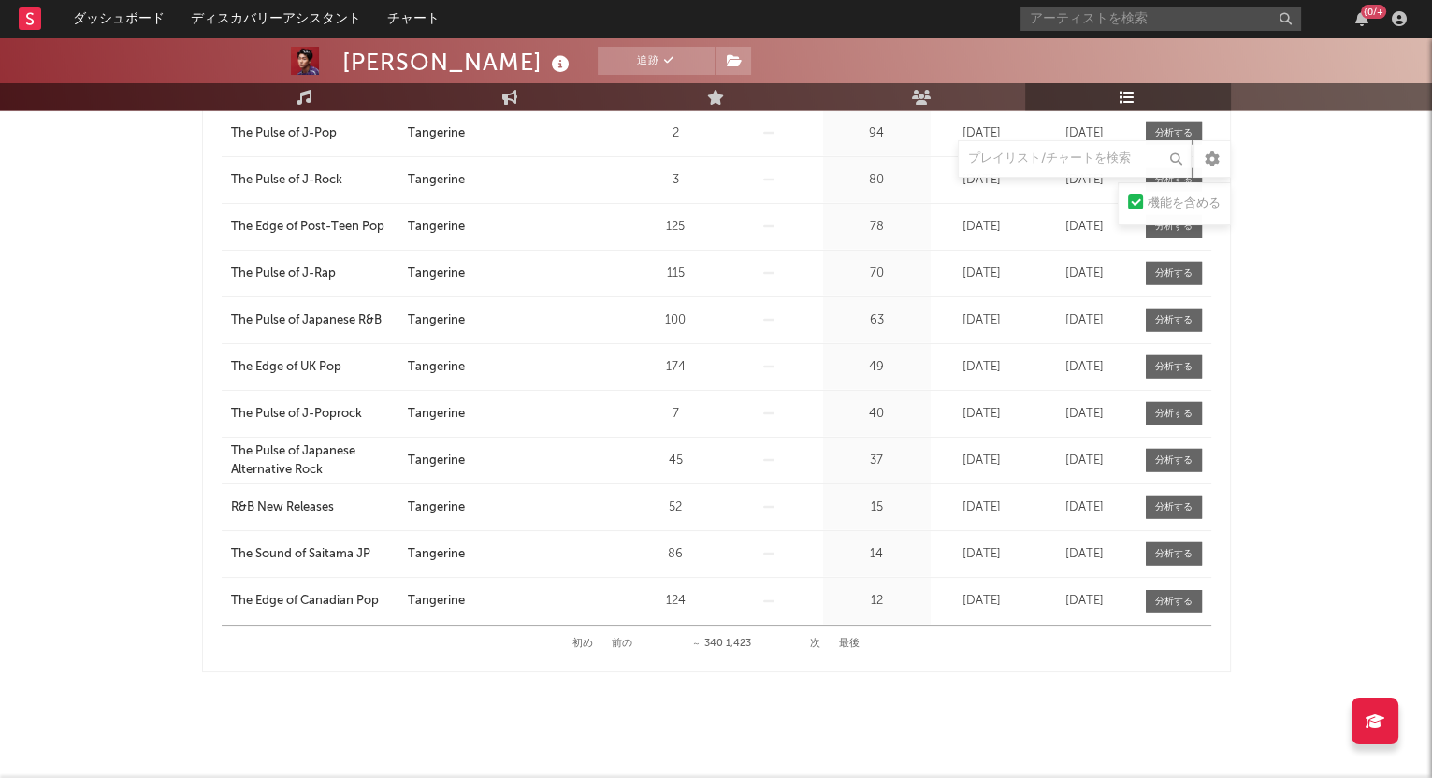
click at [814, 639] on button "次" at bounding box center [815, 644] width 10 height 10
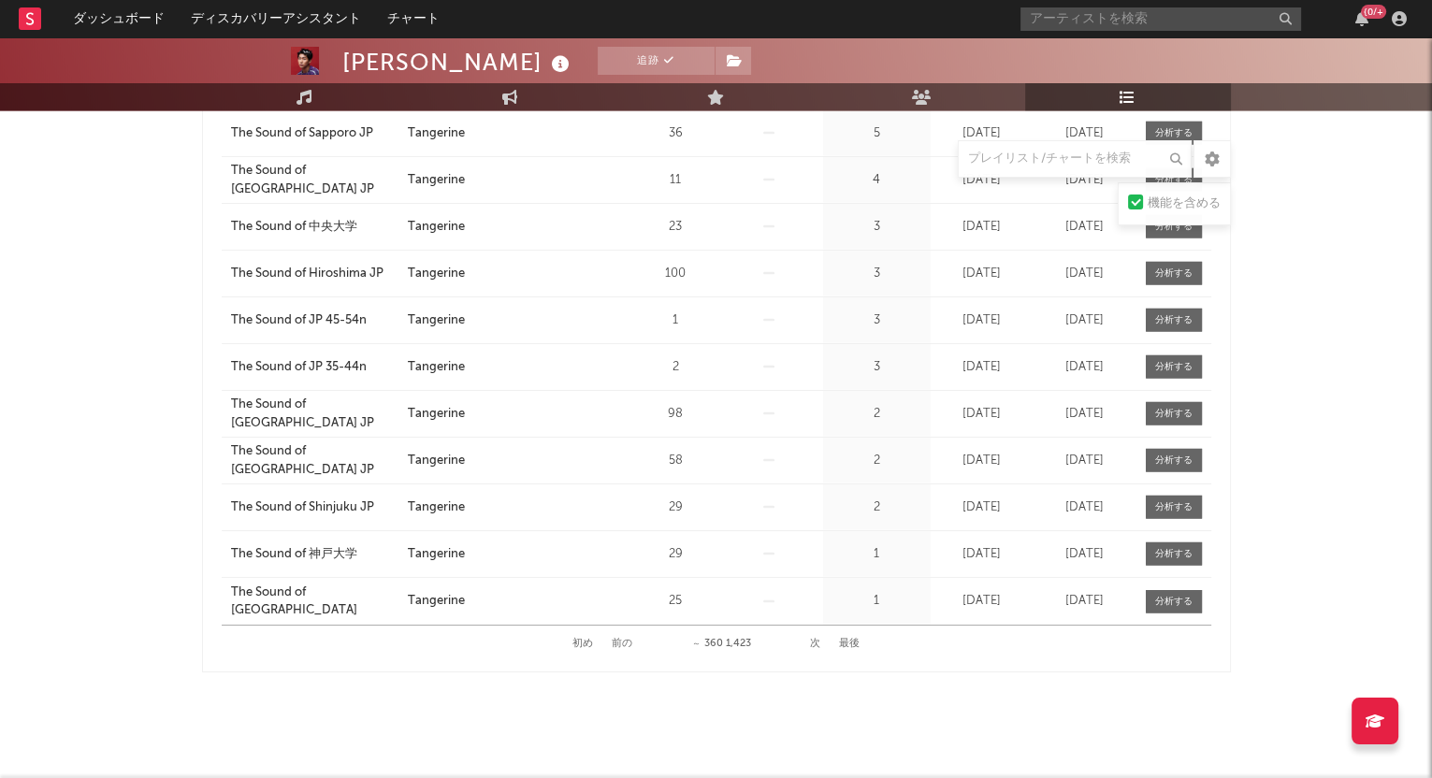
click at [814, 639] on button "次" at bounding box center [815, 644] width 10 height 10
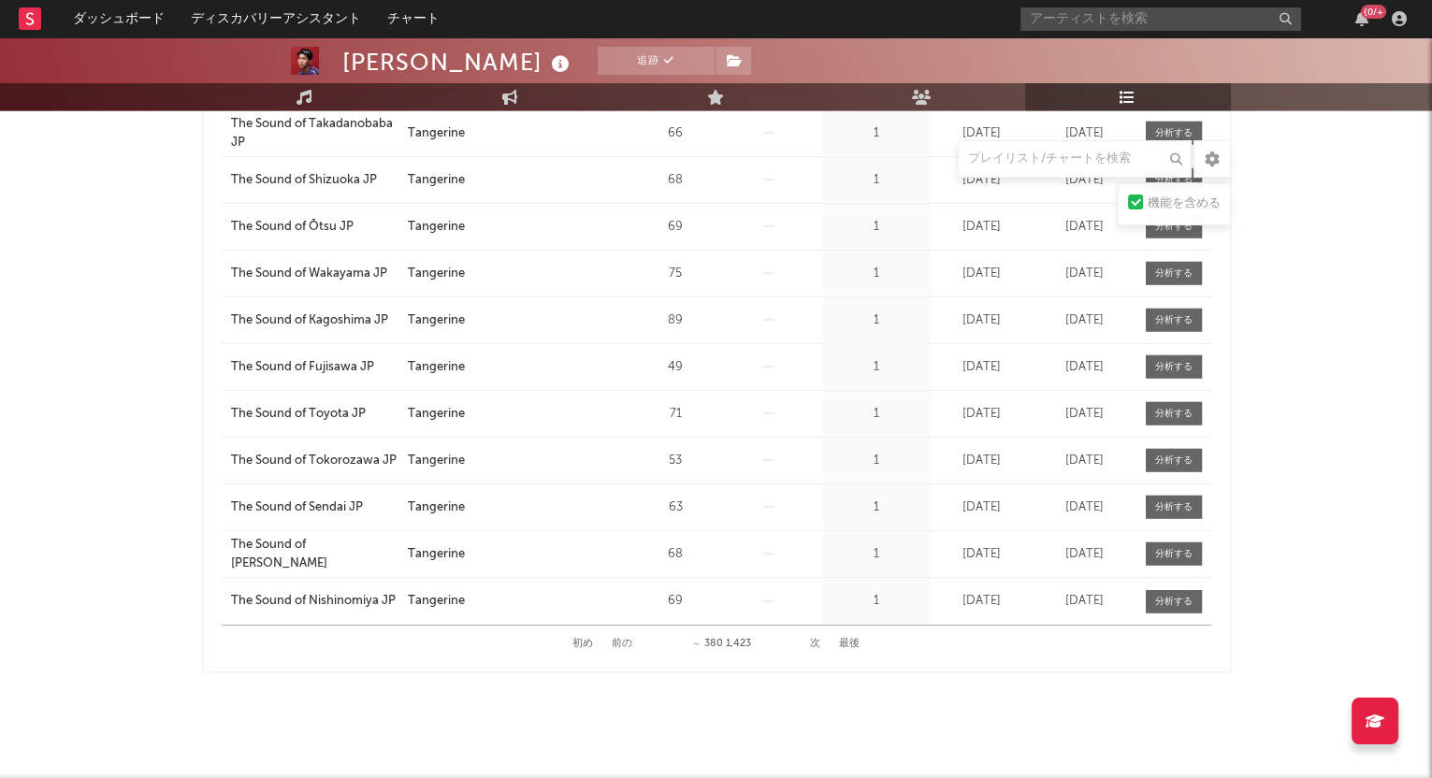
click at [814, 639] on button "次" at bounding box center [815, 644] width 10 height 10
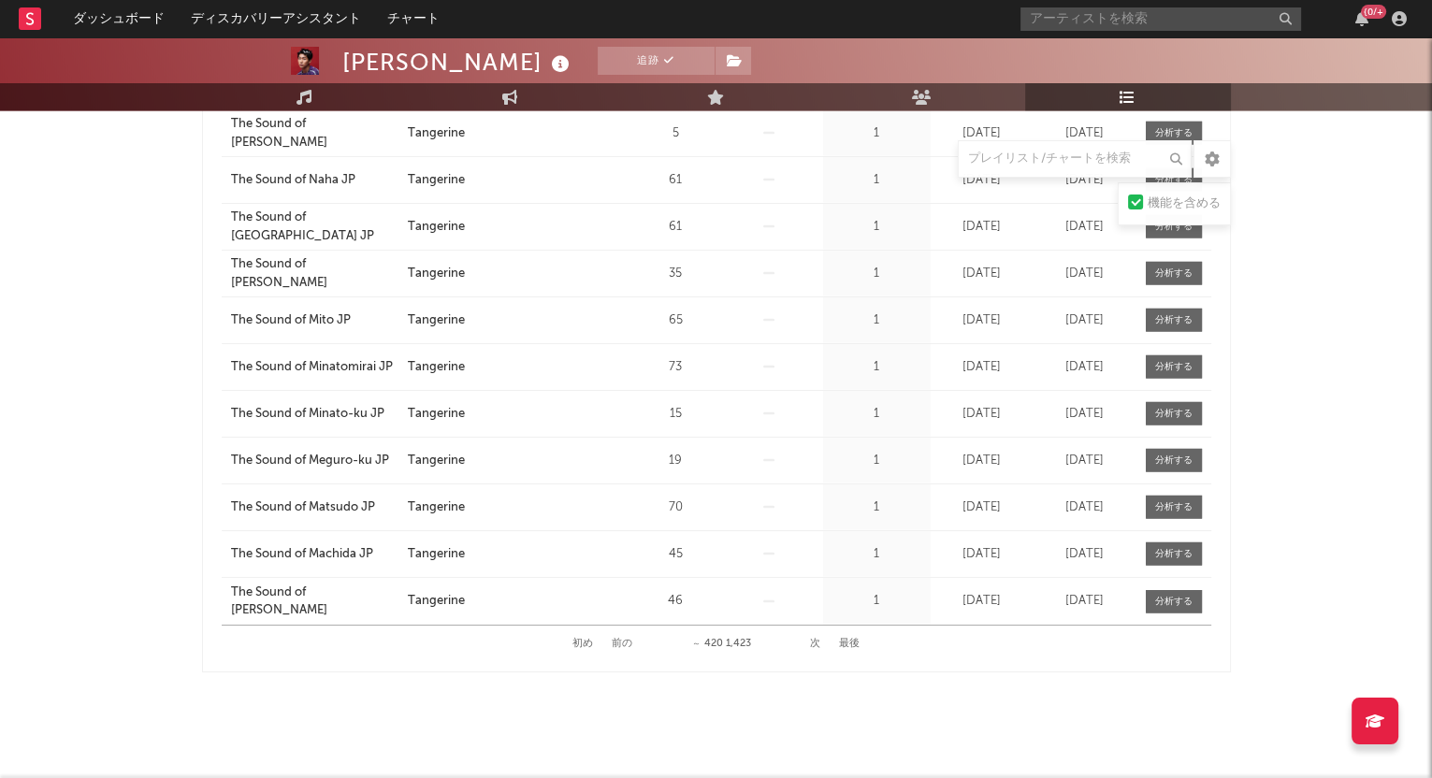
click at [814, 639] on button "次" at bounding box center [815, 644] width 10 height 10
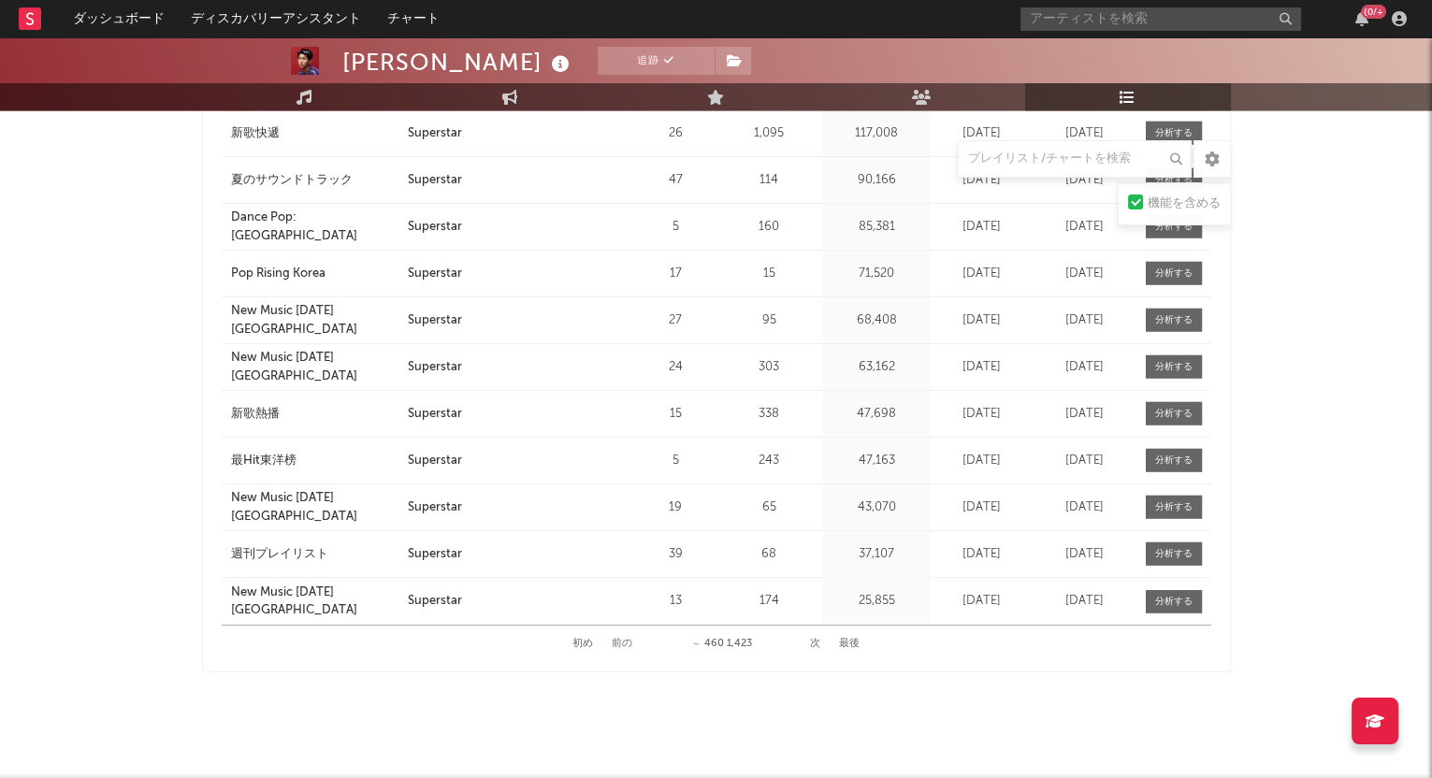
click at [814, 639] on button "次" at bounding box center [815, 644] width 10 height 10
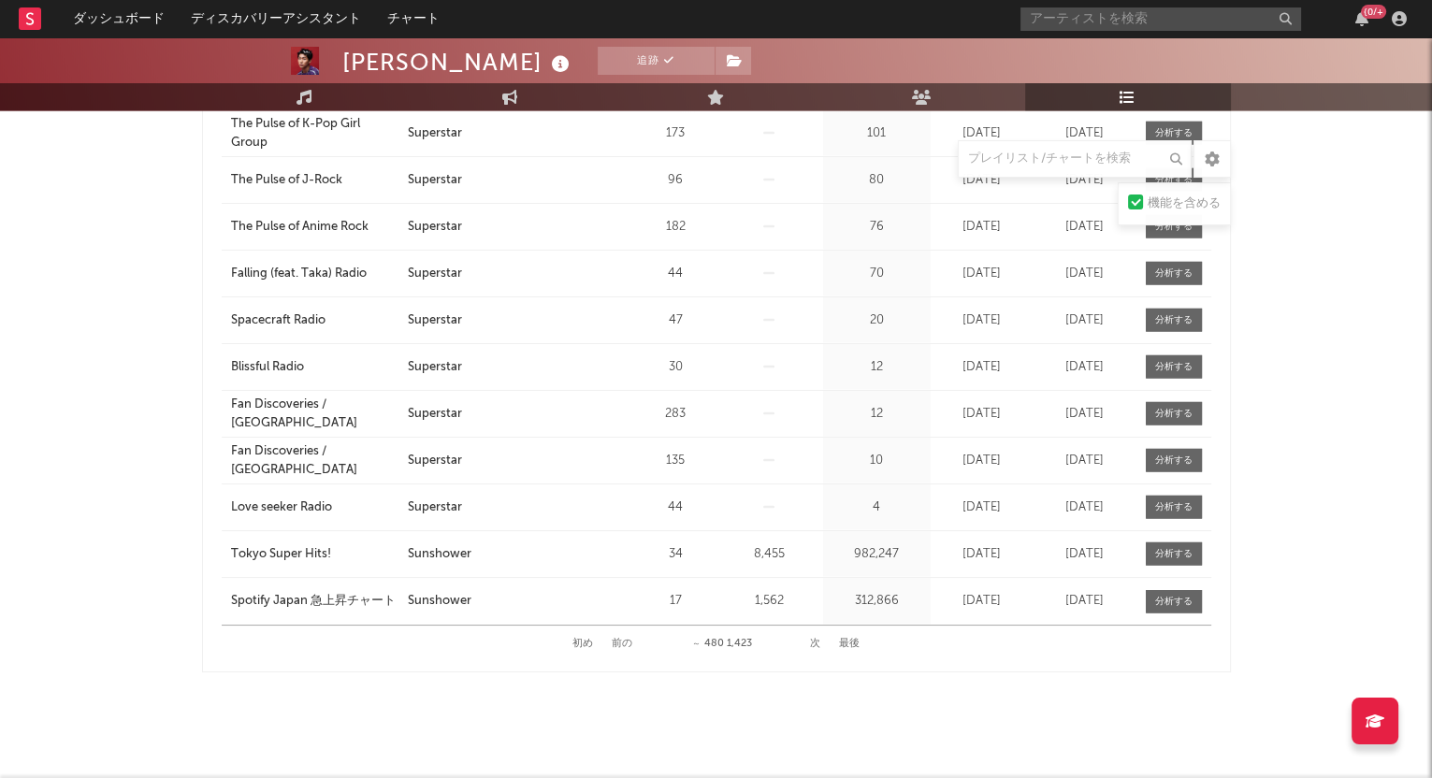
click at [814, 639] on button "次" at bounding box center [815, 644] width 10 height 10
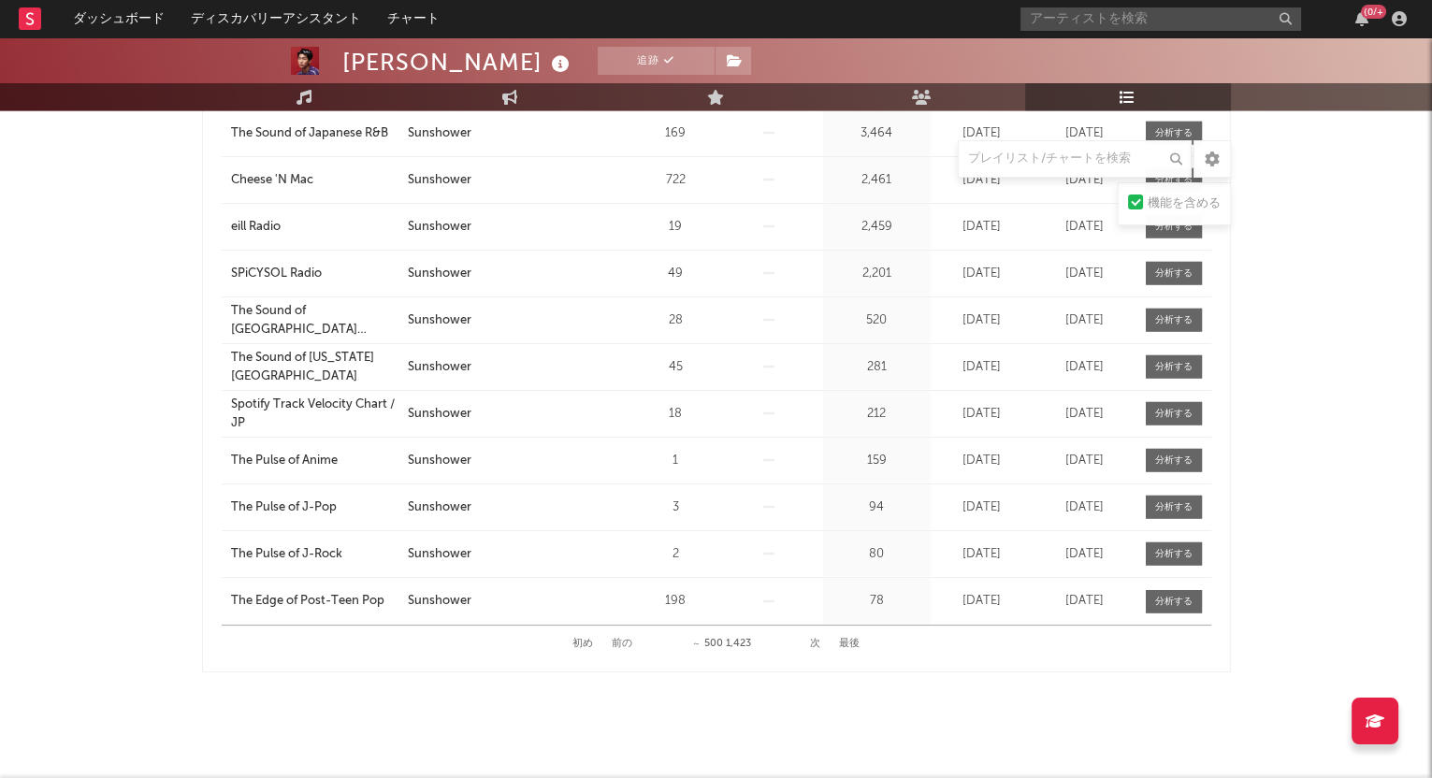
click at [814, 639] on button "次" at bounding box center [815, 644] width 10 height 10
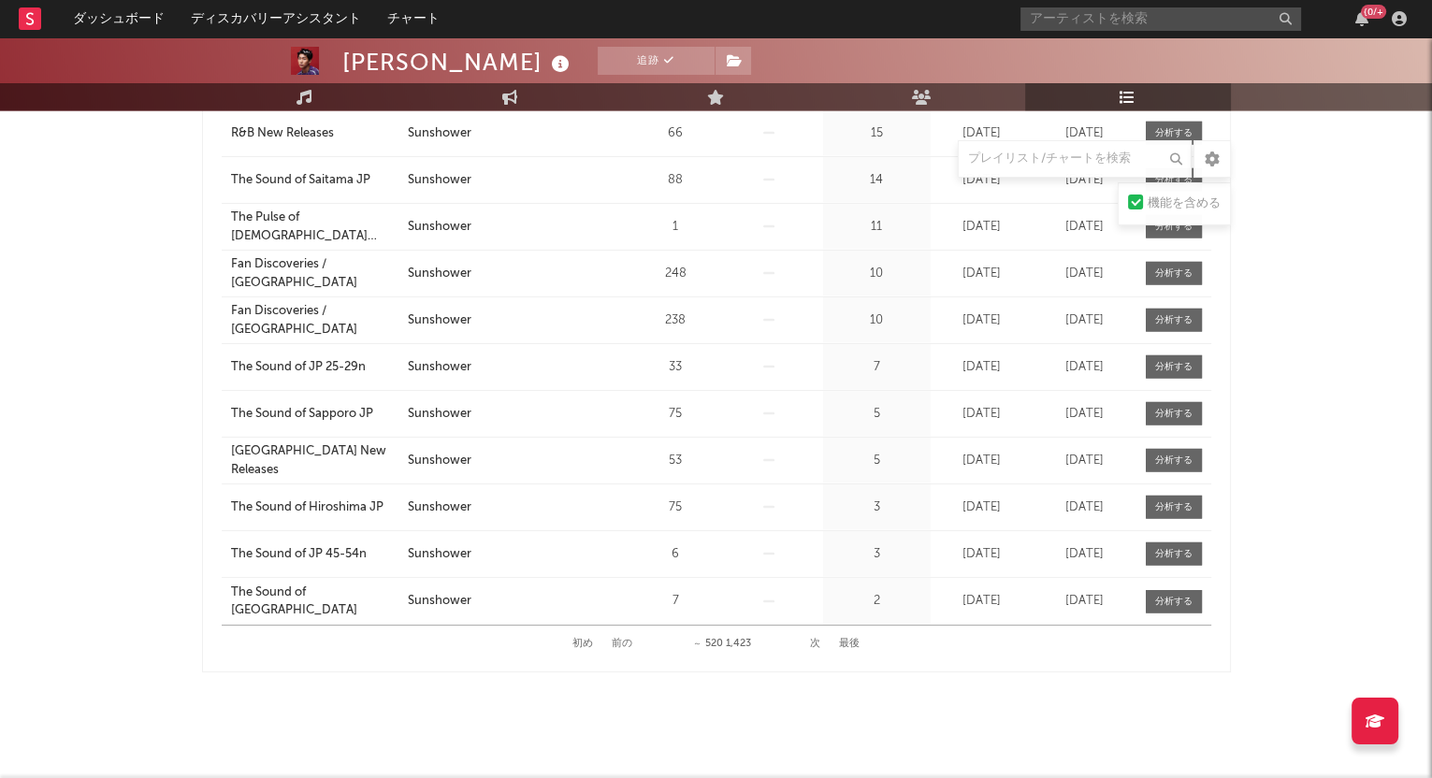
click at [814, 639] on button "次" at bounding box center [815, 644] width 10 height 10
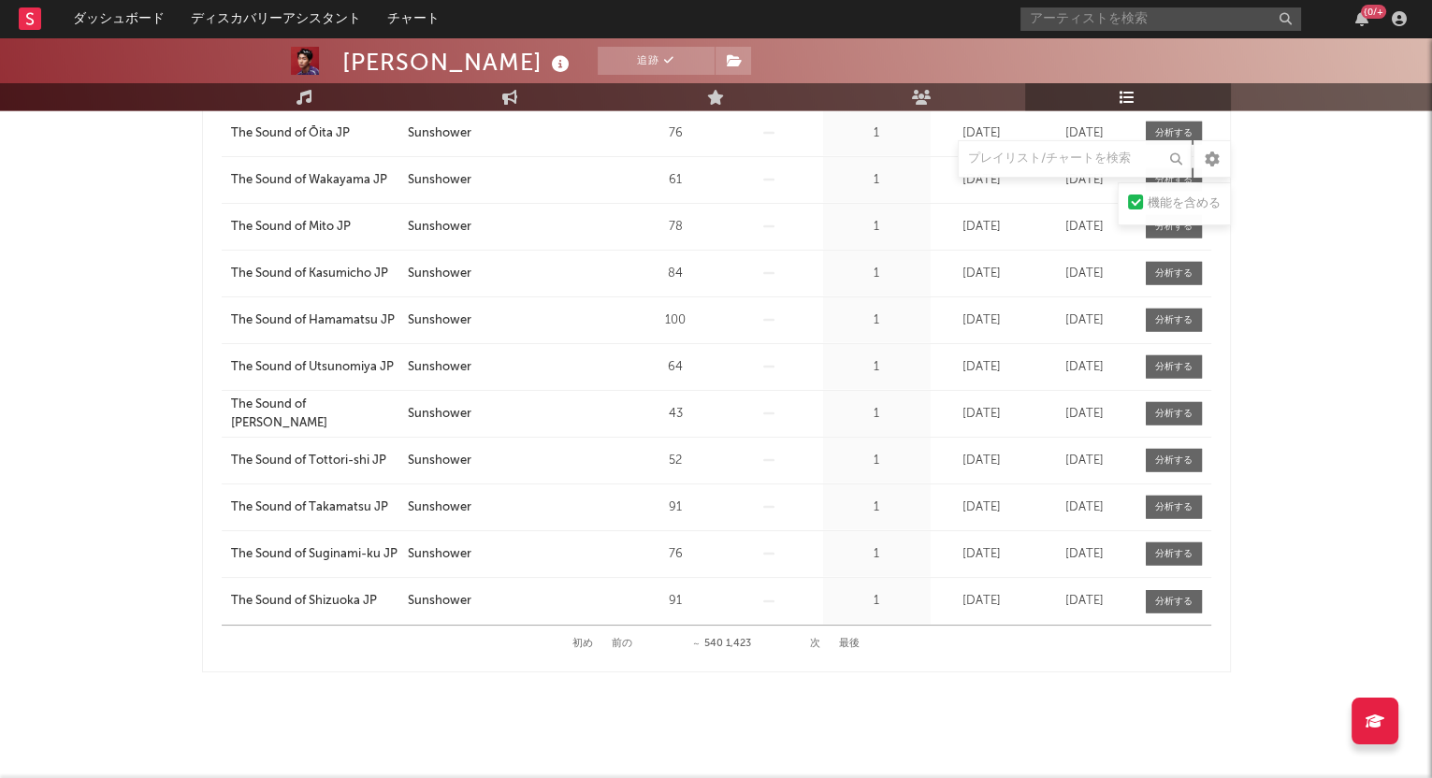
click at [814, 639] on button "次" at bounding box center [815, 644] width 10 height 10
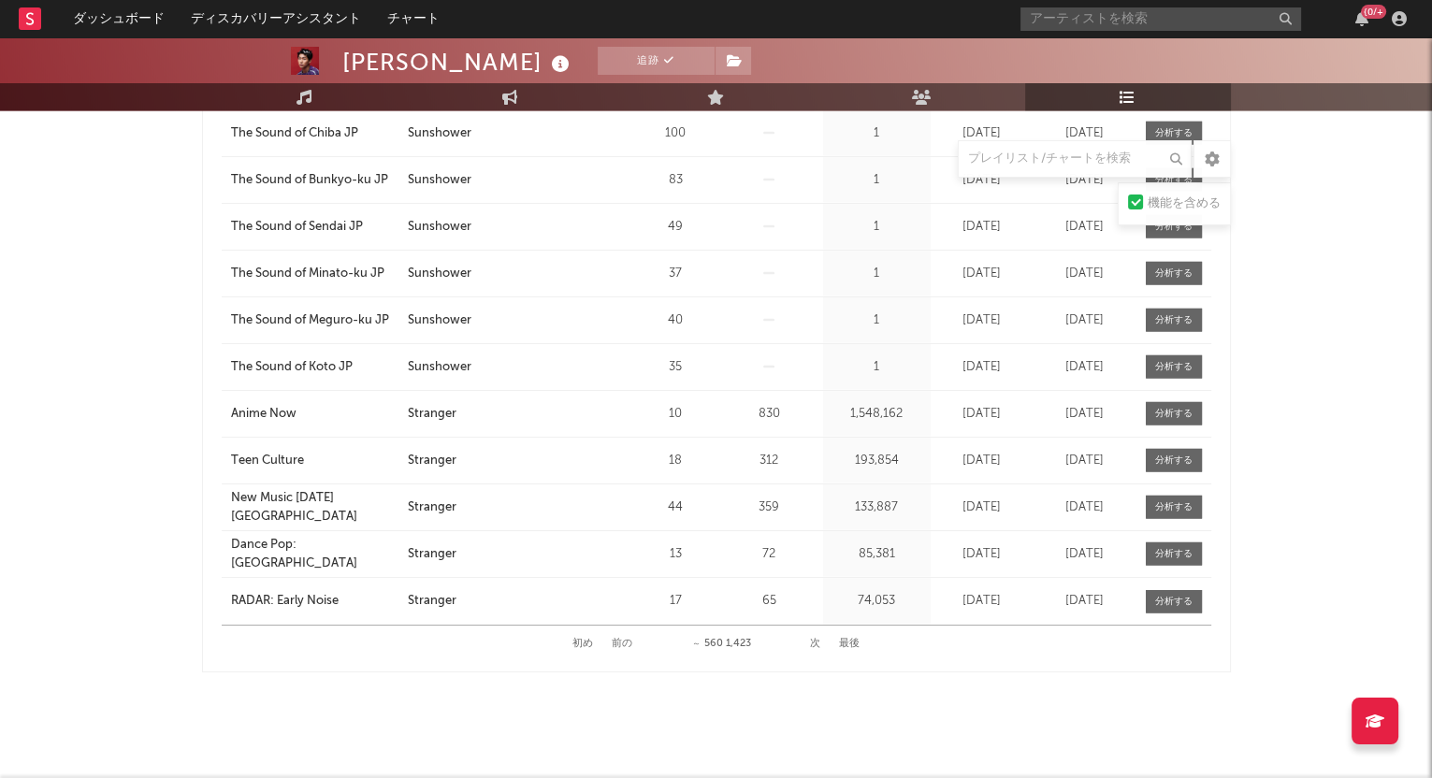
click at [814, 639] on button "次" at bounding box center [815, 644] width 10 height 10
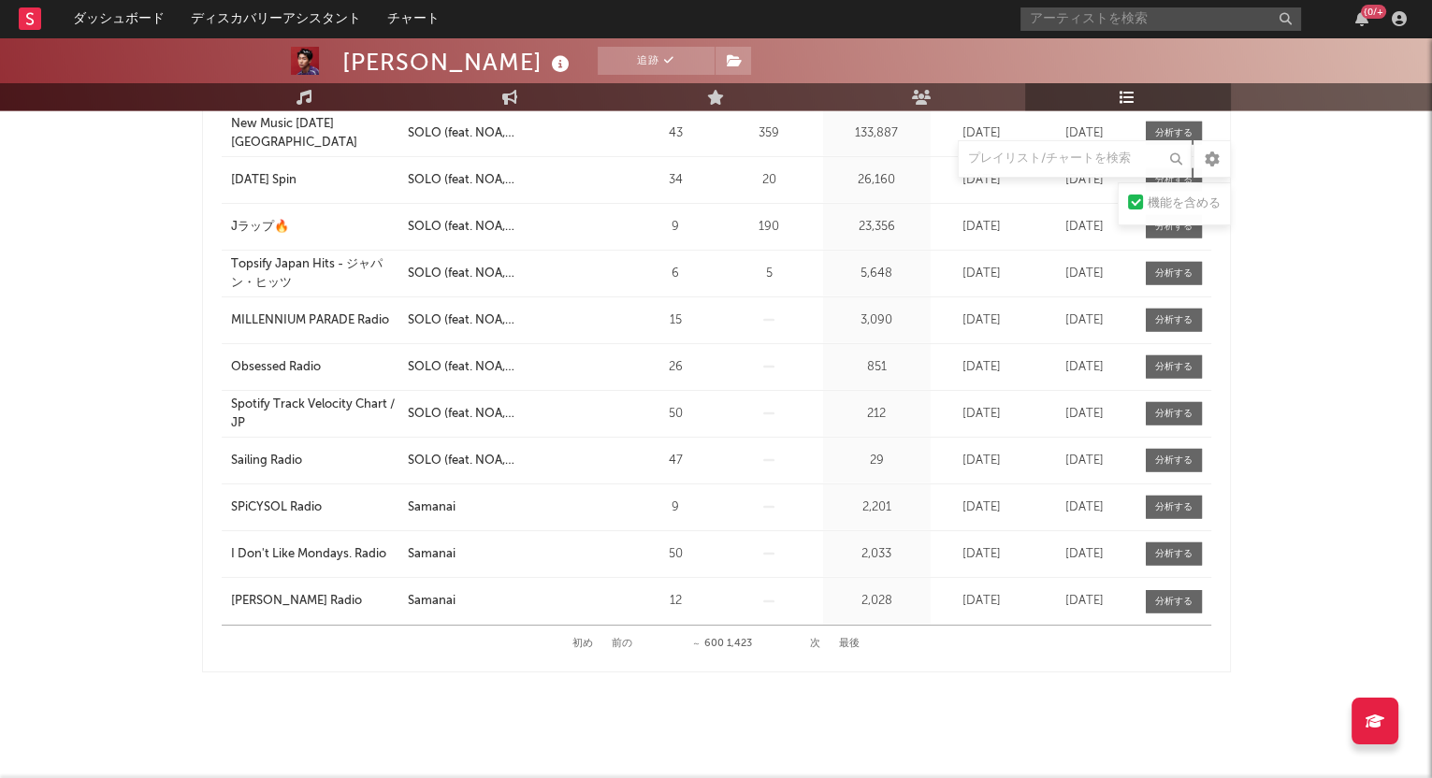
click at [814, 639] on button "次" at bounding box center [815, 644] width 10 height 10
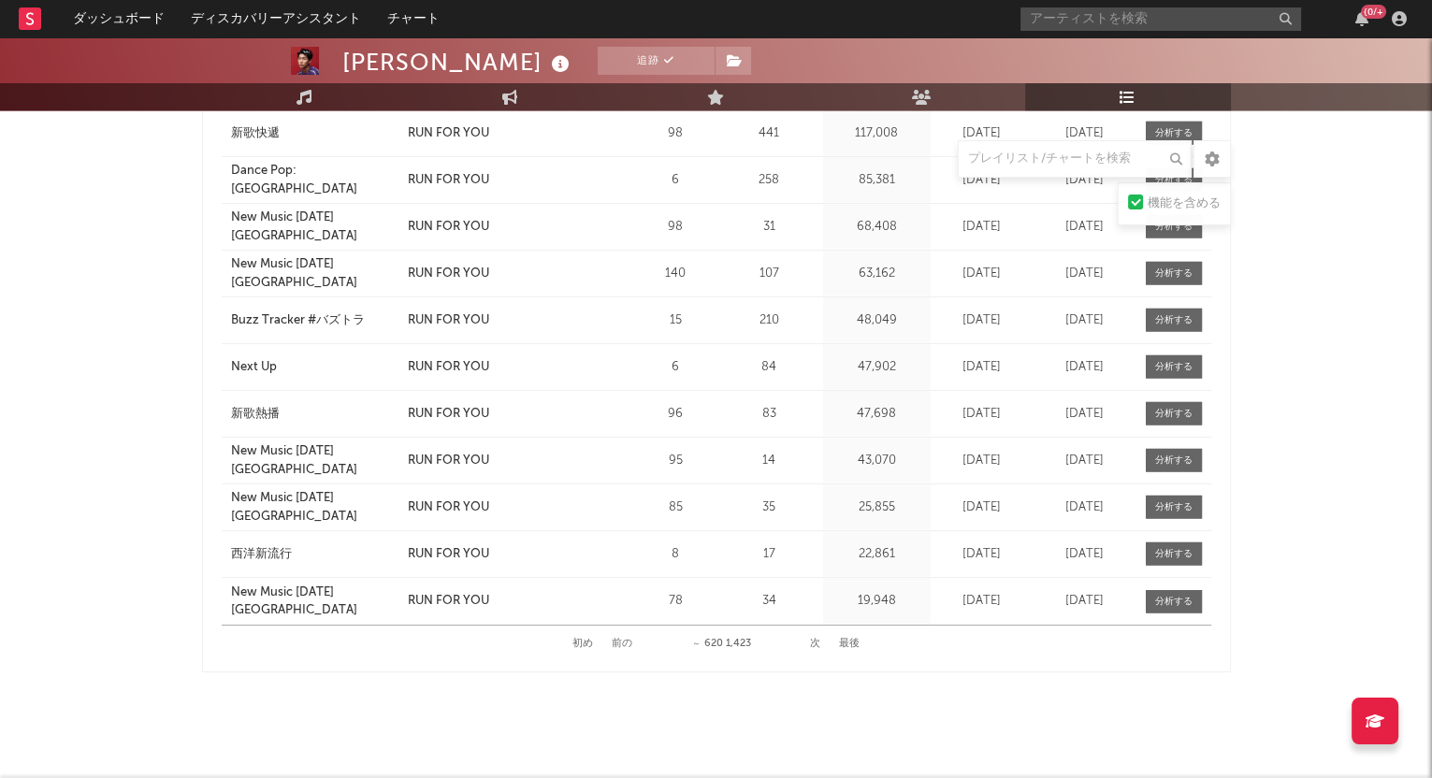
click at [814, 639] on button "次" at bounding box center [815, 644] width 10 height 10
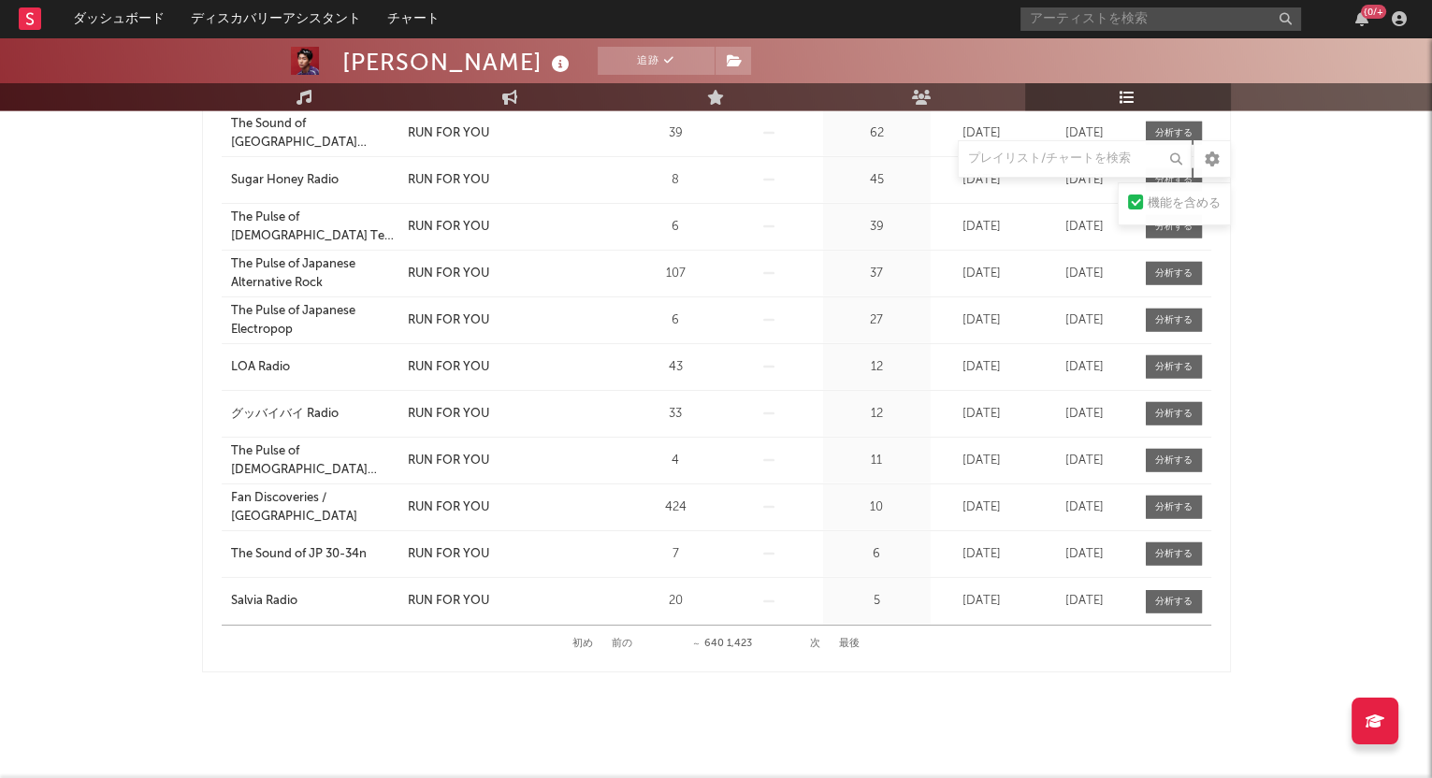
click at [814, 639] on button "次" at bounding box center [815, 644] width 10 height 10
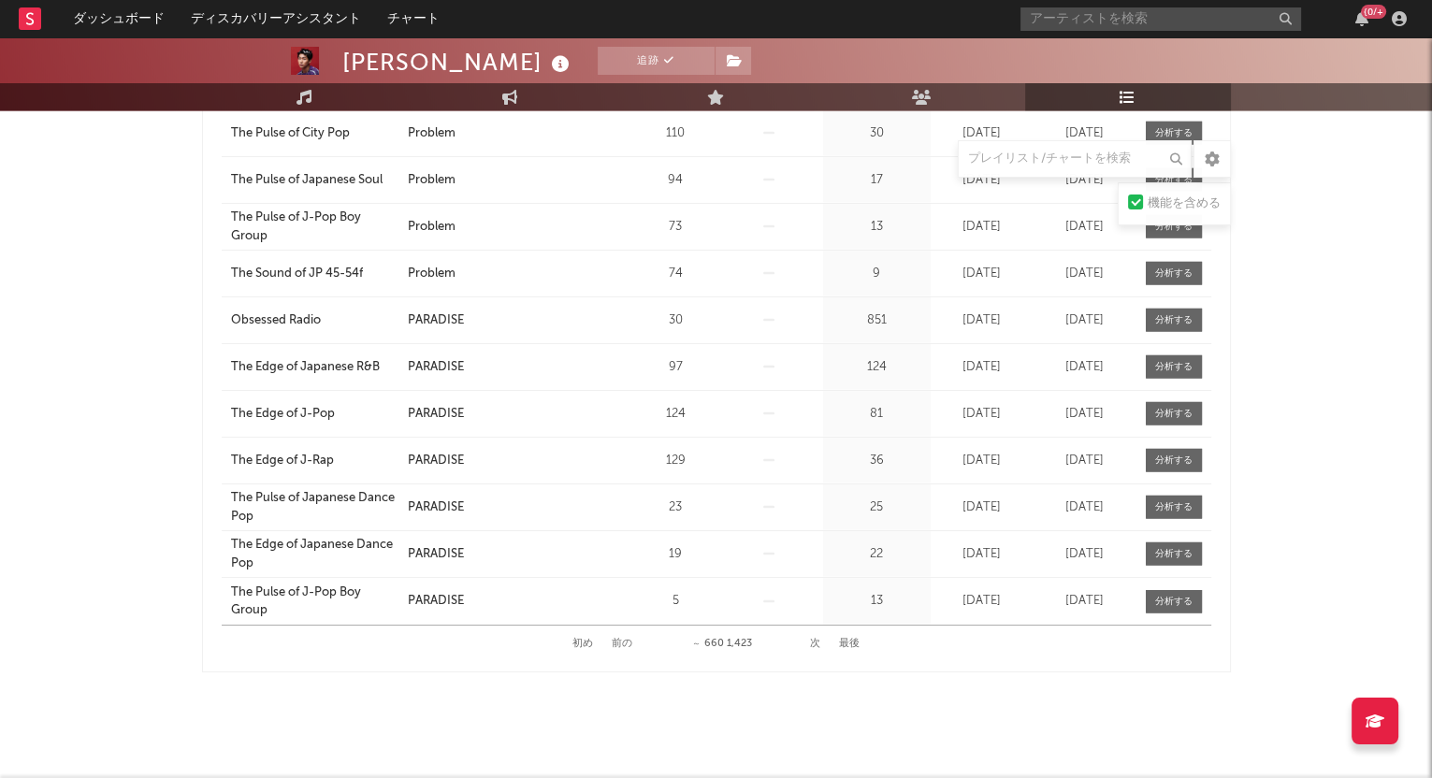
click at [814, 639] on button "次" at bounding box center [815, 644] width 10 height 10
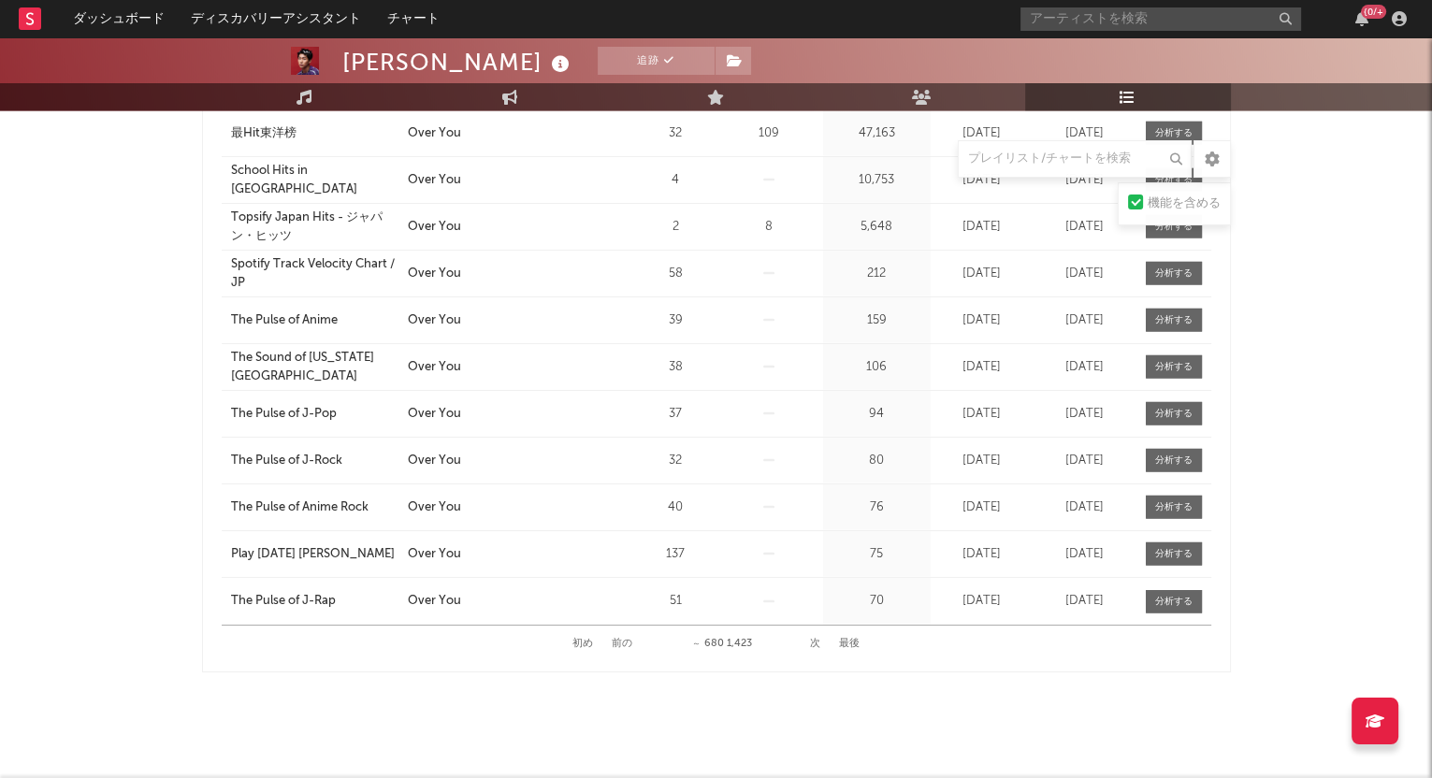
click at [814, 639] on button "次" at bounding box center [815, 644] width 10 height 10
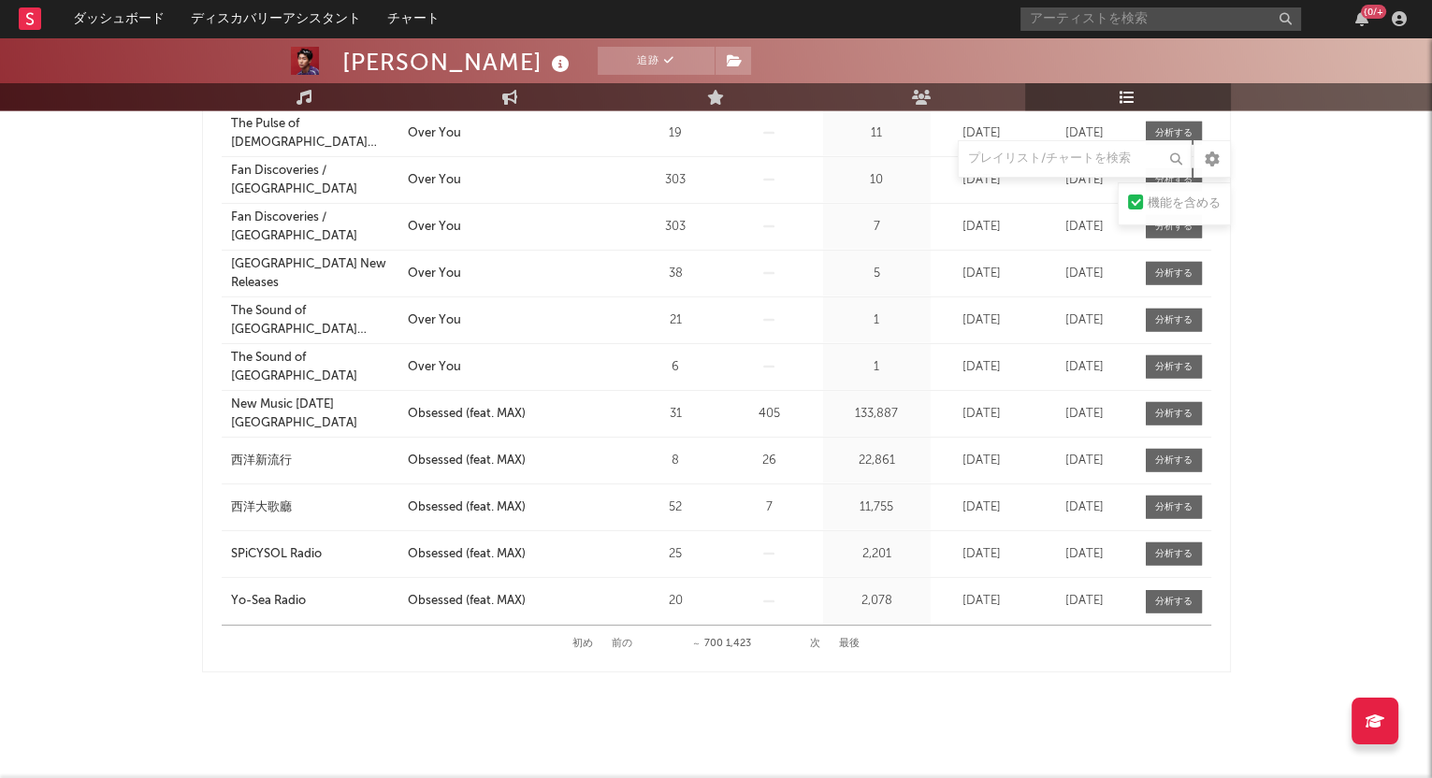
click at [814, 639] on button "次" at bounding box center [815, 644] width 10 height 10
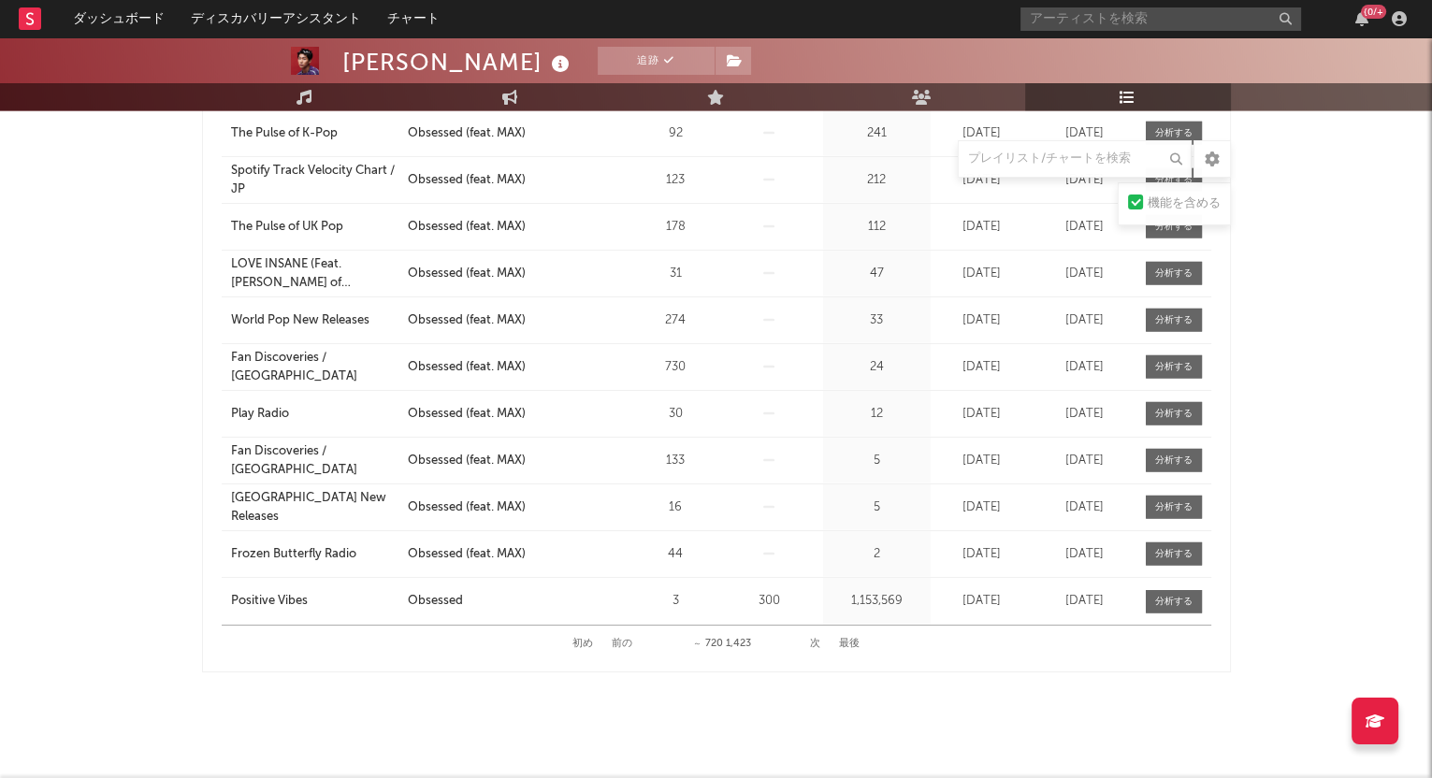
click at [814, 639] on button "次" at bounding box center [815, 644] width 10 height 10
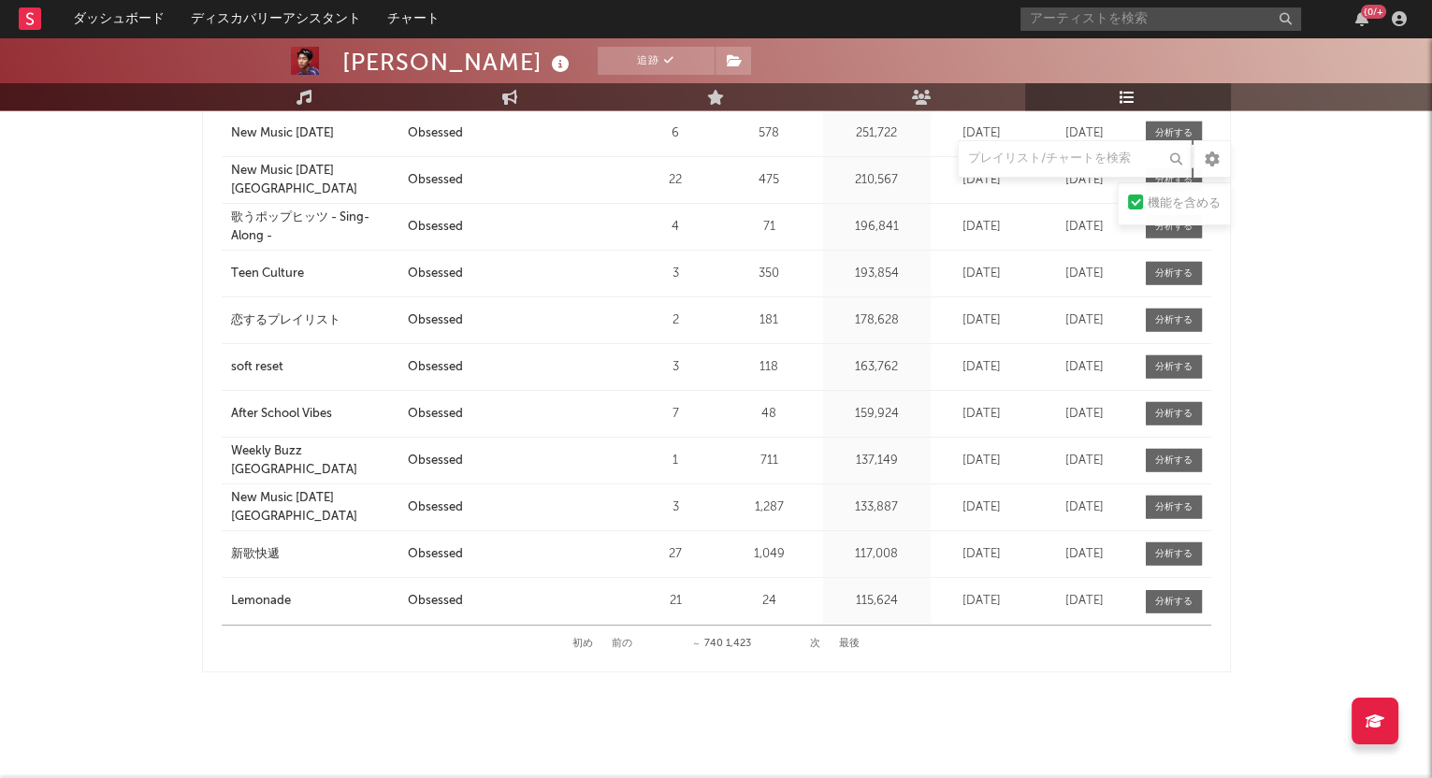
click at [814, 639] on button "次" at bounding box center [815, 644] width 10 height 10
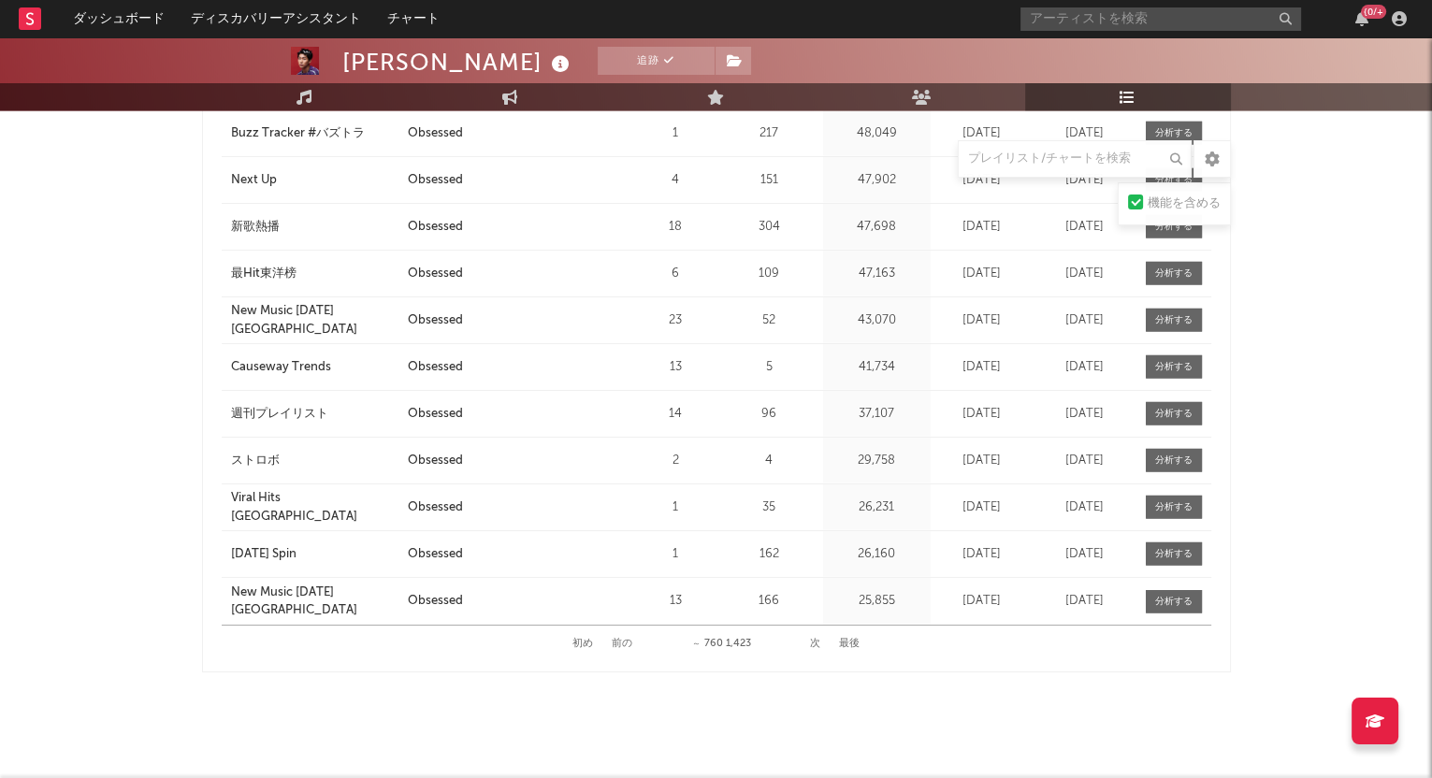
click at [814, 639] on button "次" at bounding box center [815, 644] width 10 height 10
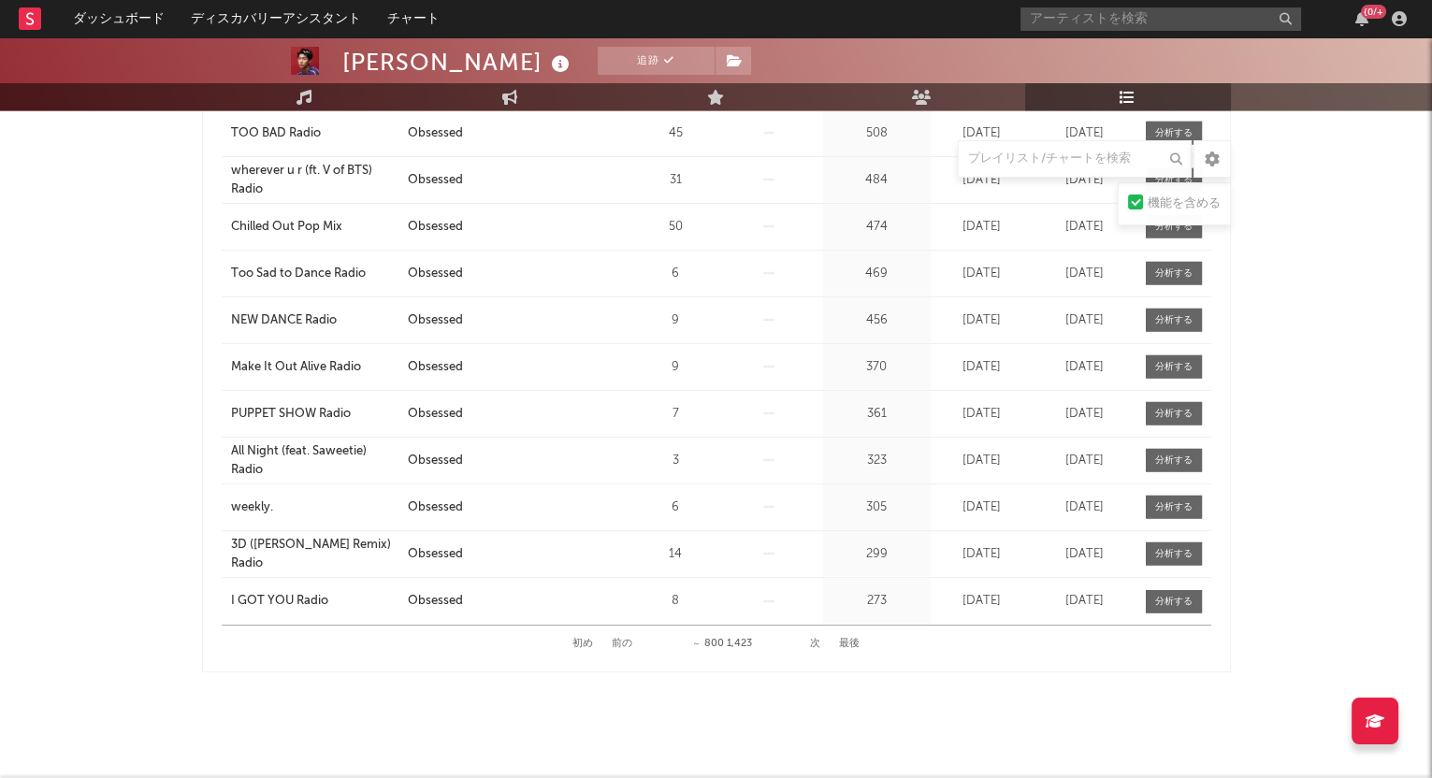
click at [814, 639] on button "次" at bounding box center [815, 644] width 10 height 10
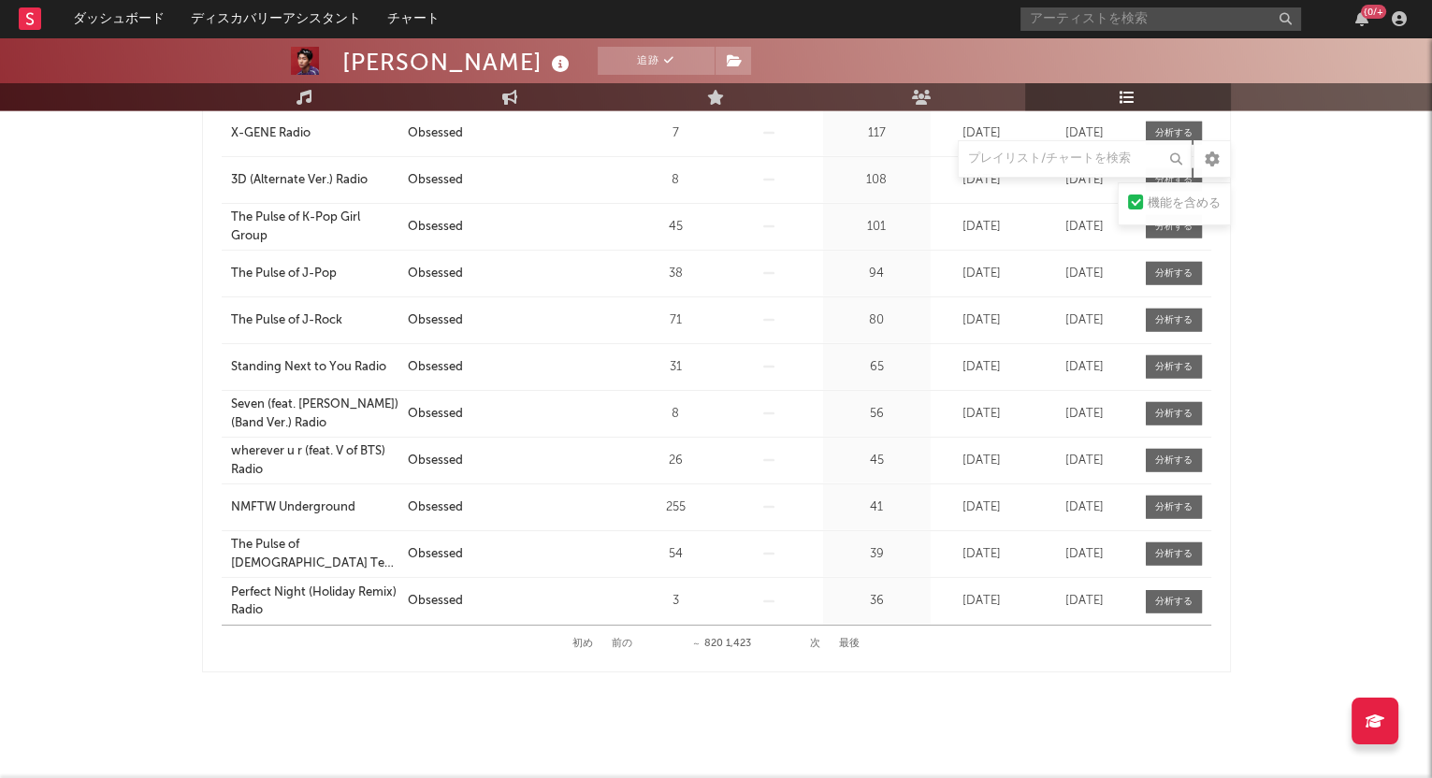
click at [814, 639] on button "次" at bounding box center [815, 644] width 10 height 10
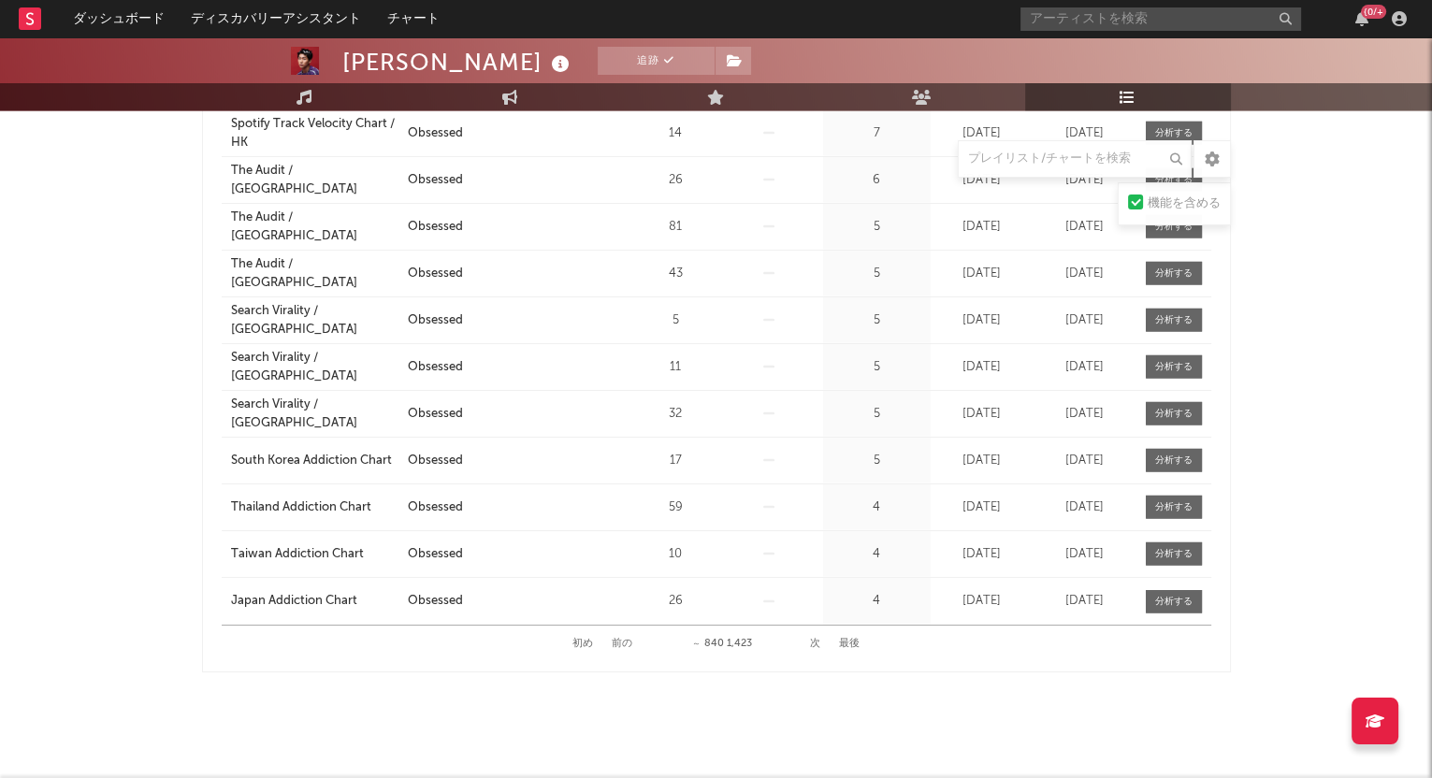
click at [814, 639] on button "次" at bounding box center [815, 644] width 10 height 10
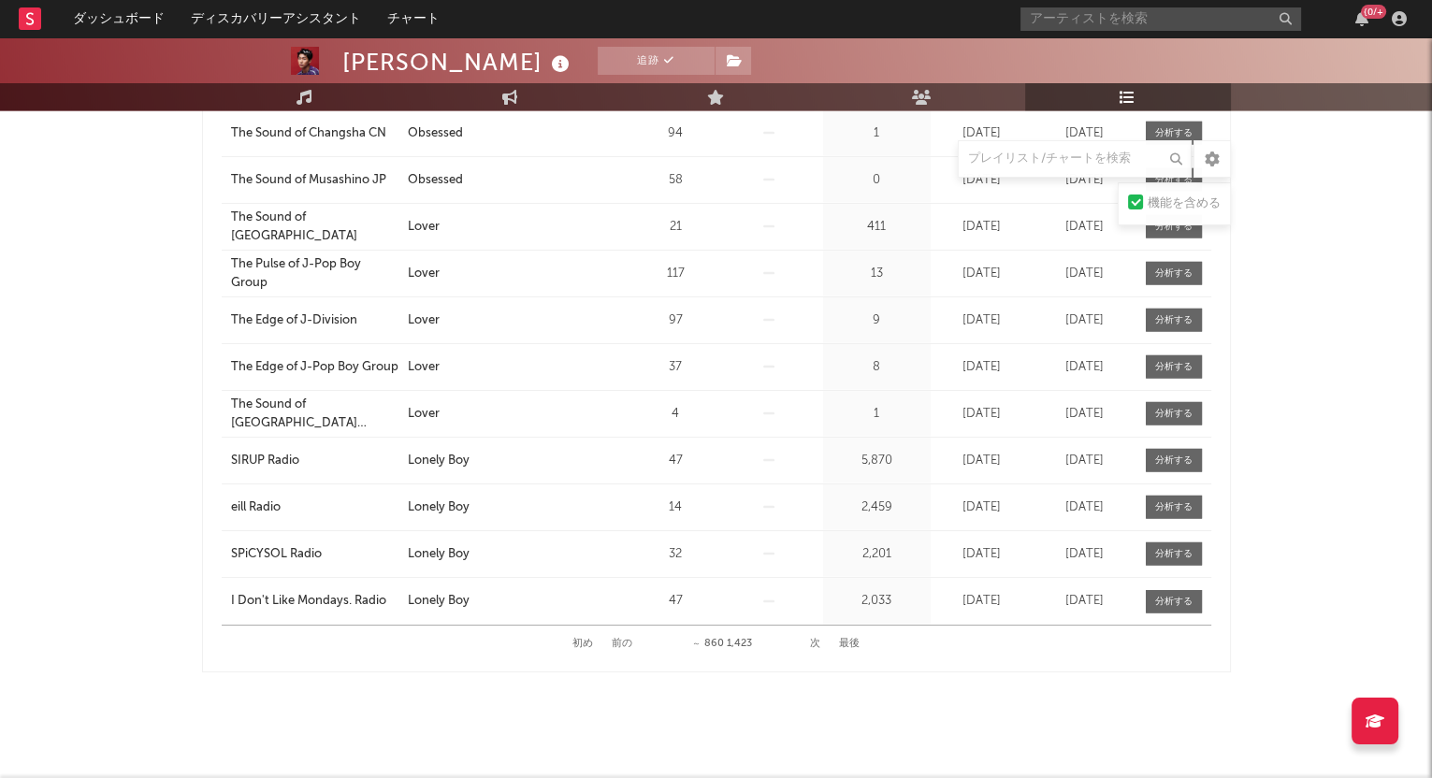
click at [814, 639] on button "次" at bounding box center [815, 644] width 10 height 10
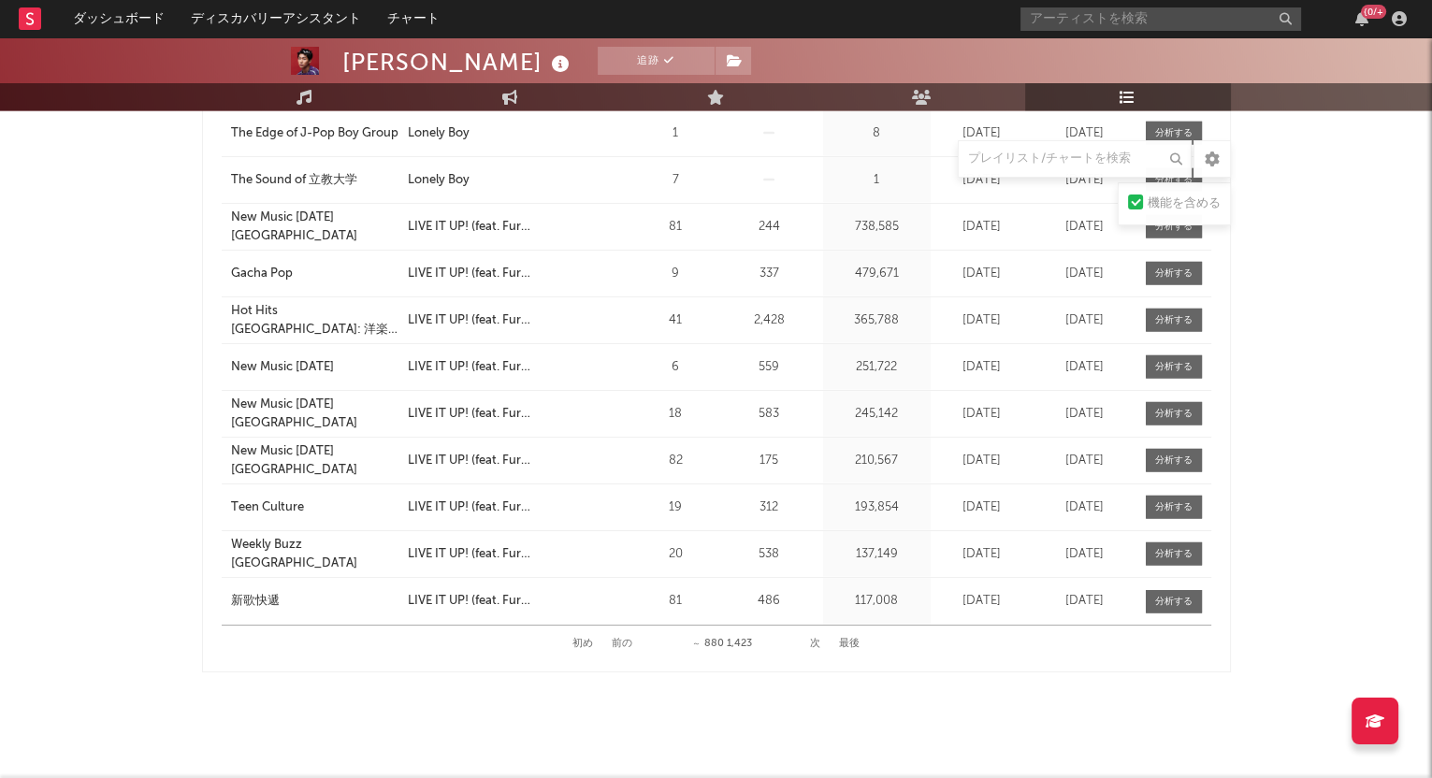
click at [814, 639] on button "次" at bounding box center [815, 644] width 10 height 10
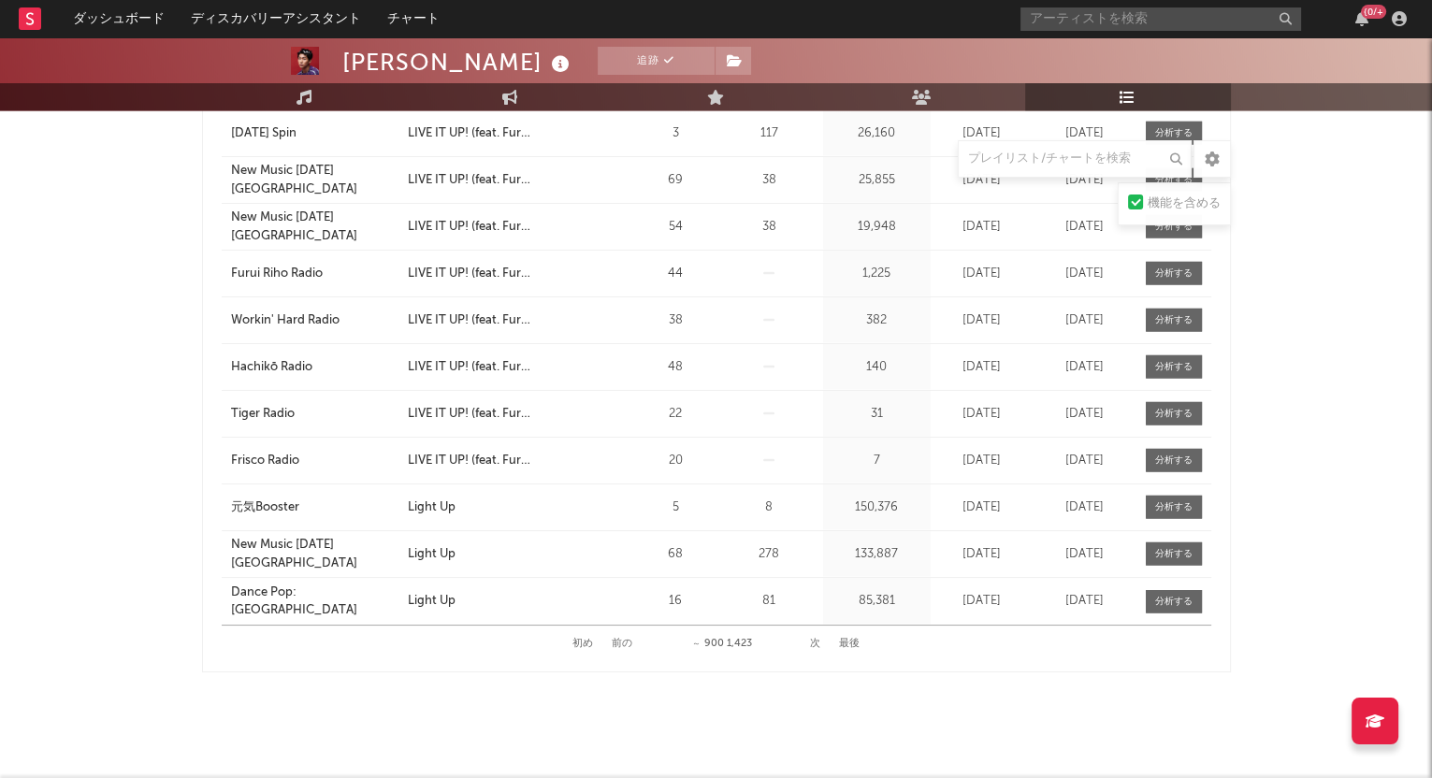
click at [813, 639] on button "次" at bounding box center [815, 644] width 10 height 10
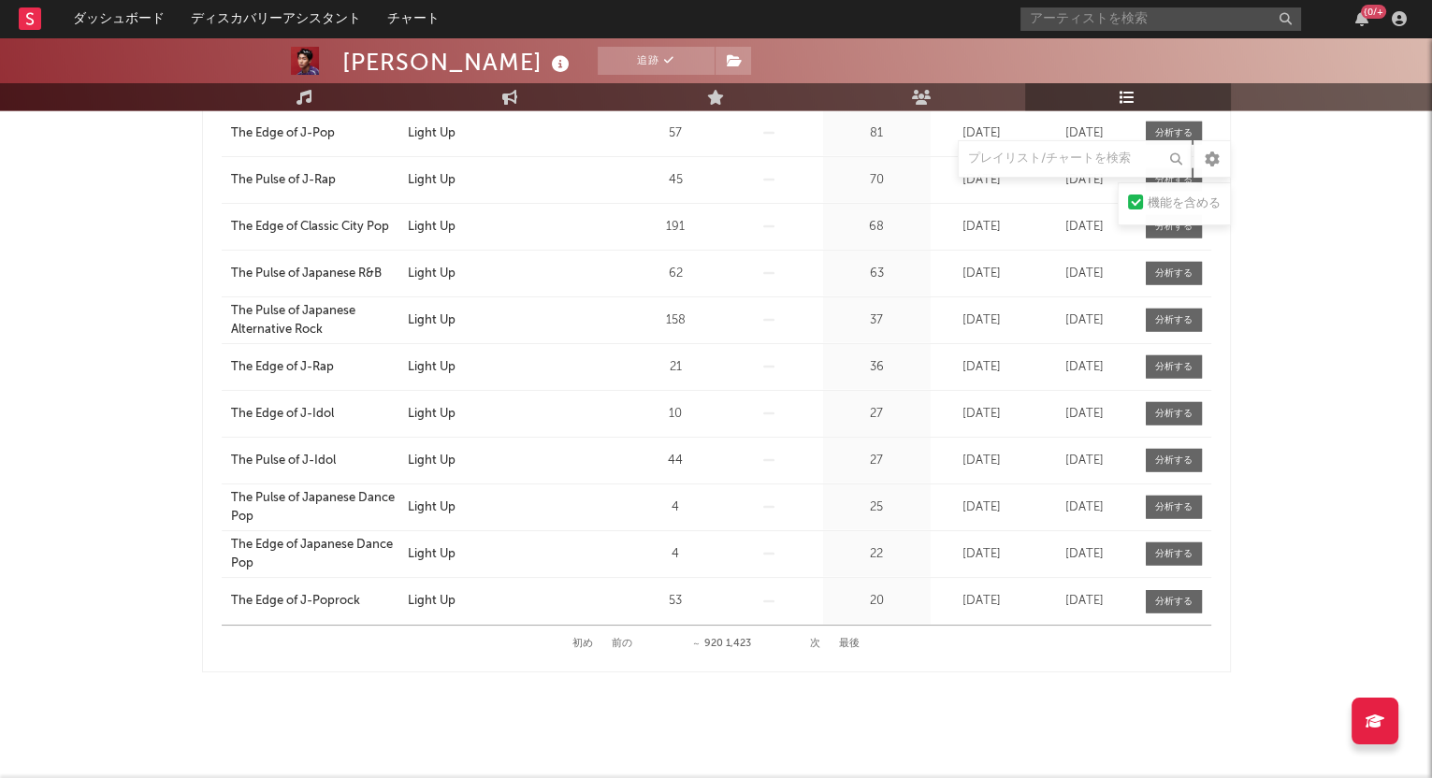
click at [813, 639] on button "次" at bounding box center [815, 644] width 10 height 10
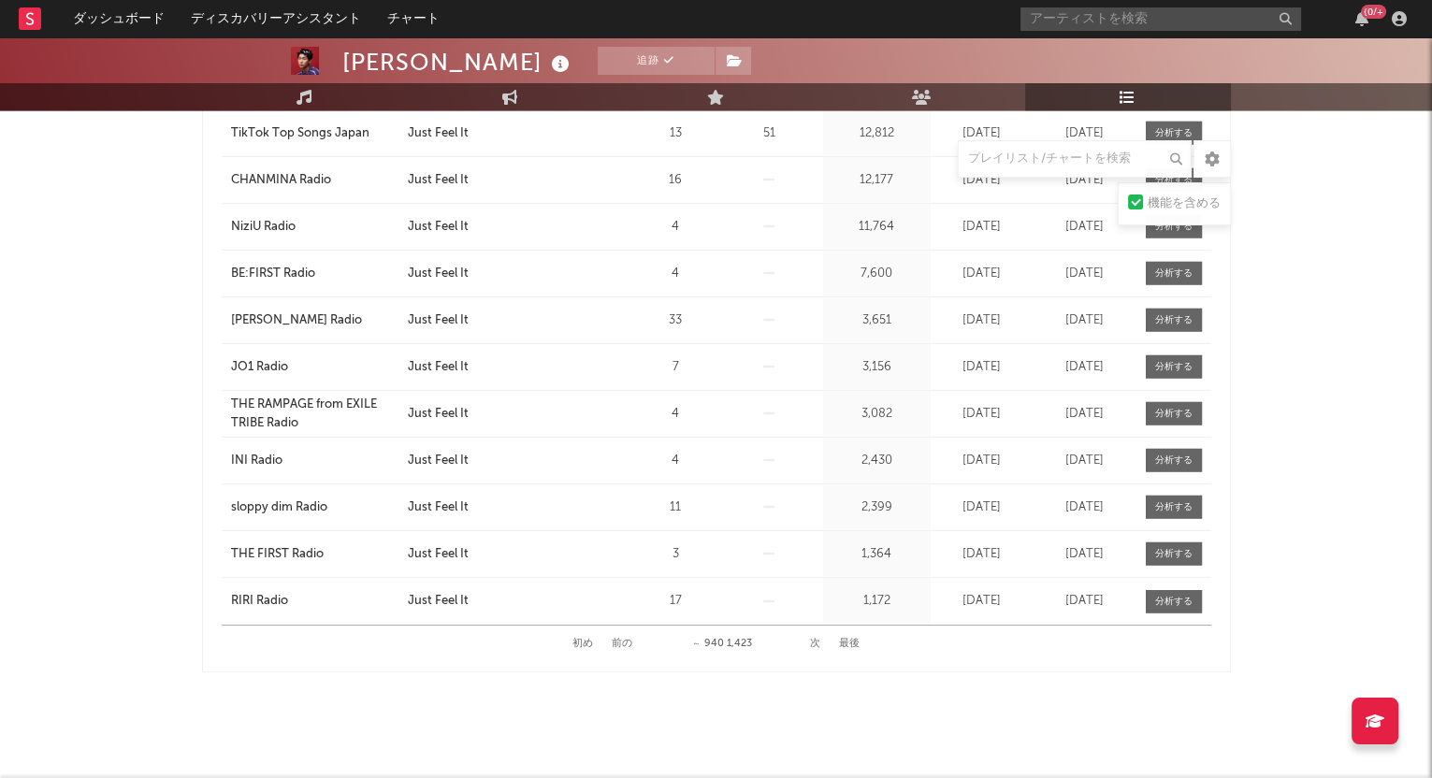
click at [813, 639] on button "次" at bounding box center [815, 644] width 10 height 10
click at [625, 643] on button "前の" at bounding box center [622, 644] width 21 height 10
click at [625, 641] on button "前の" at bounding box center [622, 644] width 21 height 10
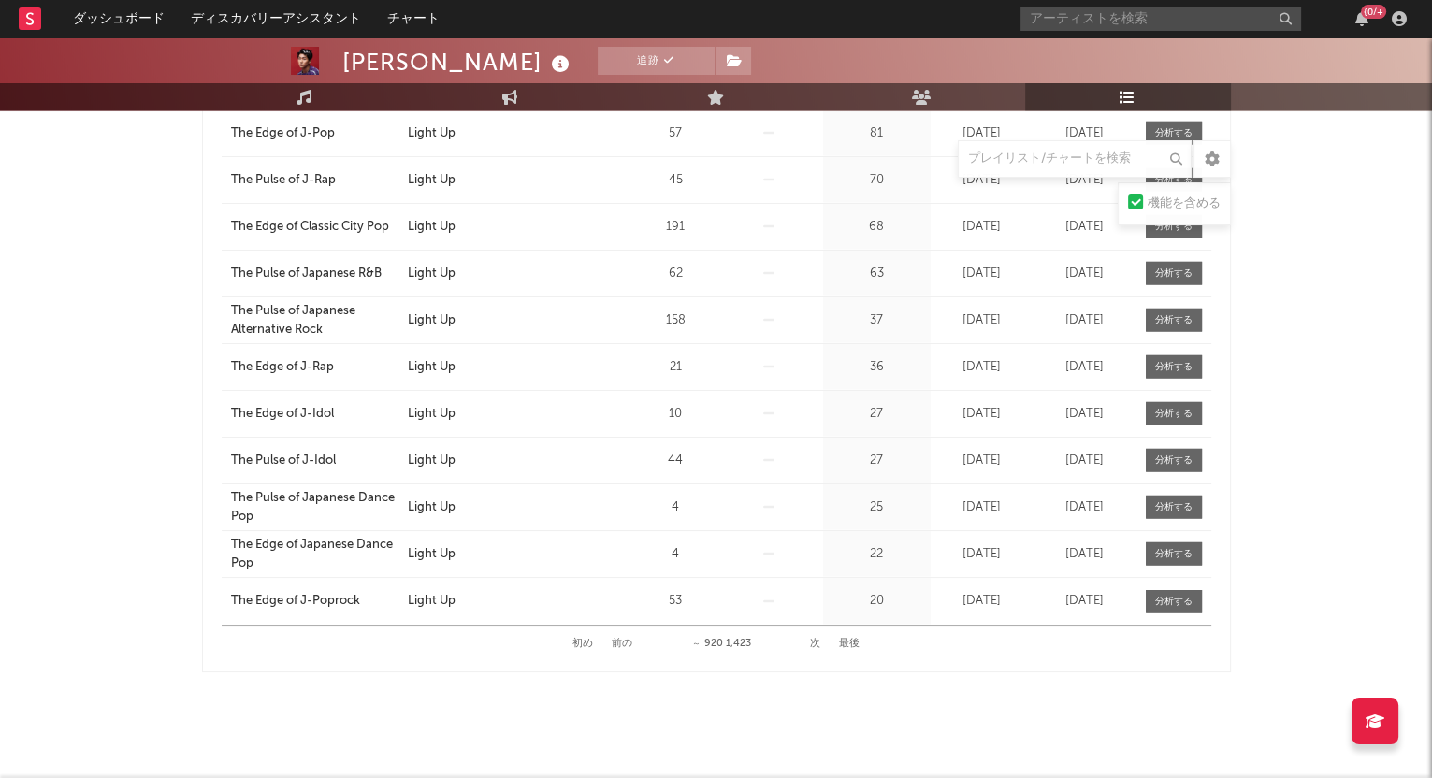
click at [818, 639] on button "次" at bounding box center [815, 644] width 10 height 10
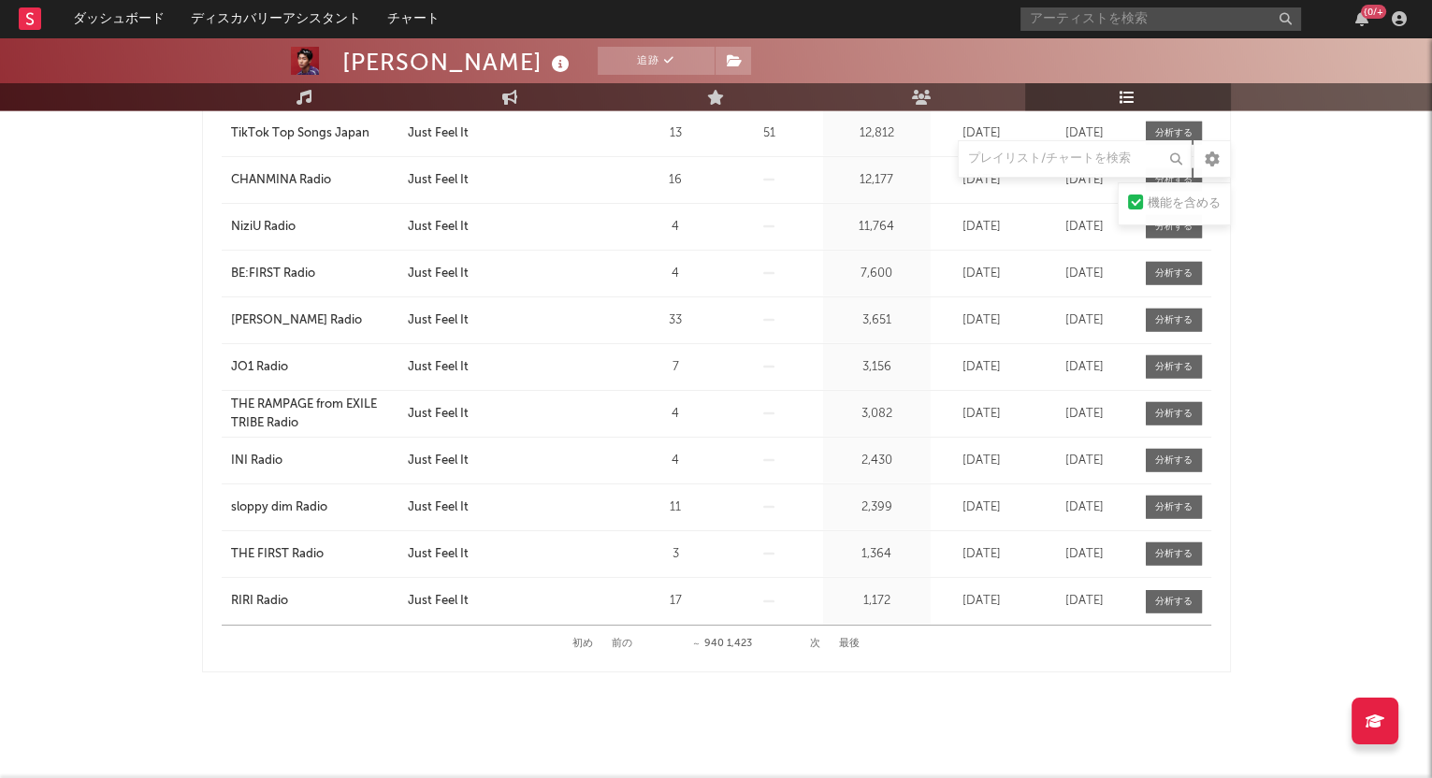
click at [818, 639] on button "次" at bounding box center [815, 644] width 10 height 10
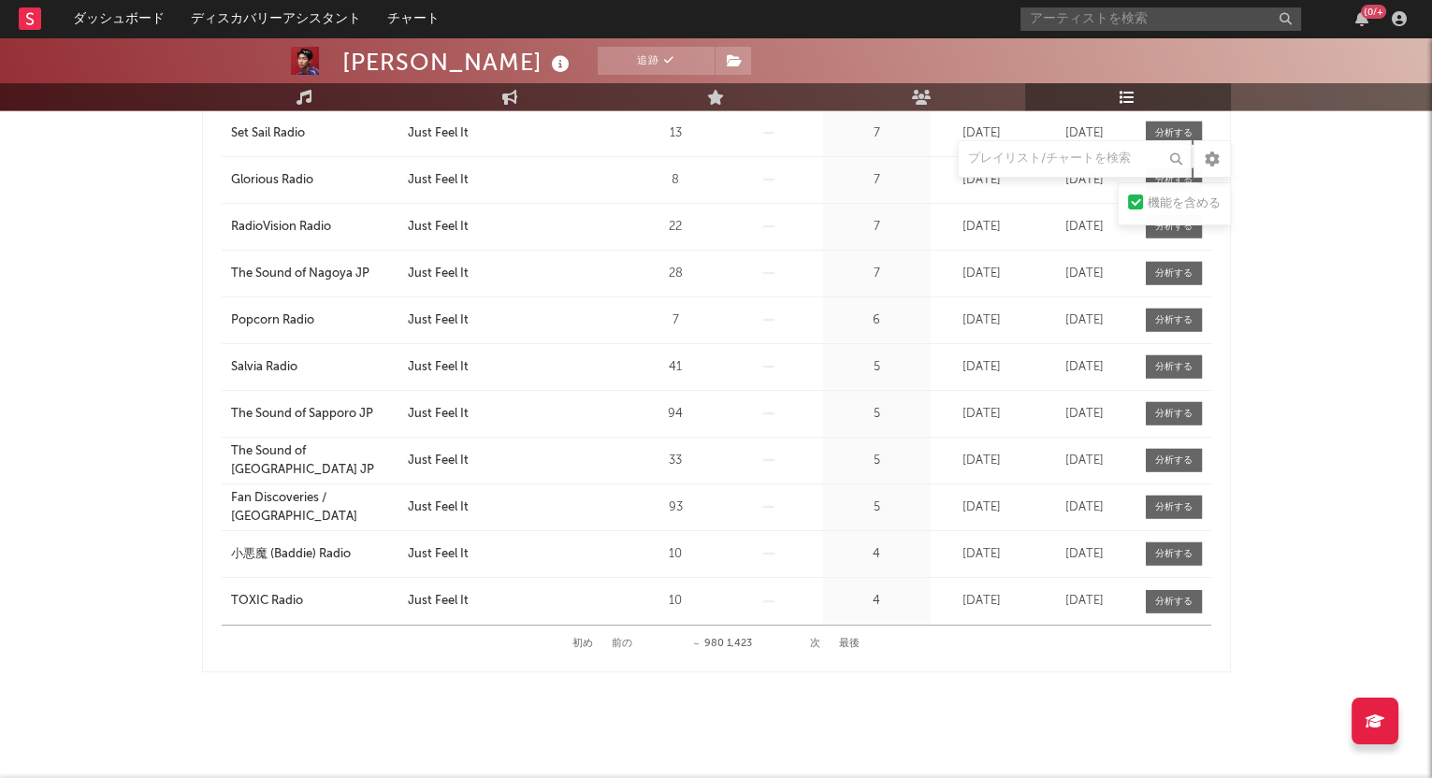
click at [818, 639] on button "次" at bounding box center [815, 644] width 10 height 10
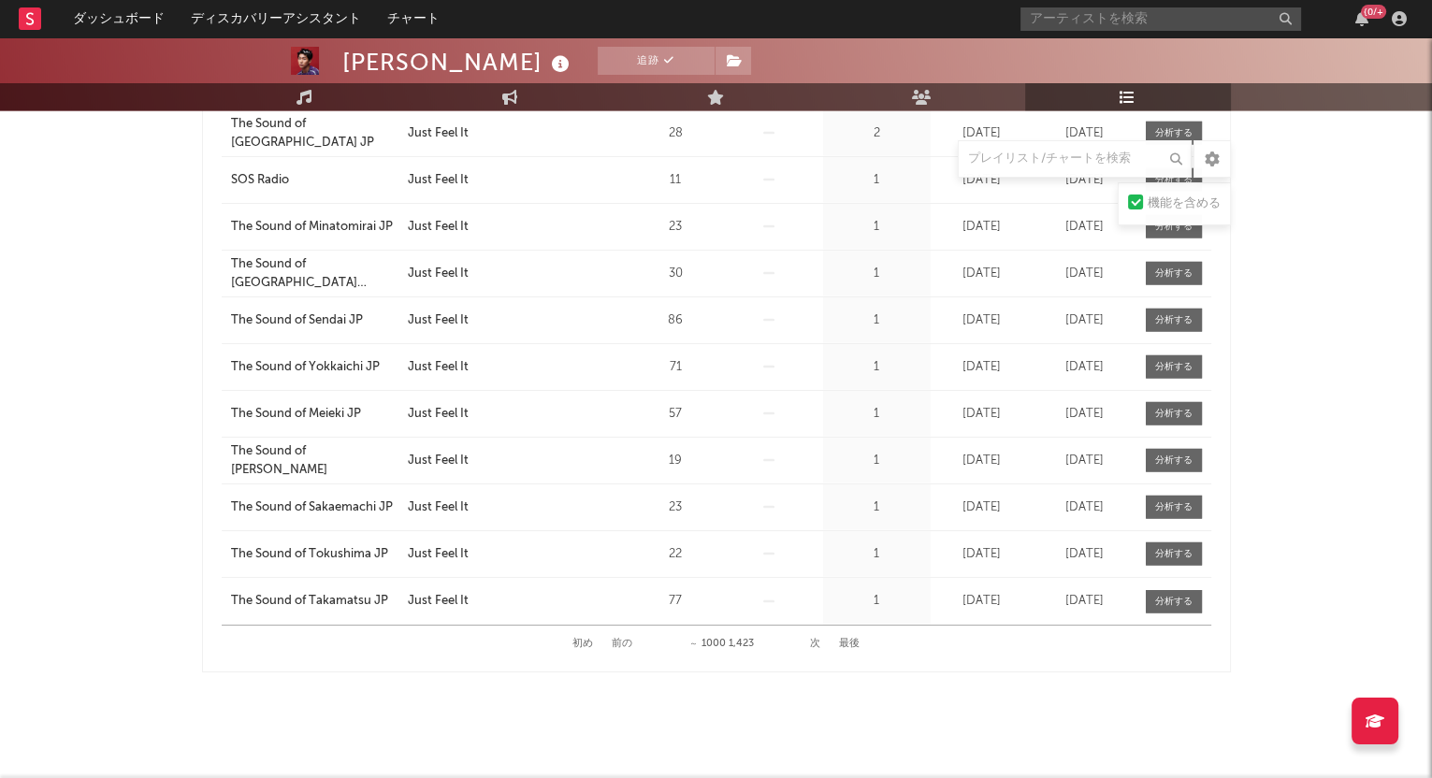
click at [818, 639] on button "次" at bounding box center [815, 644] width 10 height 10
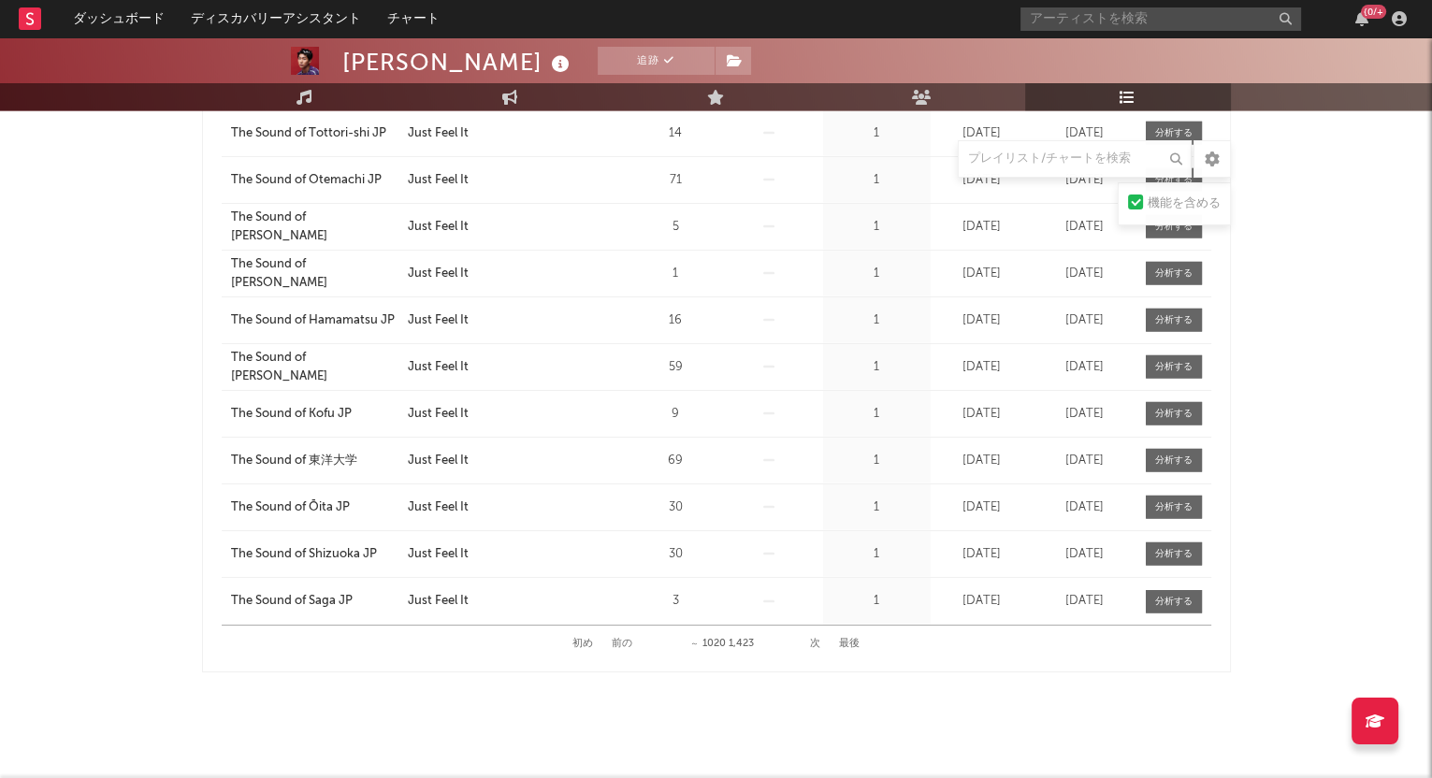
click at [818, 639] on button "次" at bounding box center [815, 644] width 10 height 10
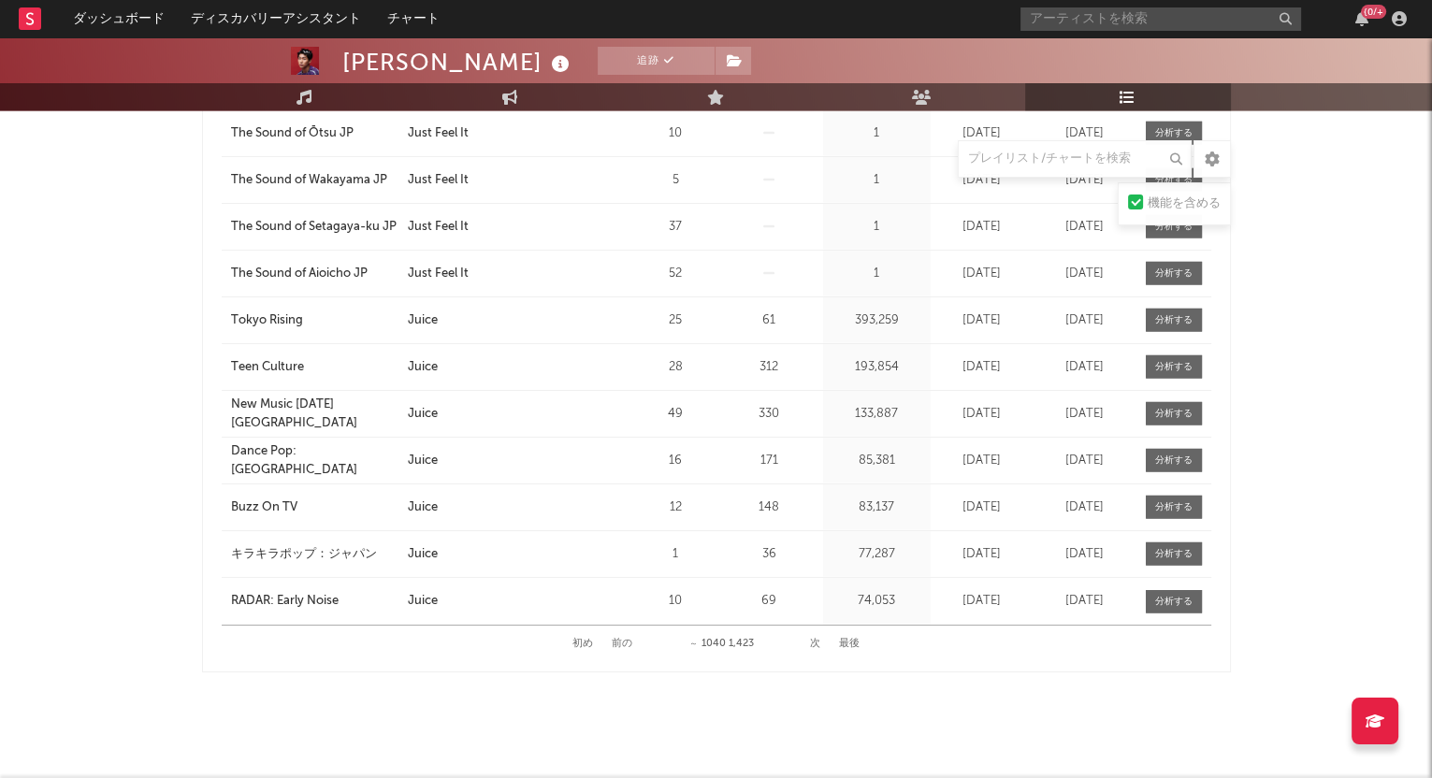
click at [818, 639] on button "次" at bounding box center [815, 644] width 10 height 10
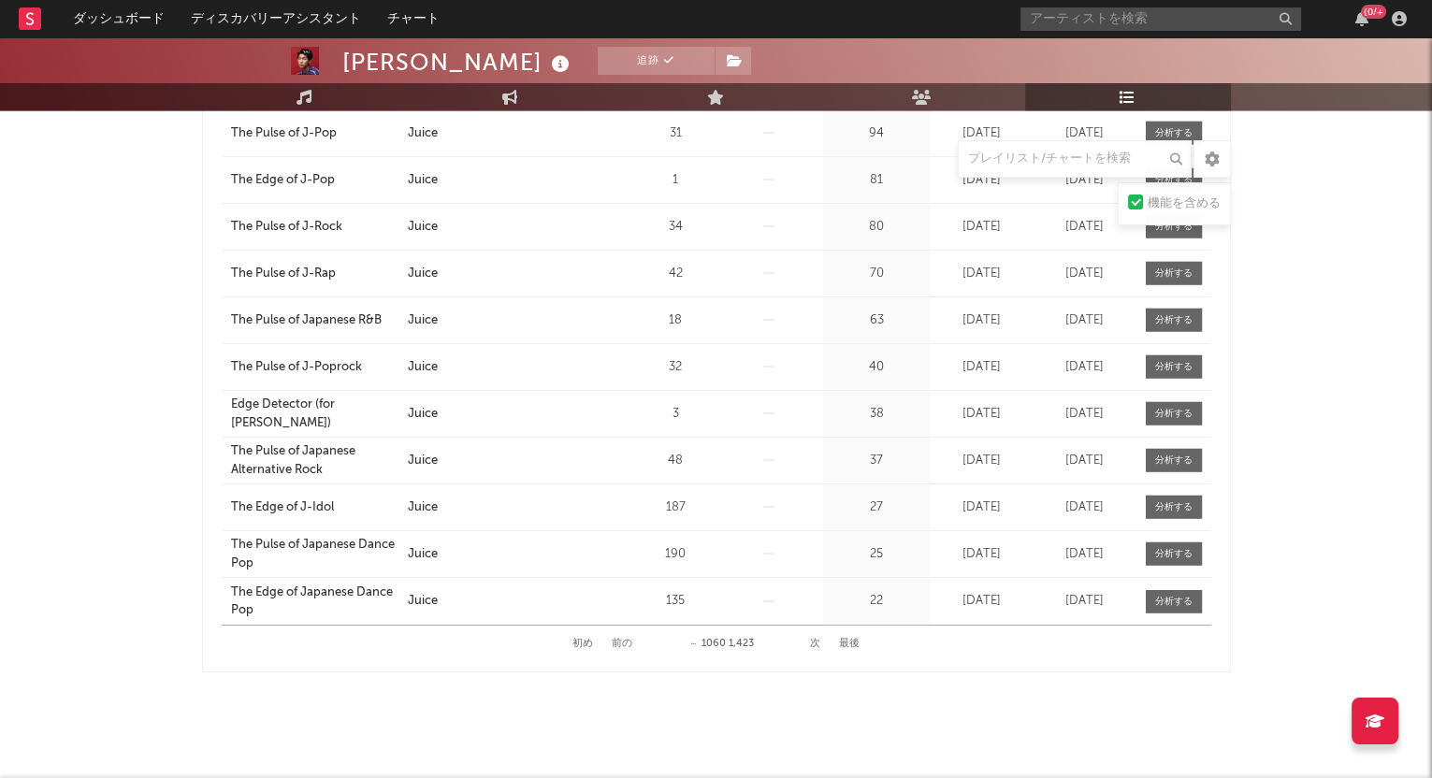
click at [818, 639] on button "次" at bounding box center [815, 644] width 10 height 10
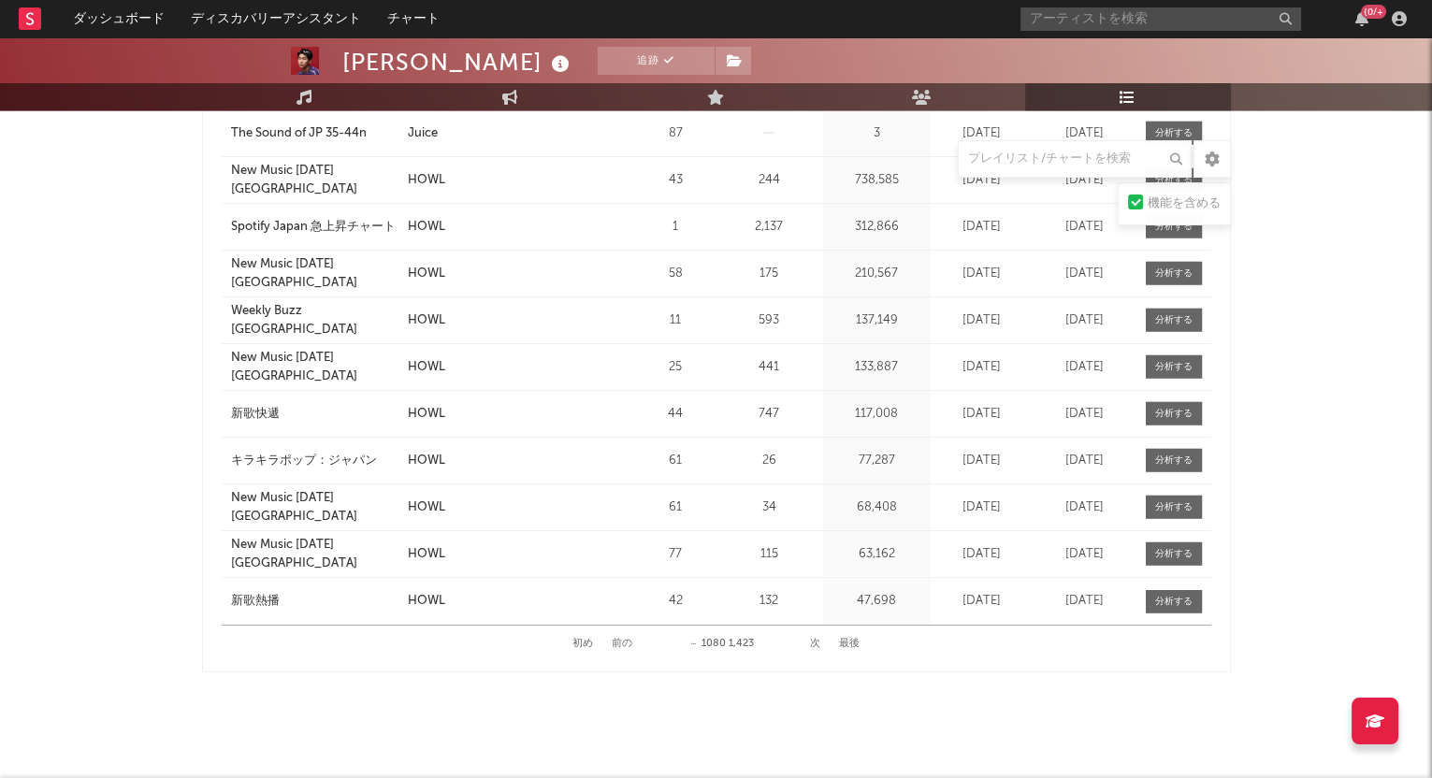
click at [623, 639] on button "前の" at bounding box center [622, 644] width 21 height 10
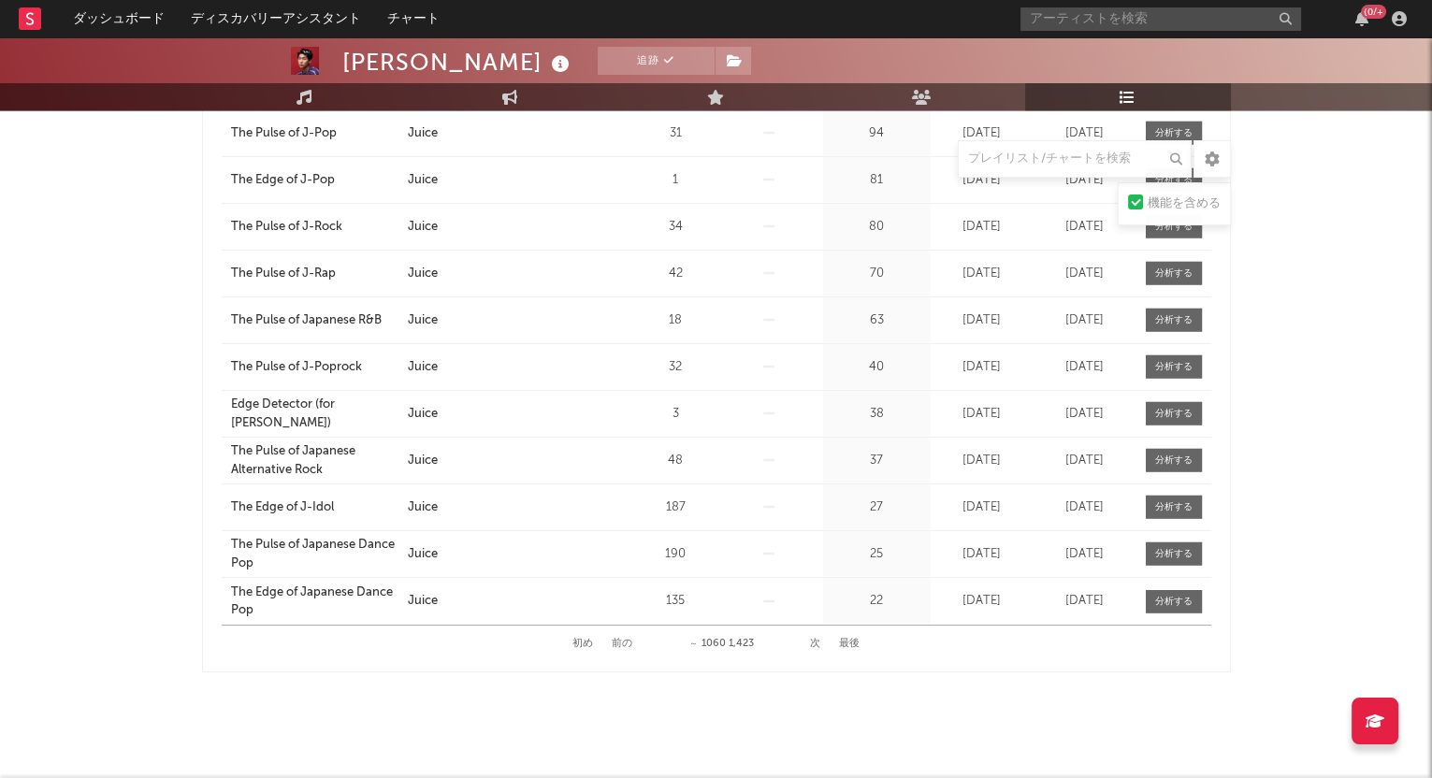
click at [818, 639] on button "次" at bounding box center [815, 644] width 10 height 10
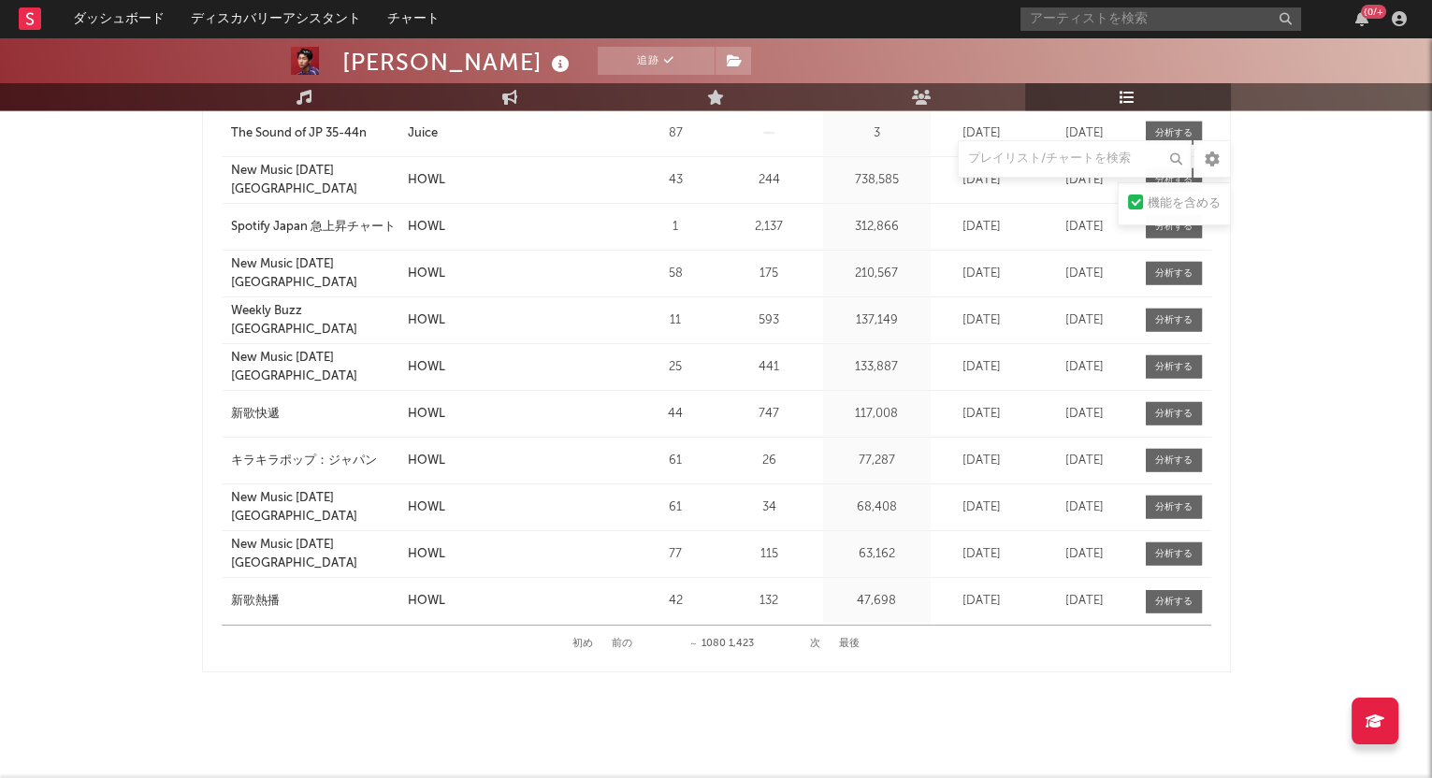
click at [818, 639] on button "次" at bounding box center [815, 644] width 10 height 10
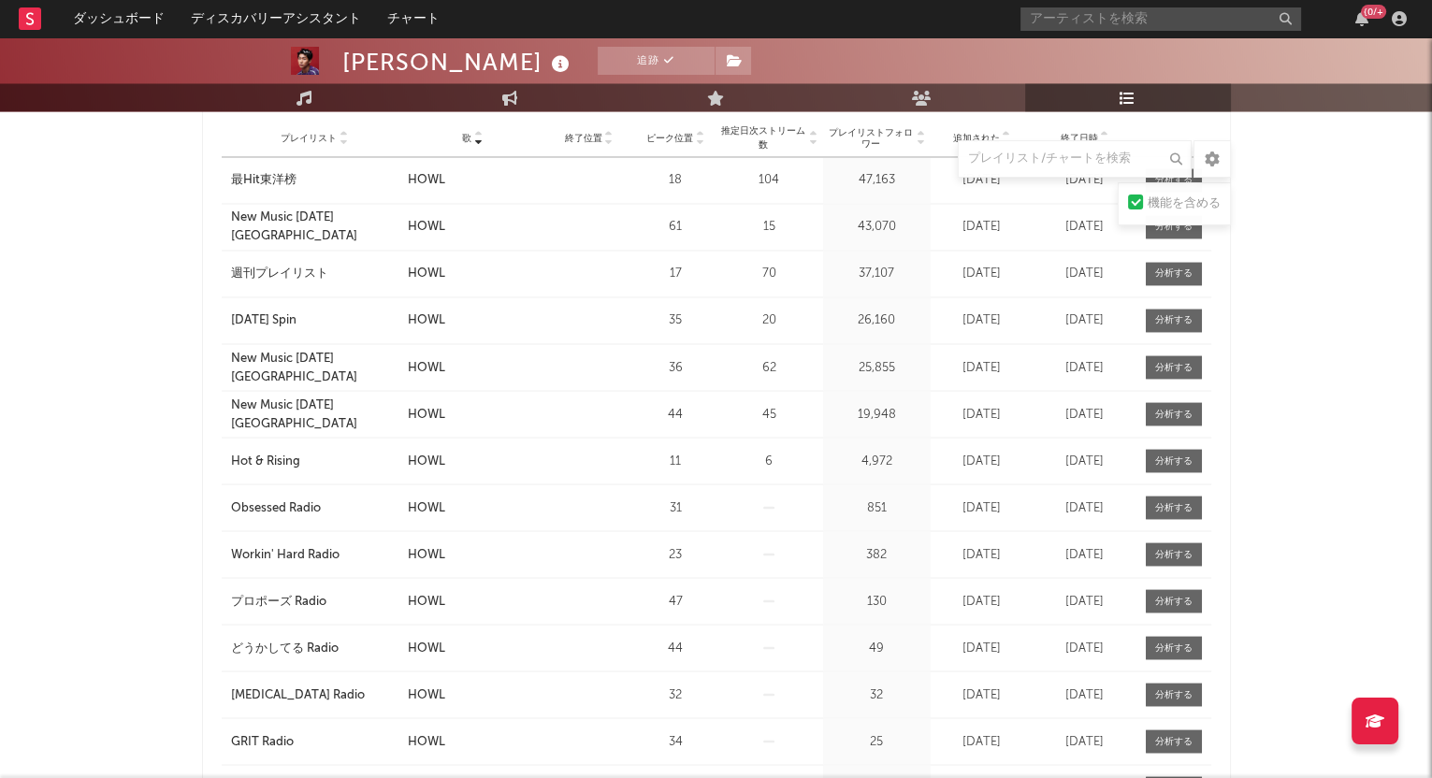
scroll to position [3842, 0]
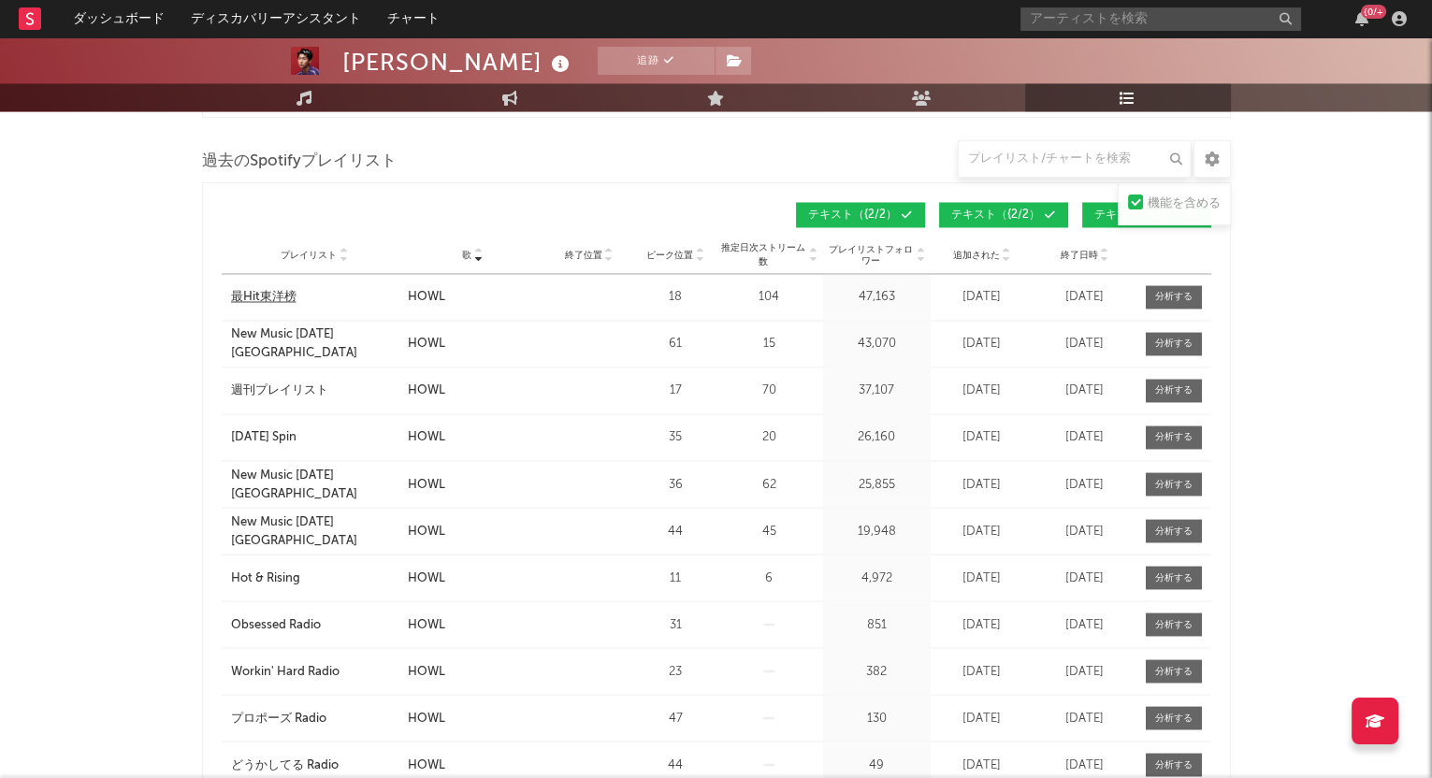
click at [254, 288] on div "最Hit東洋榜" at bounding box center [263, 297] width 65 height 19
